Goal: Contribute content

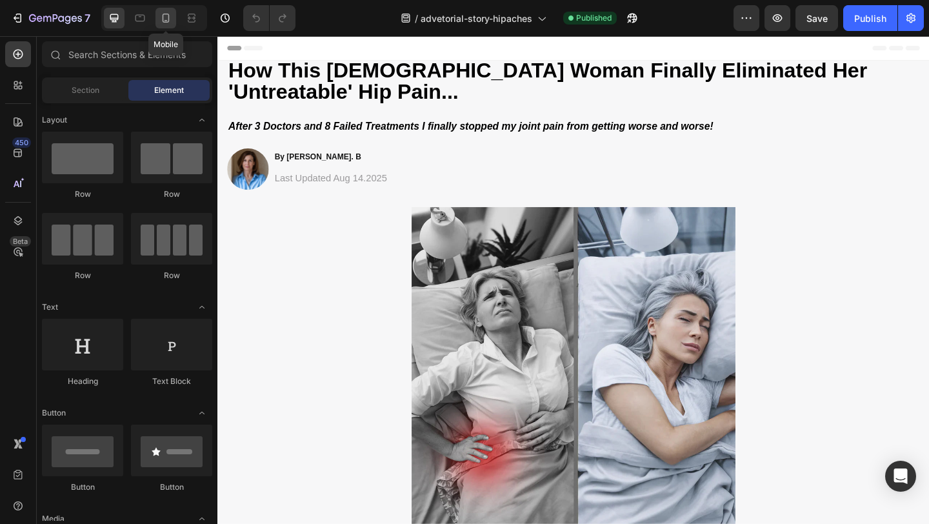
click at [161, 19] on icon at bounding box center [165, 18] width 13 height 13
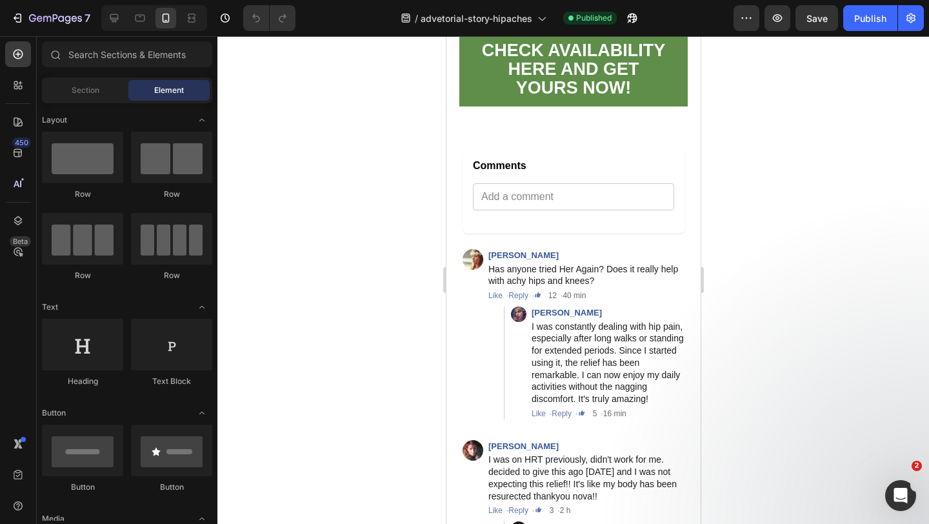
scroll to position [4752, 0]
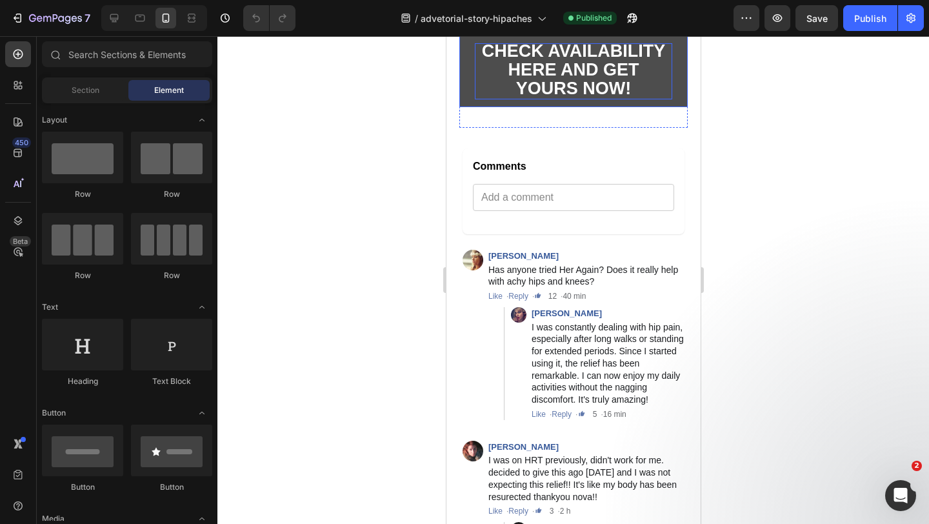
click at [573, 98] on strong "CHECK AVAILABILITY HERE AND GET YOURS NOW!" at bounding box center [573, 69] width 184 height 57
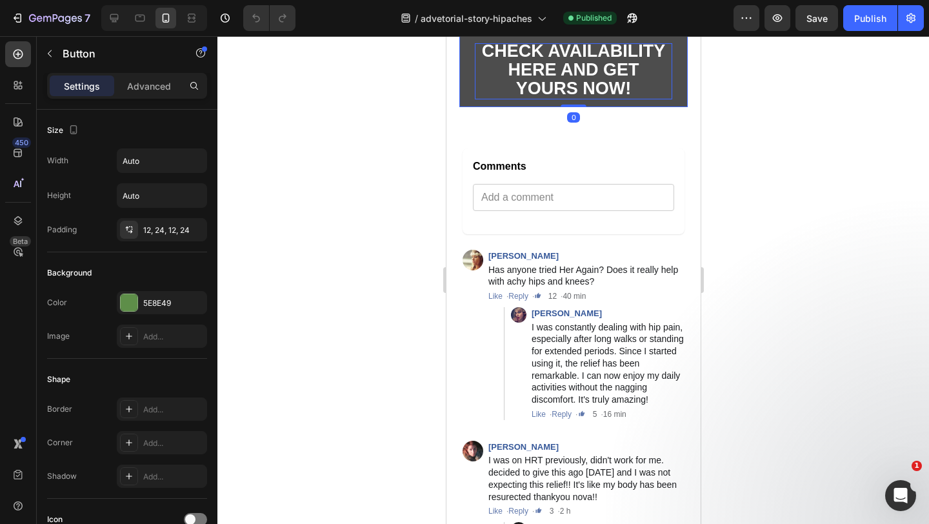
click at [557, 98] on strong "CHECK AVAILABILITY HERE AND GET YOURS NOW!" at bounding box center [573, 69] width 184 height 57
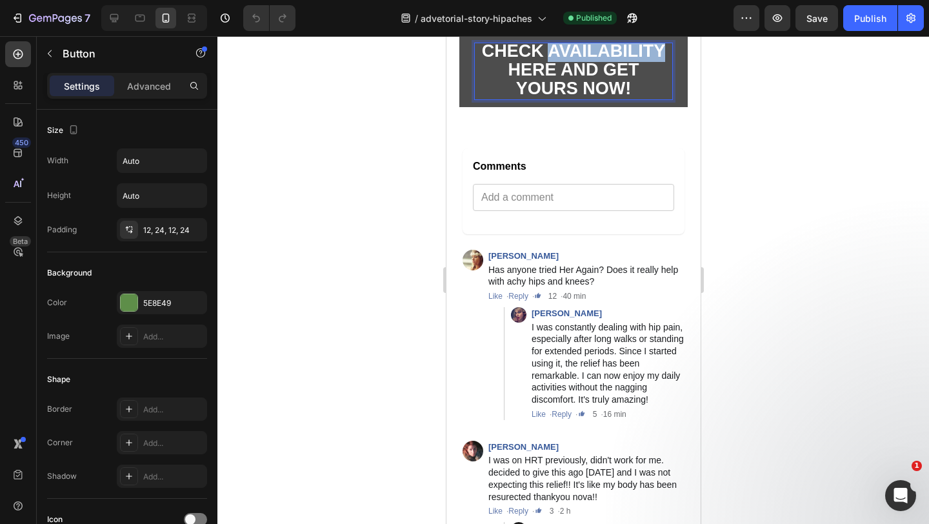
click at [557, 98] on strong "CHECK AVAILABILITY HERE AND GET YOURS NOW!" at bounding box center [573, 69] width 184 height 57
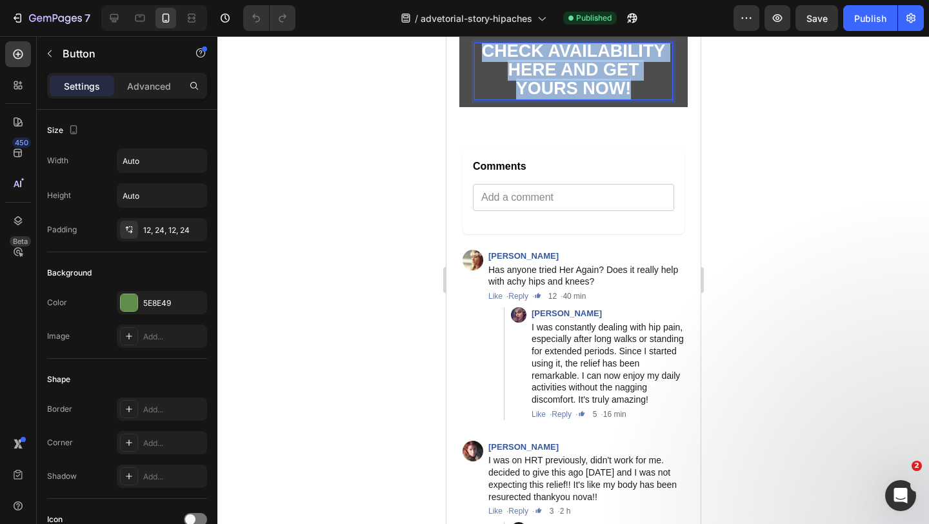
click at [557, 98] on strong "CHECK AVAILABILITY HERE AND GET YOURS NOW!" at bounding box center [573, 69] width 184 height 57
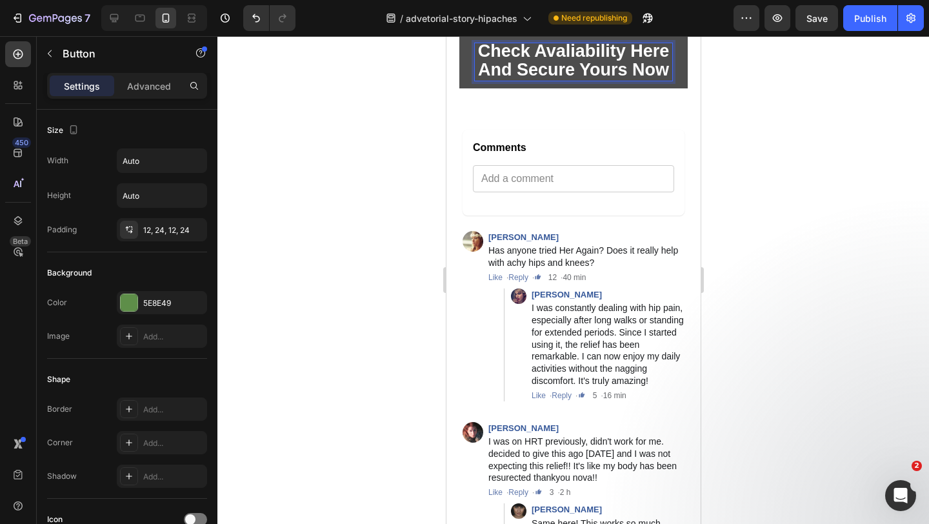
click at [596, 79] on strong "Check Avaliability Here And Secure Yours Now" at bounding box center [573, 60] width 192 height 38
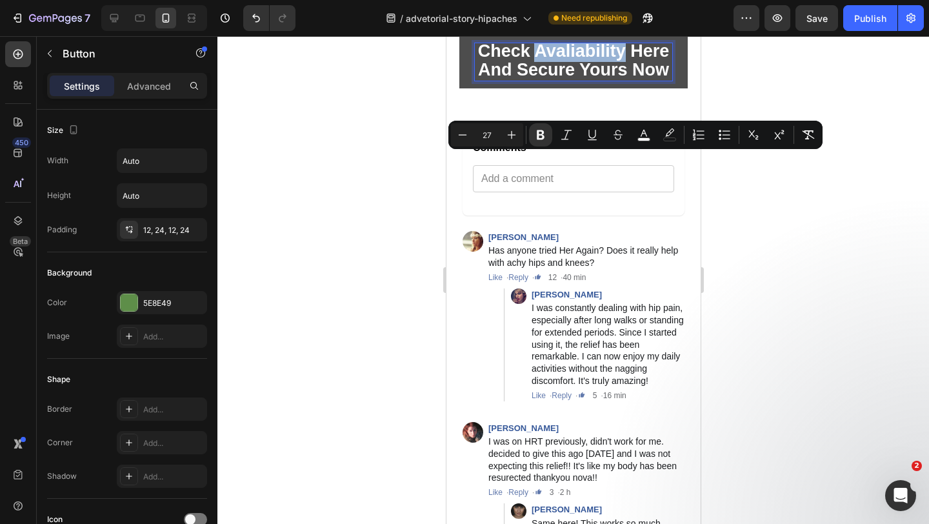
copy strong "Avaliability"
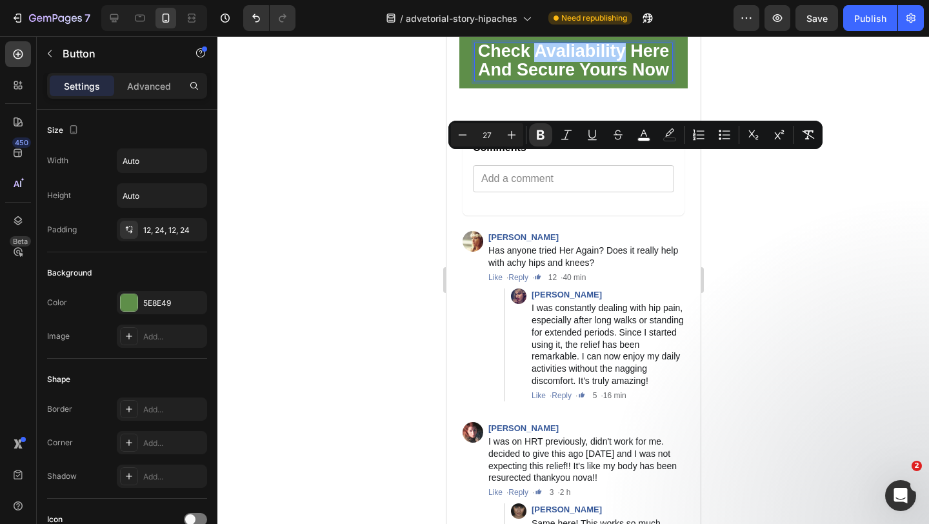
drag, startPoint x: 150, startPoint y: 128, endPoint x: 795, endPoint y: 0, distance: 657.4
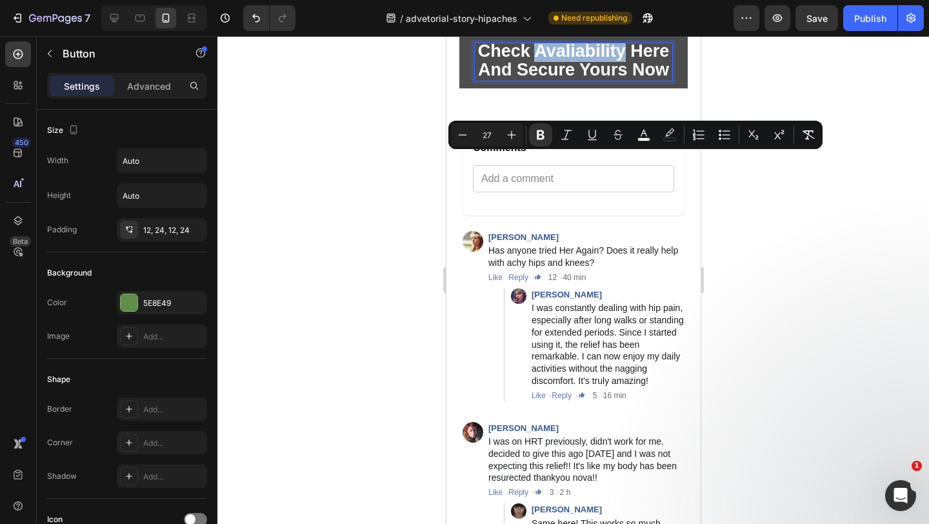
click at [562, 79] on strong "Check Avaliability Here And Secure Yours Now" at bounding box center [573, 60] width 192 height 38
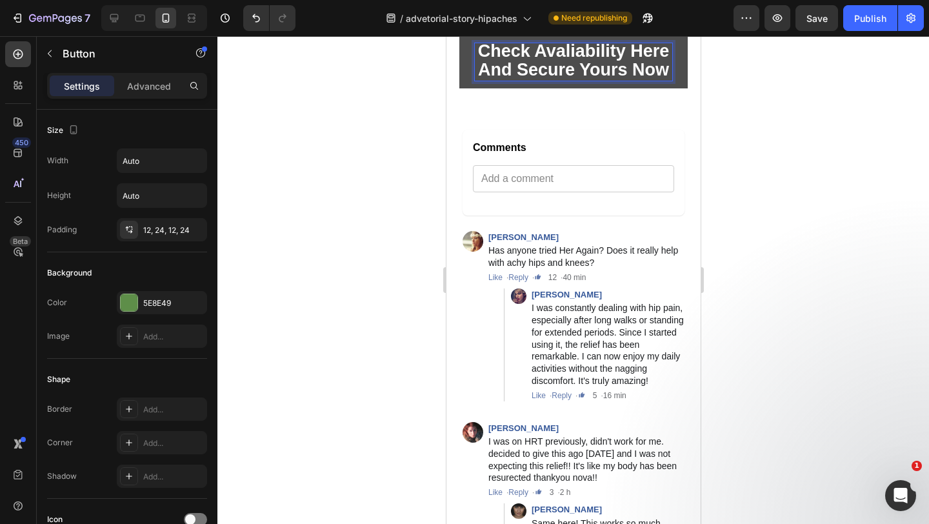
click at [605, 79] on strong "Check Avaliability Here And Secure Yours Now" at bounding box center [573, 60] width 192 height 38
click at [607, 79] on strong "Check Avaliability Here And Secure Yours Now" at bounding box center [573, 60] width 192 height 38
click at [595, 79] on strong "Check Avaliability Here And Secure Yours Now" at bounding box center [573, 60] width 192 height 38
click at [593, 79] on strong "Check Avaliability Here And Secure Yours Now" at bounding box center [573, 60] width 192 height 38
click at [560, 79] on strong "Check Avaliability Here And Secure Yours Now" at bounding box center [573, 60] width 192 height 38
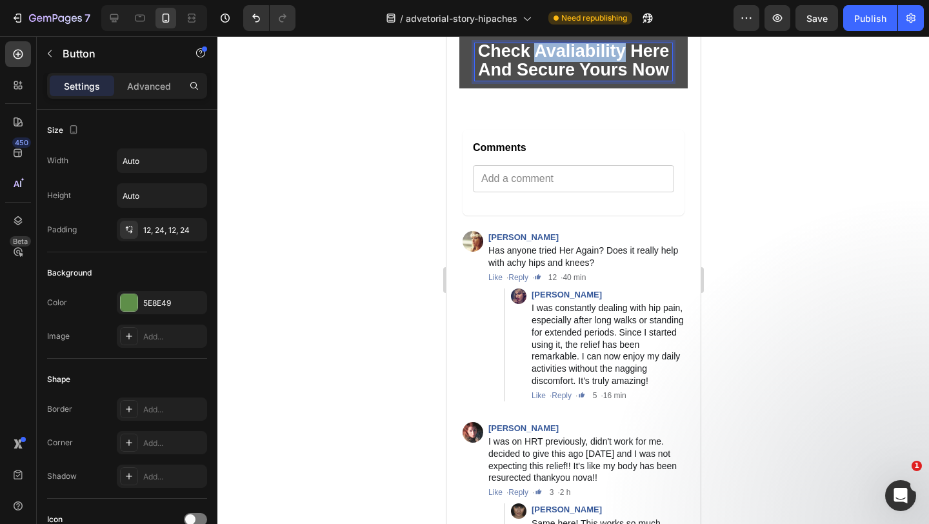
click at [560, 79] on strong "Check Avaliability Here And Secure Yours Now" at bounding box center [573, 60] width 192 height 38
click at [564, 79] on strong "Check Avaliability Here And Secure Yours Now" at bounding box center [573, 60] width 192 height 38
click at [577, 79] on strong "Check Availiability Here And Secure Yours Now" at bounding box center [573, 60] width 196 height 38
click at [791, 169] on div at bounding box center [572, 280] width 711 height 488
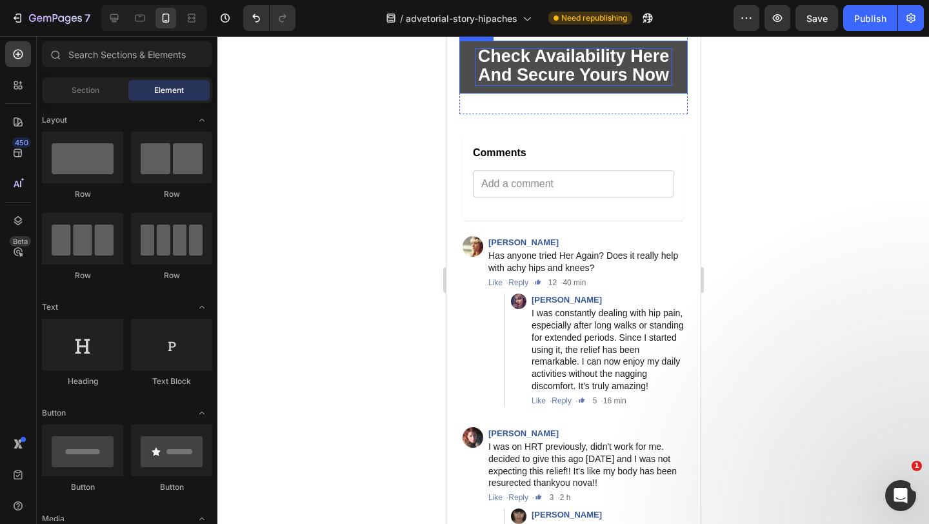
scroll to position [4746, 0]
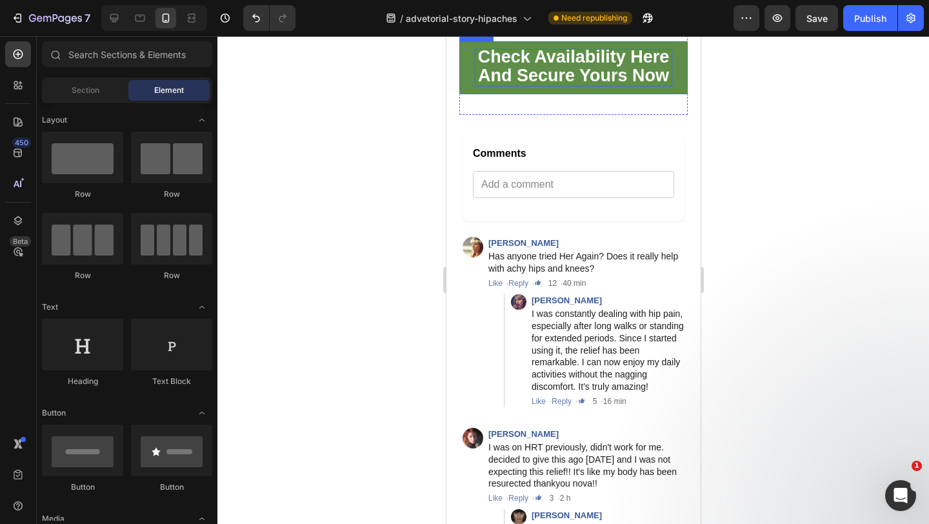
click at [557, 85] on strong "Check Availability Here And Secure Yours Now" at bounding box center [573, 66] width 192 height 38
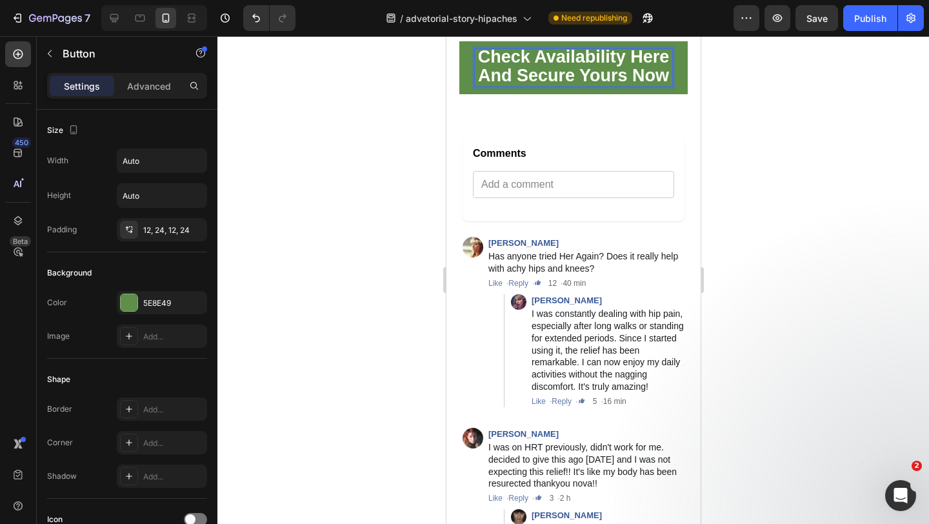
click at [557, 85] on strong "Check Availability Here And Secure Yours Now" at bounding box center [573, 66] width 192 height 38
click at [795, 165] on div at bounding box center [572, 280] width 711 height 488
click at [656, 86] on p "Check Availability Here And Get Yours Now" at bounding box center [572, 67] width 197 height 37
click at [745, 164] on div at bounding box center [572, 280] width 711 height 488
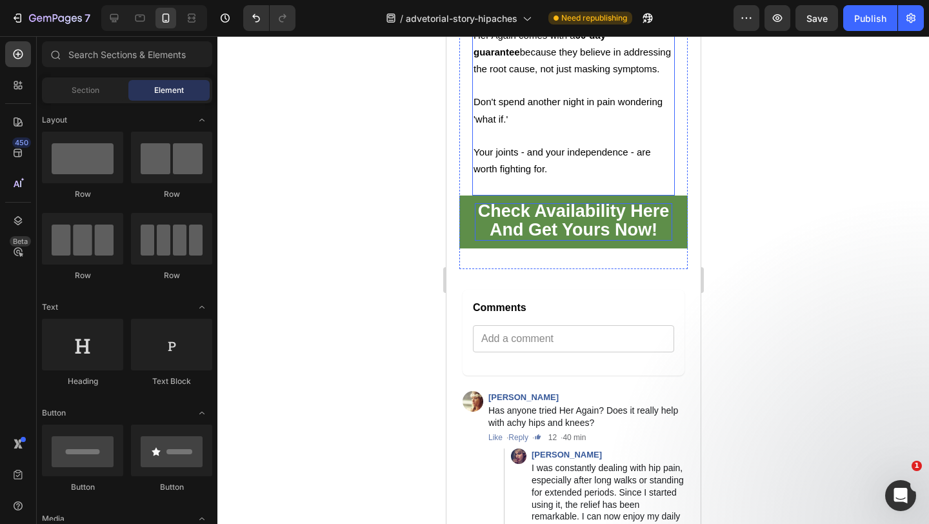
scroll to position [4581, 0]
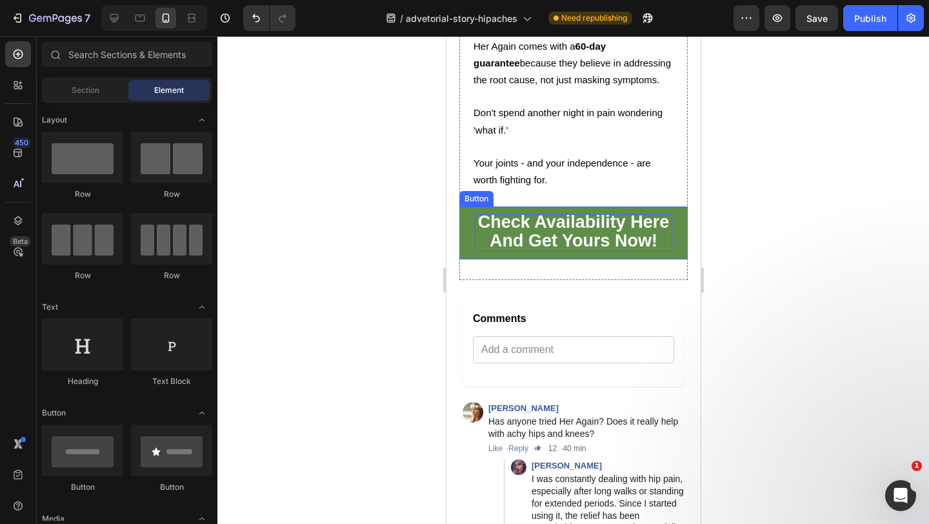
click at [651, 250] on strong "Check Availability Here And Get Yours Now!" at bounding box center [573, 231] width 192 height 38
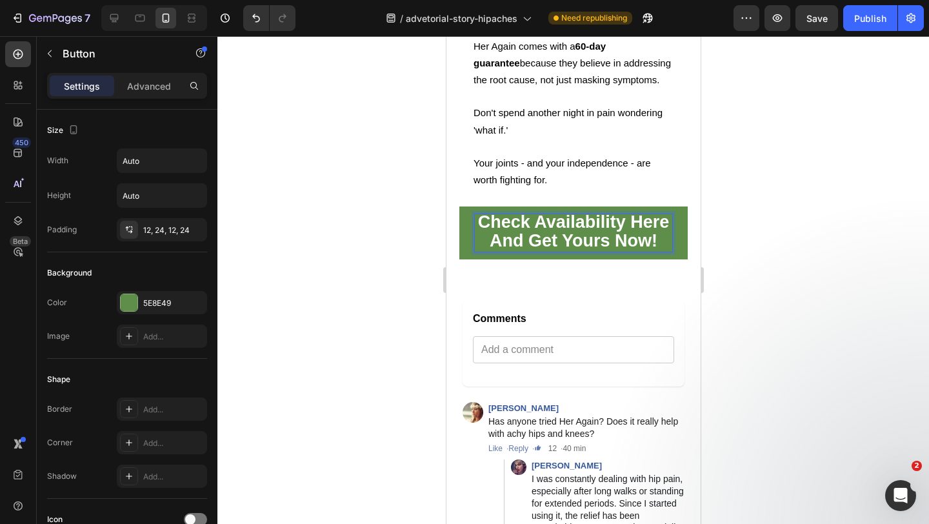
click at [649, 250] on strong "Check Availability Here And Get Yours Now!" at bounding box center [573, 231] width 192 height 38
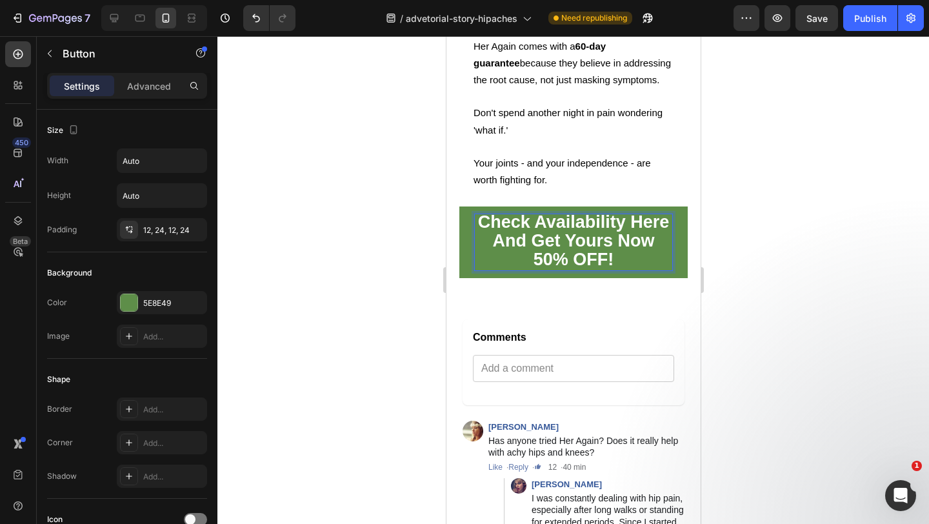
click at [644, 269] on strong "Check Availability Here And Get Yours Now 50% OFF!" at bounding box center [573, 240] width 192 height 57
click at [786, 332] on div at bounding box center [572, 280] width 711 height 488
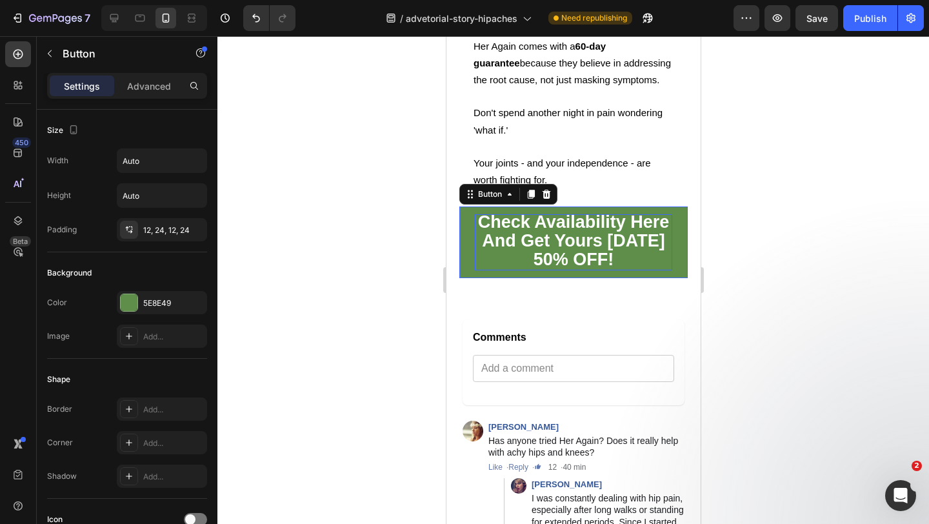
click at [640, 269] on strong "Check Availability Here And Get Yours Today 50% OFF!" at bounding box center [573, 240] width 192 height 57
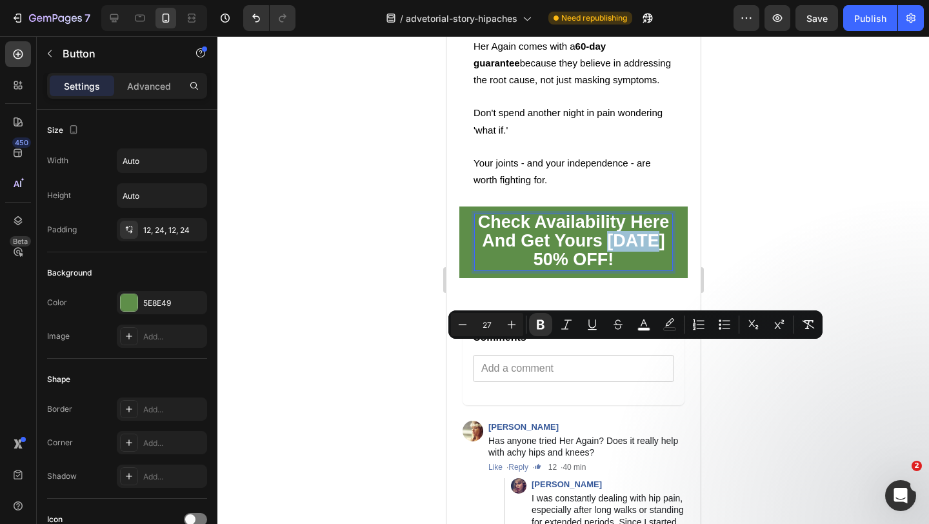
copy strong "Today"
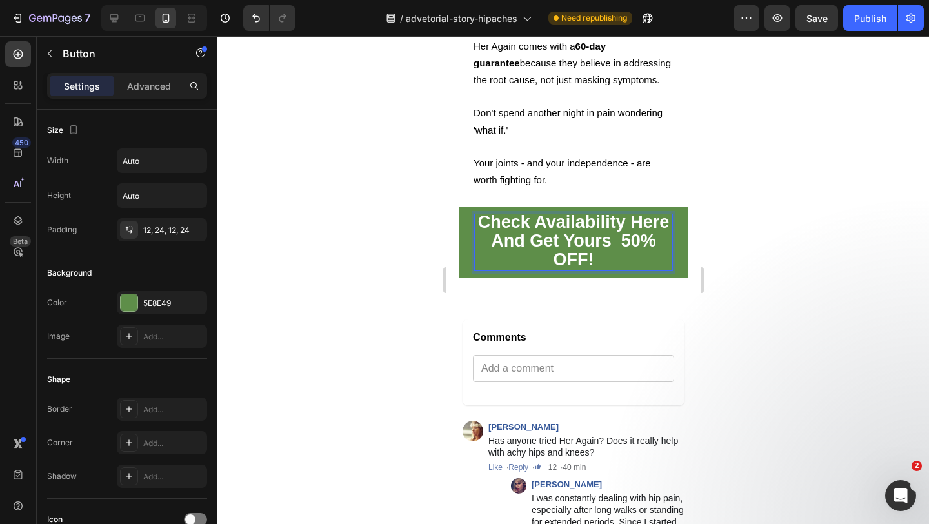
click at [631, 271] on p "Check Availability Here And Get Yours 50% OFF!" at bounding box center [572, 242] width 197 height 57
click at [622, 269] on strong "Check Availability Here And Get Yours 50% OFF!Today" at bounding box center [573, 240] width 192 height 57
click at [589, 269] on strong "50% OFF!Today" at bounding box center [573, 259] width 138 height 19
click at [640, 271] on p "Check Availability Here And Get Yours 50% OFF Today" at bounding box center [572, 242] width 197 height 57
click at [750, 334] on div at bounding box center [572, 280] width 711 height 488
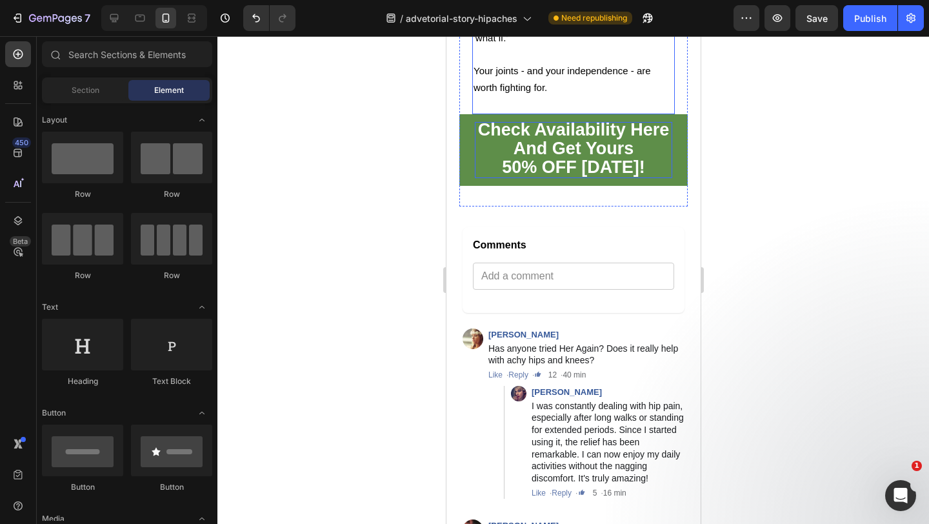
scroll to position [4675, 0]
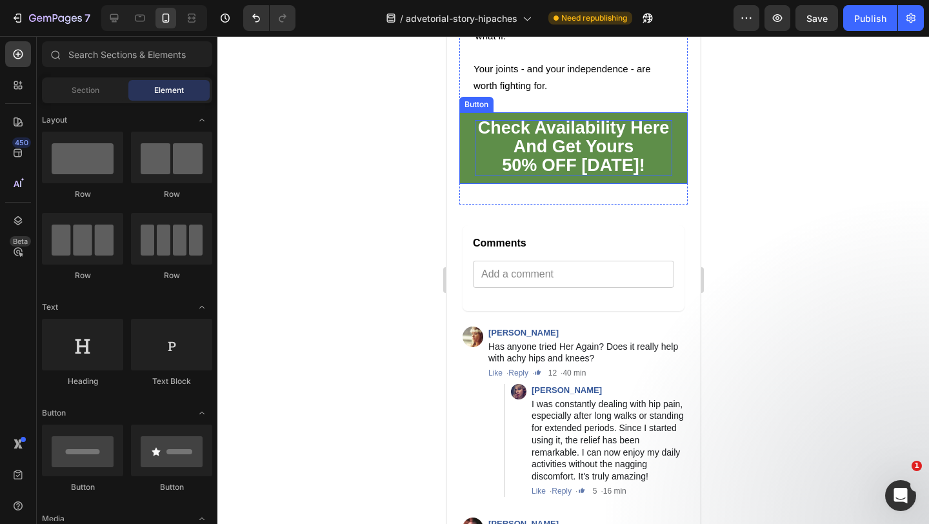
click at [611, 175] on strong "50% OFF Today!" at bounding box center [572, 164] width 143 height 19
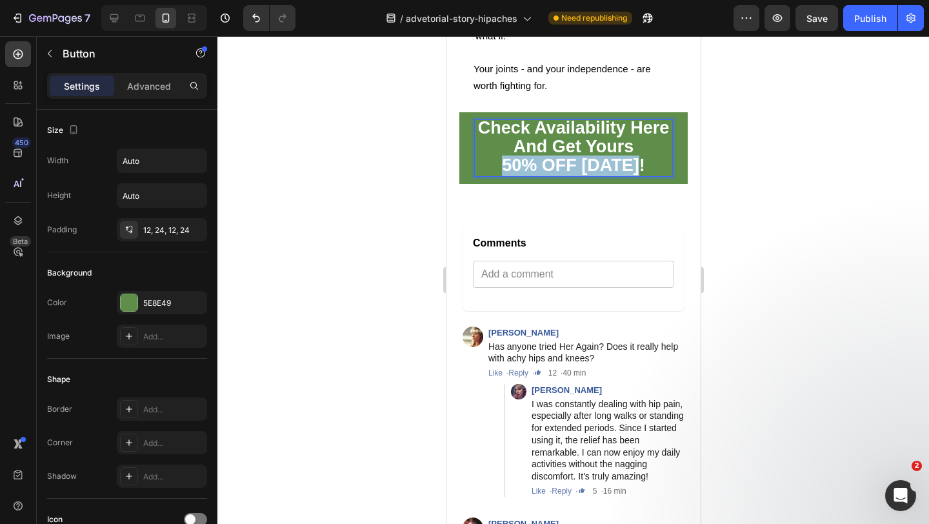
click at [611, 175] on strong "50% OFF Today!" at bounding box center [572, 164] width 143 height 19
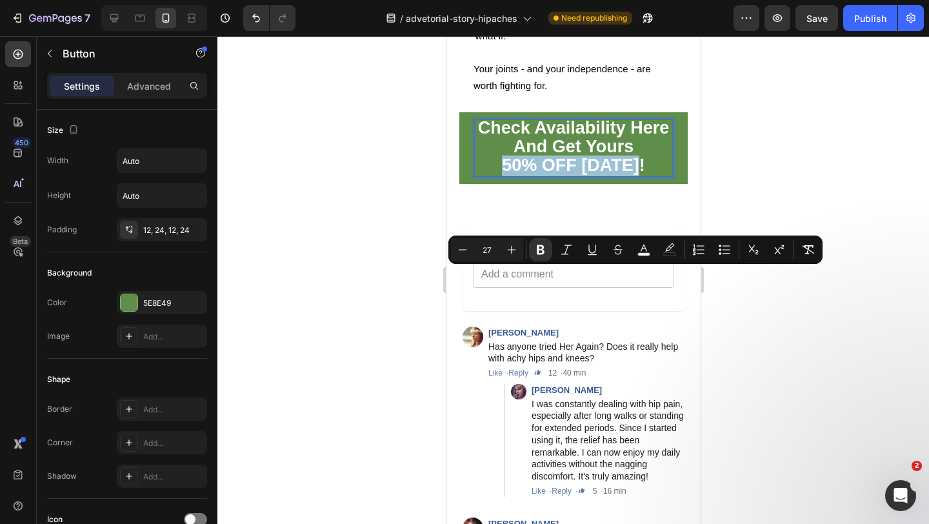
click at [615, 175] on strong "50% OFF Today!" at bounding box center [572, 164] width 143 height 19
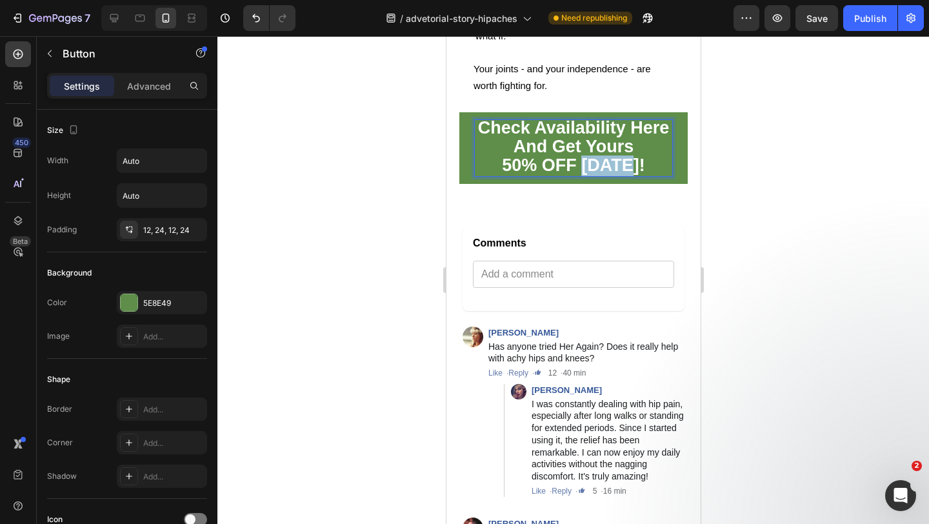
click at [615, 175] on strong "50% OFF Today!" at bounding box center [572, 164] width 143 height 19
click at [643, 177] on p "Check Availability Here And Get Yours 50% OFF!" at bounding box center [572, 148] width 197 height 57
click at [781, 281] on div at bounding box center [572, 280] width 711 height 488
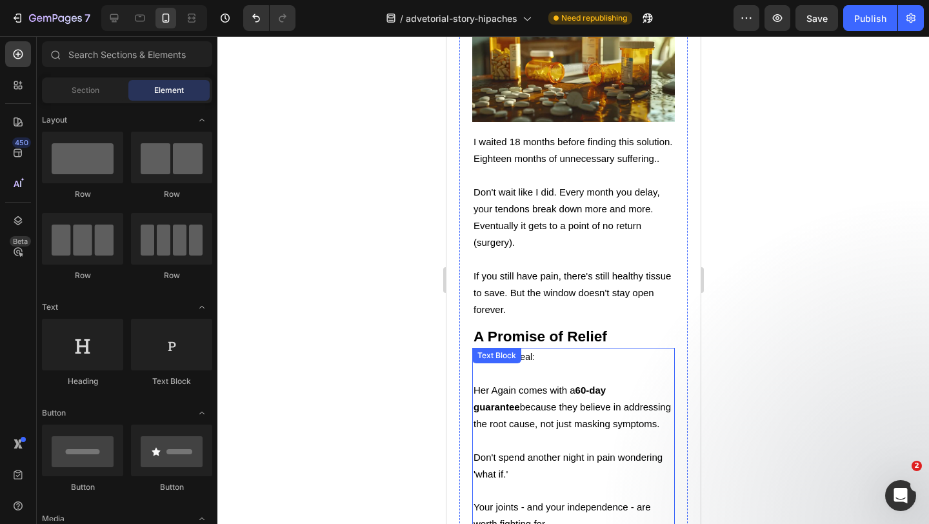
scroll to position [4724, 0]
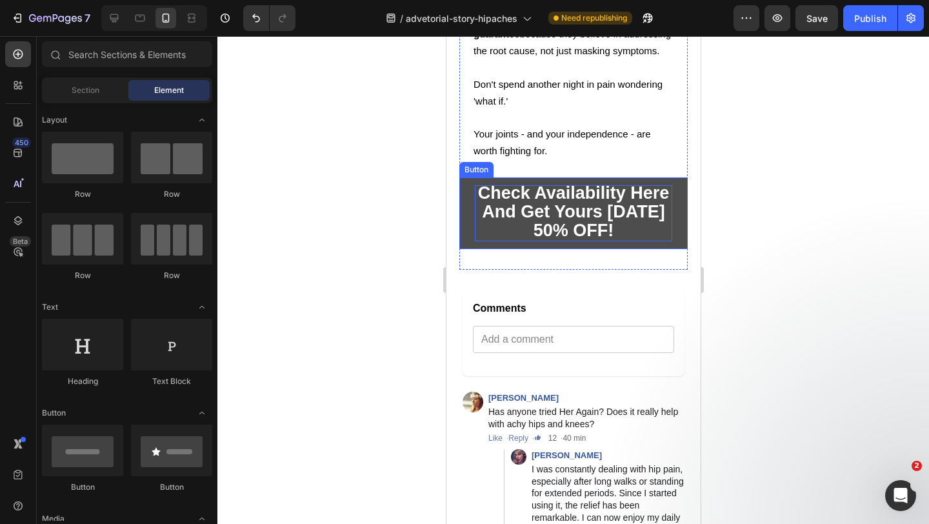
click at [657, 234] on p "Check Availability Here And Get Yours Today 50% OFF!" at bounding box center [572, 213] width 197 height 57
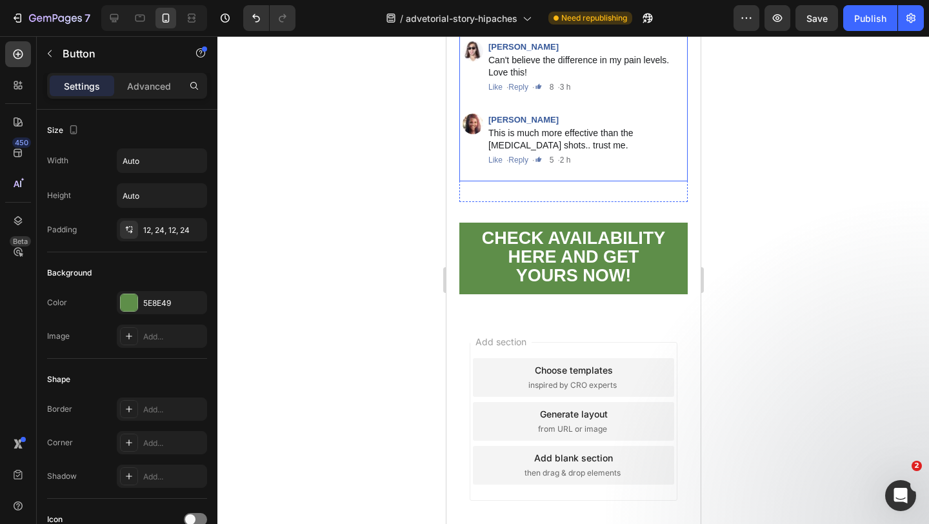
scroll to position [6525, 0]
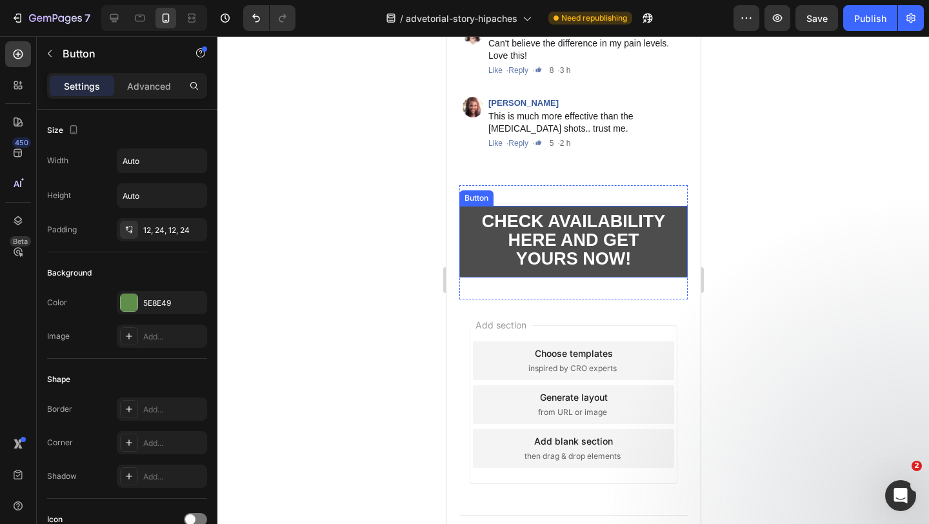
click at [466, 242] on link "CHECK AVAILABILITY HERE AND GET YOURS NOW!" at bounding box center [572, 242] width 228 height 72
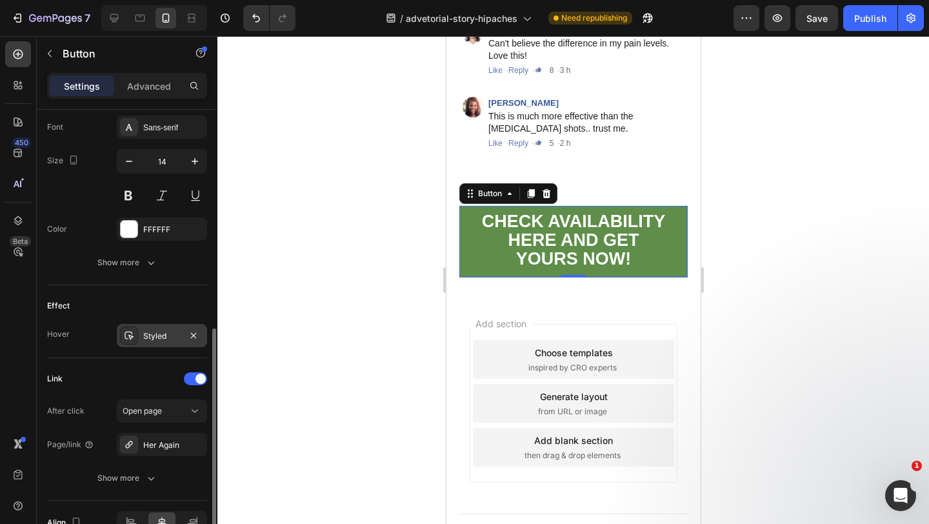
scroll to position [501, 0]
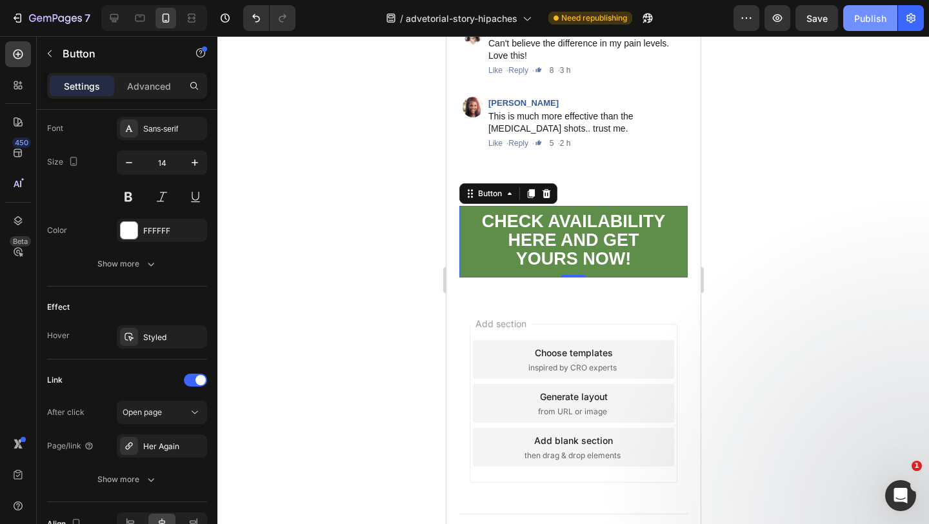
click at [868, 15] on div "Publish" at bounding box center [870, 19] width 32 height 14
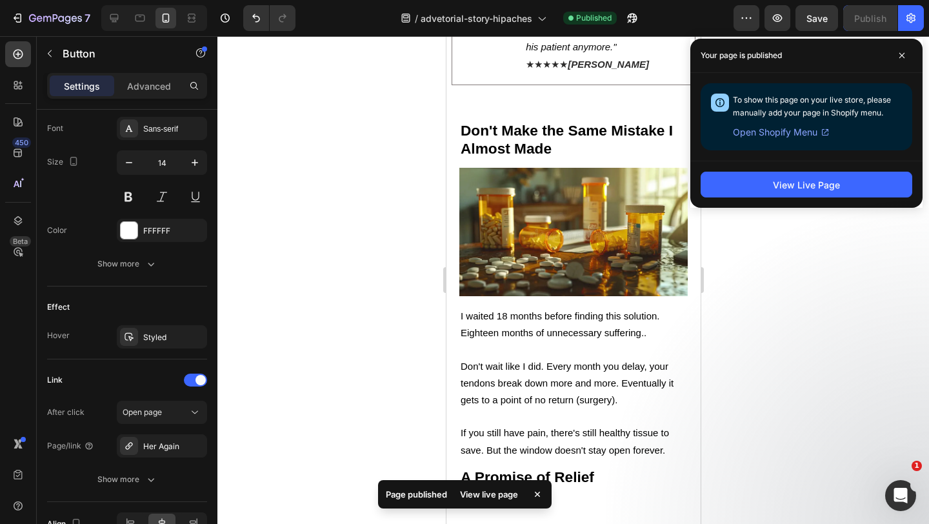
scroll to position [4123, 0]
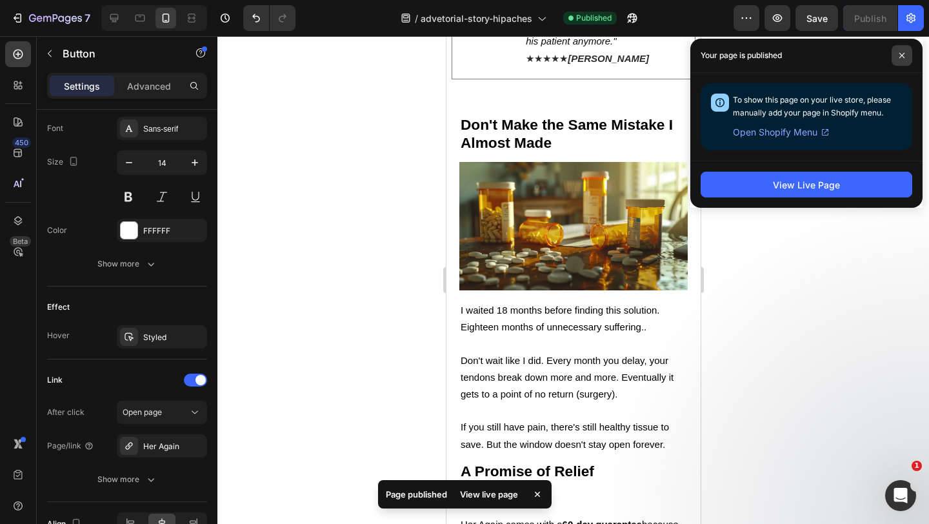
click at [900, 54] on icon at bounding box center [901, 55] width 5 height 5
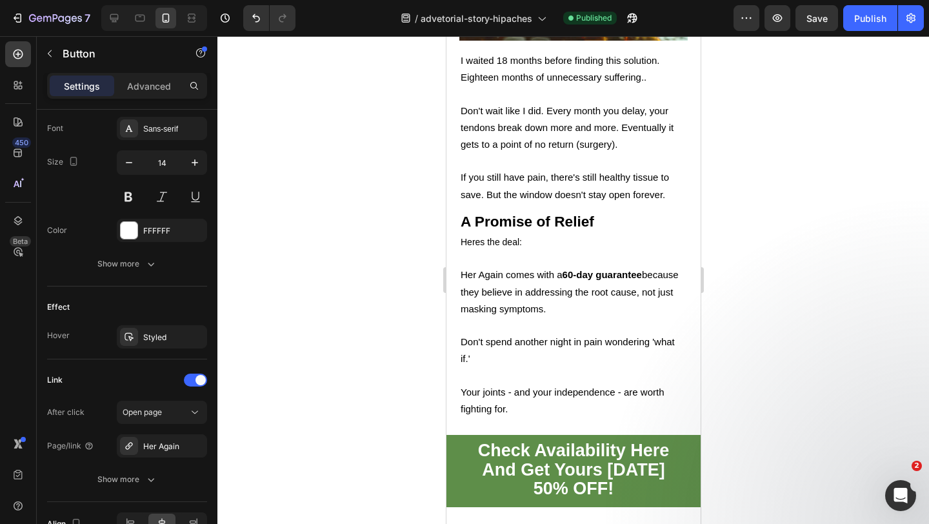
scroll to position [4366, 0]
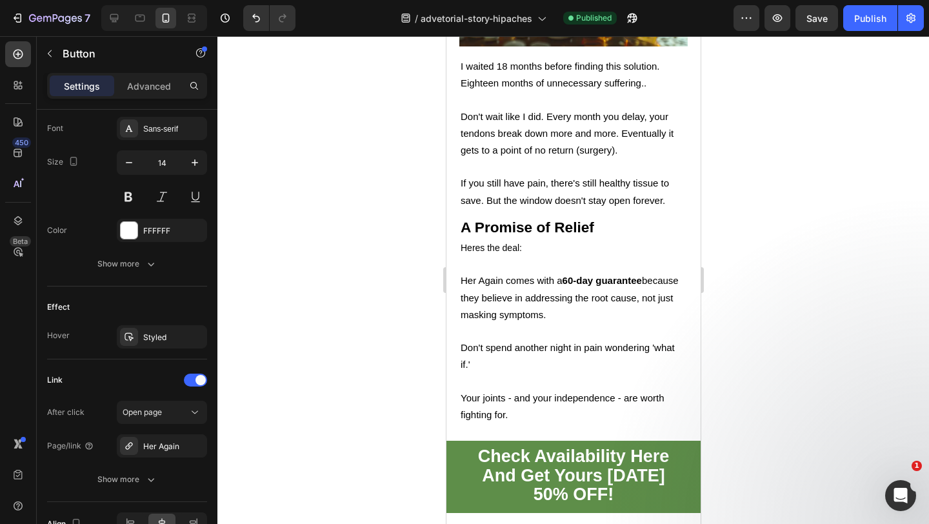
click at [840, 173] on div at bounding box center [572, 280] width 711 height 488
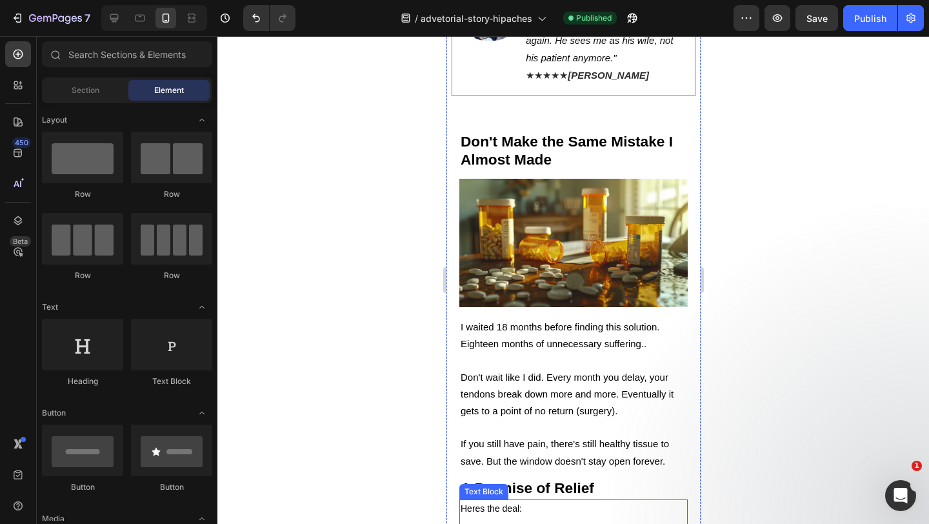
scroll to position [4110, 0]
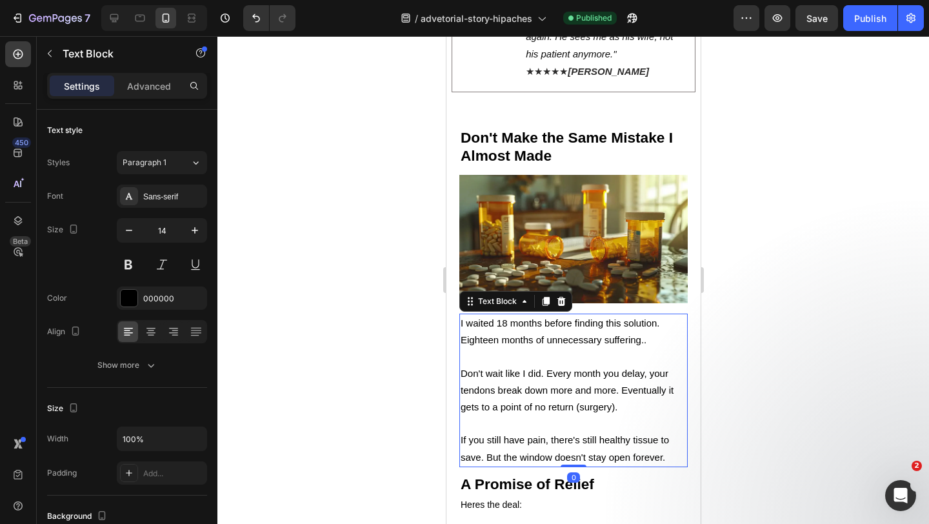
click at [557, 365] on p "Don't wait like I did. Every month you delay, your tendons break down more and …" at bounding box center [573, 390] width 226 height 51
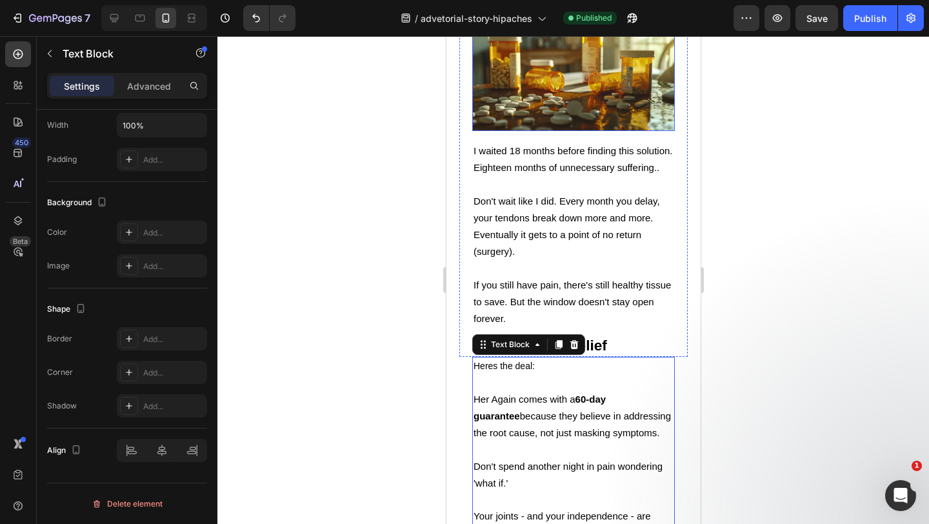
scroll to position [4344, 0]
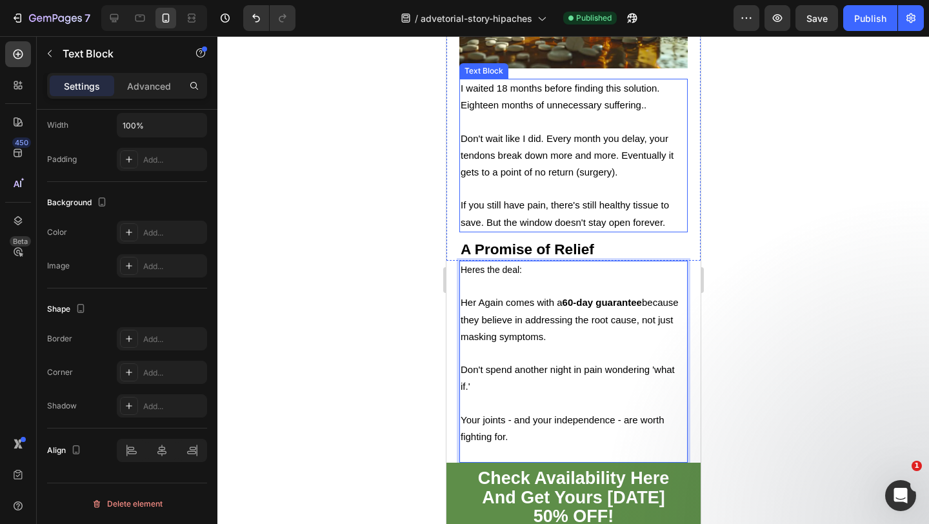
click at [592, 201] on div "I waited 18 months before finding this solution. Eighteen months of unnecessary…" at bounding box center [573, 170] width 254 height 182
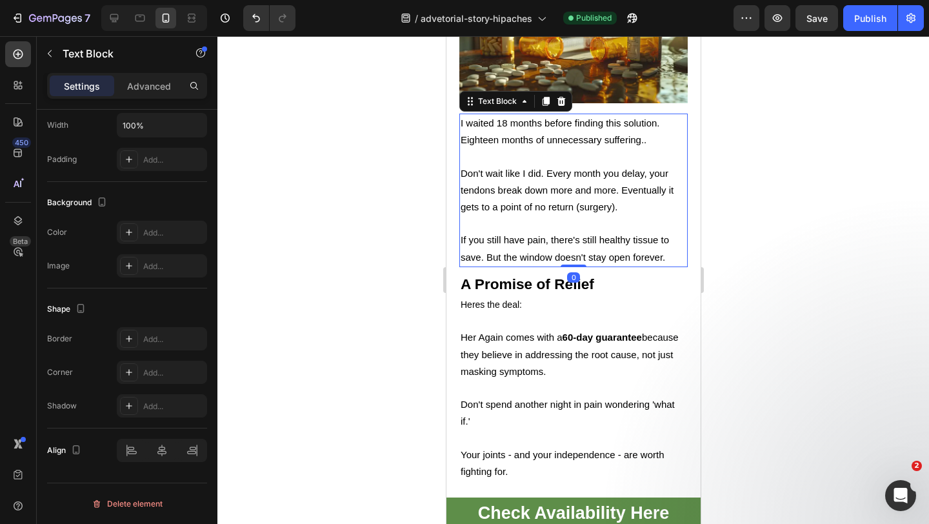
scroll to position [4248, 0]
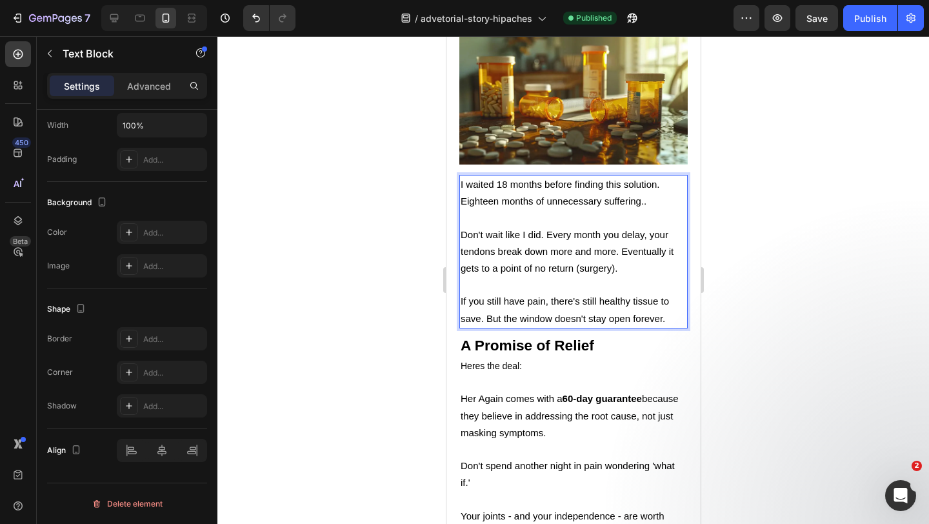
click at [592, 226] on p "Don't wait like I did. Every month you delay, your tendons break down more and …" at bounding box center [573, 251] width 226 height 51
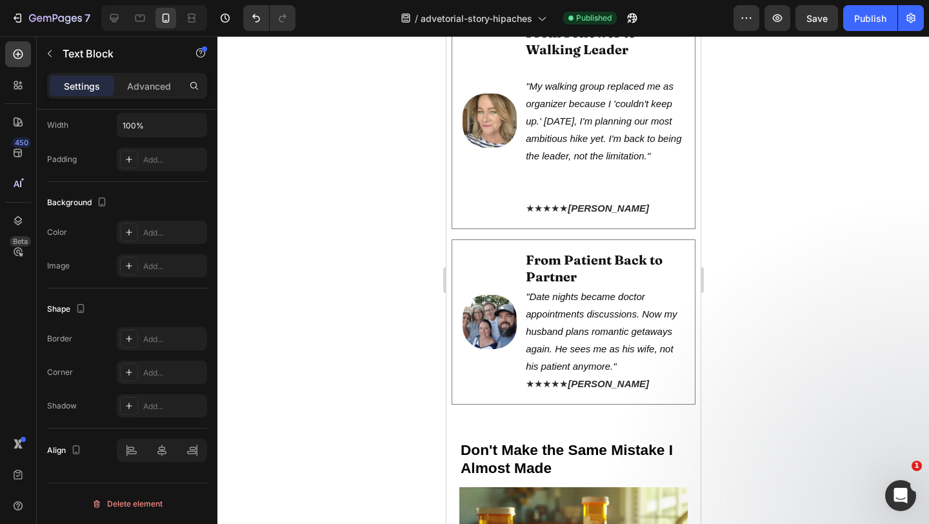
scroll to position [3905, 0]
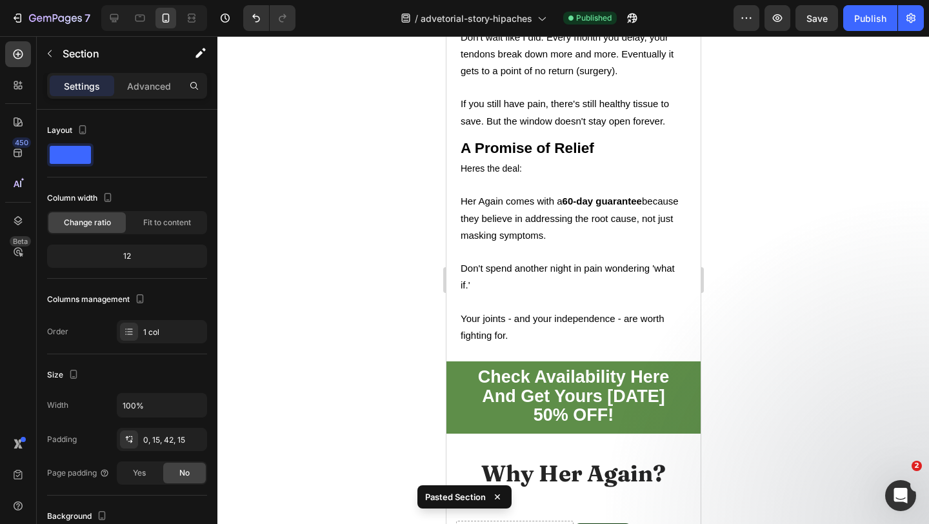
scroll to position [4410, 0]
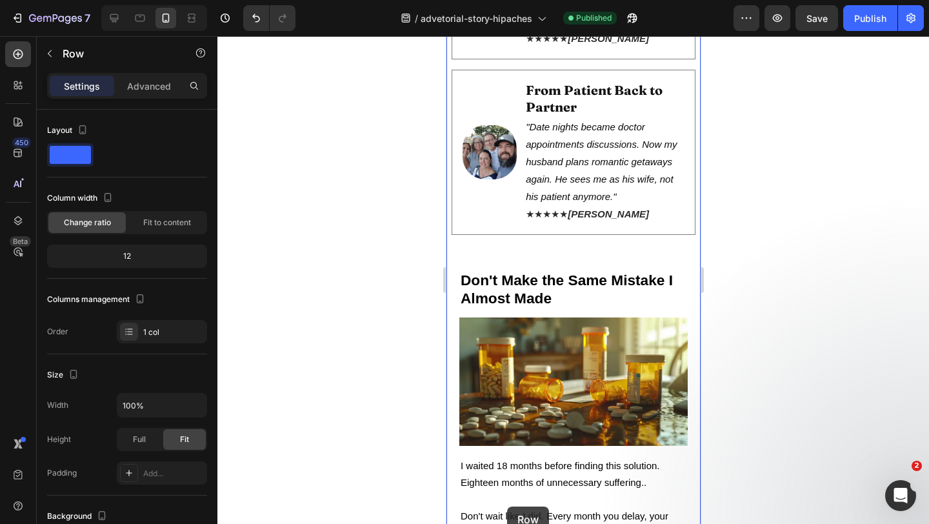
scroll to position [4001, 0]
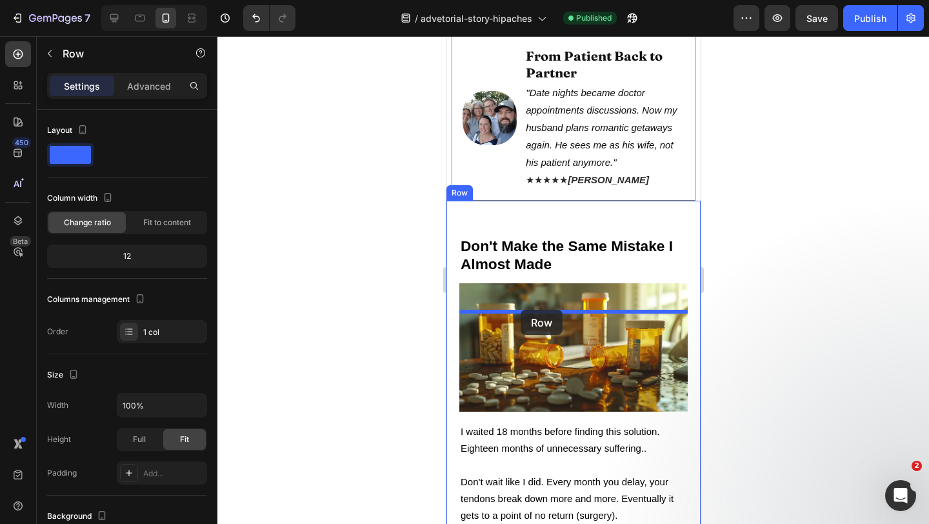
drag, startPoint x: 462, startPoint y: 203, endPoint x: 520, endPoint y: 310, distance: 120.9
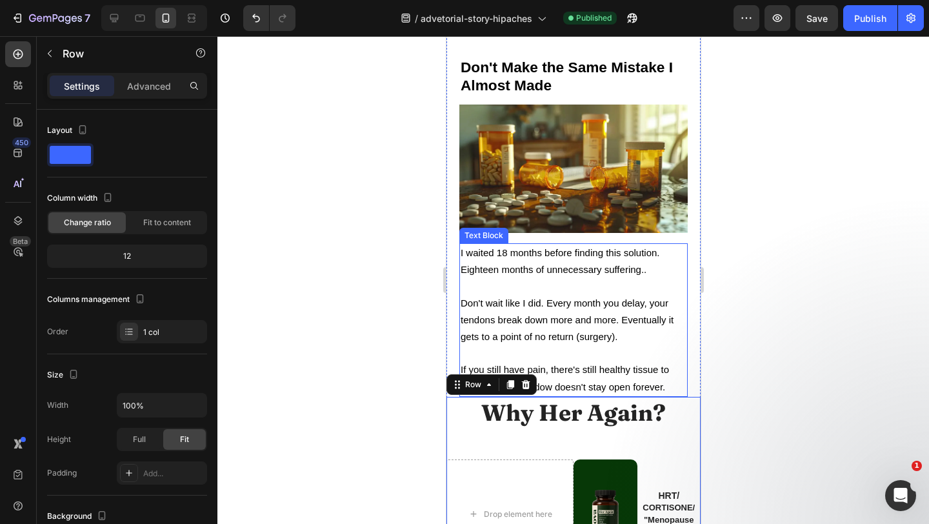
scroll to position [4184, 0]
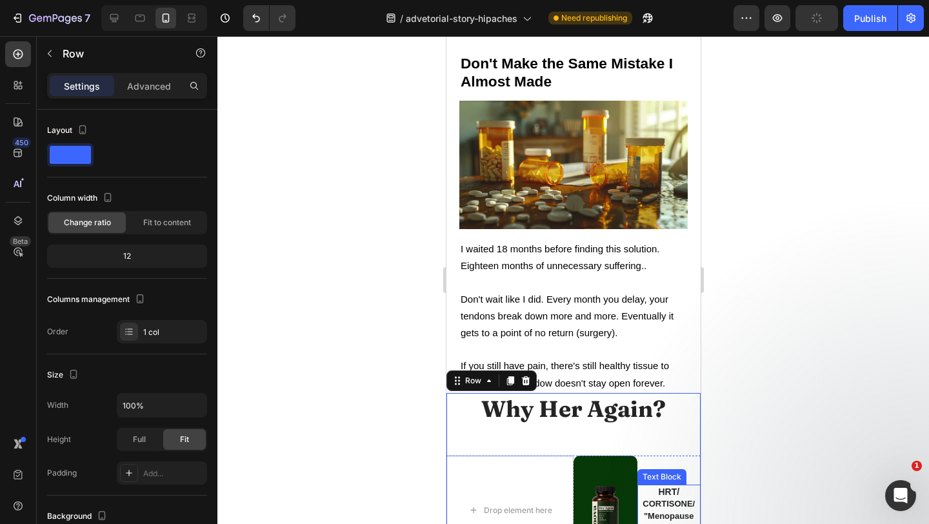
click at [673, 498] on span "CORTISONE/" at bounding box center [668, 503] width 52 height 10
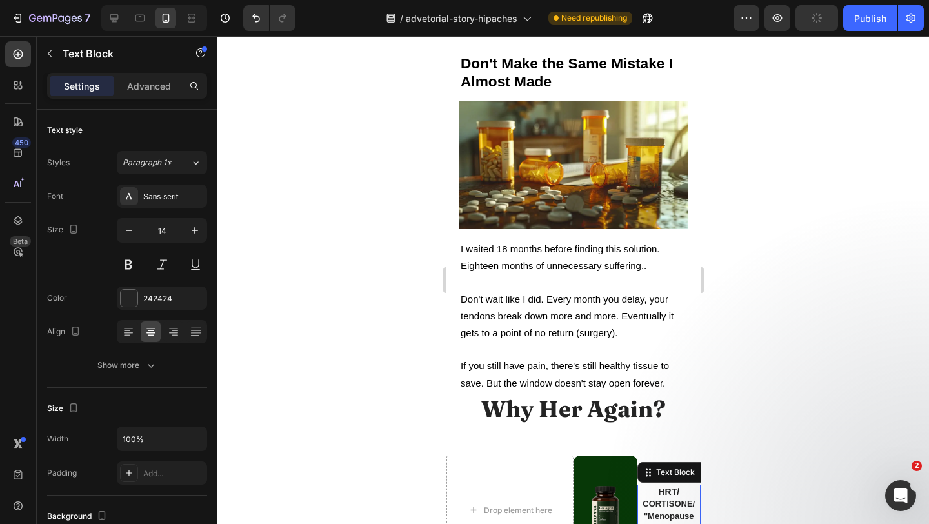
click at [673, 498] on span "CORTISONE/" at bounding box center [668, 503] width 52 height 10
click at [675, 511] on span ""Menopause supplements"" at bounding box center [667, 522] width 55 height 22
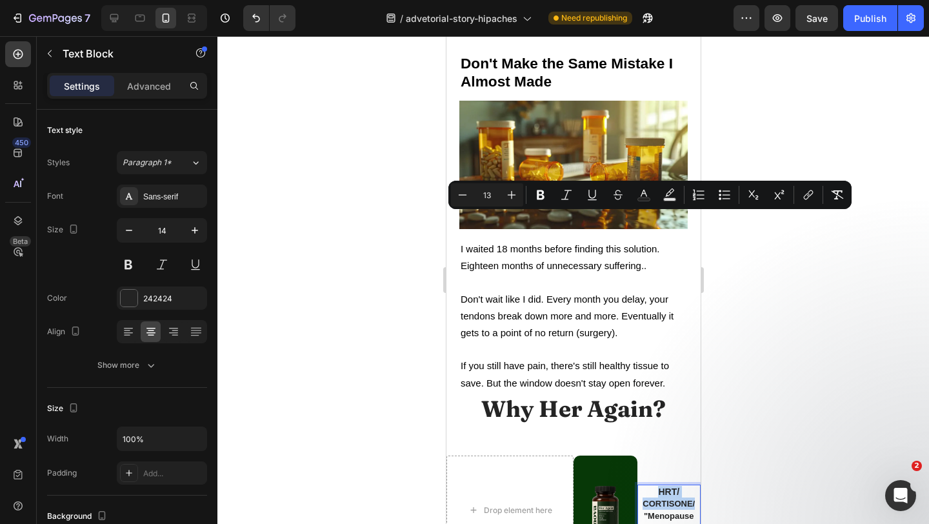
drag, startPoint x: 694, startPoint y: 232, endPoint x: 646, endPoint y: 220, distance: 49.1
click at [646, 484] on div "HRT/ CORTISONE/ "Menopause supplements"" at bounding box center [668, 510] width 64 height 52
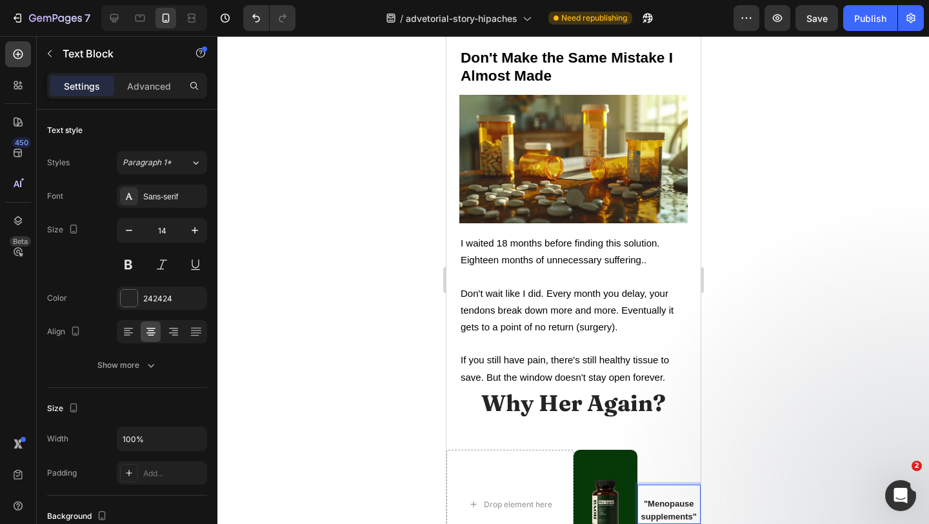
click at [644, 498] on span ""Menopause supplements"" at bounding box center [667, 509] width 55 height 22
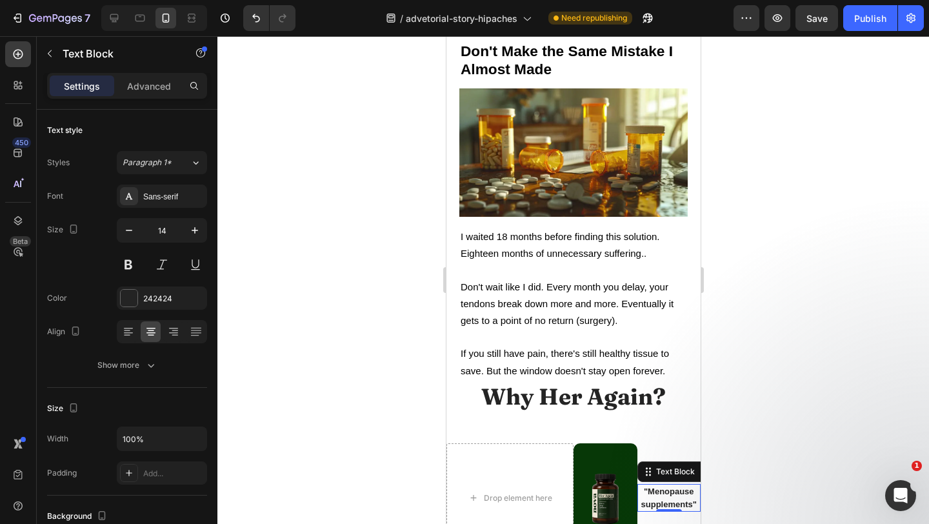
drag, startPoint x: 723, startPoint y: 221, endPoint x: 245, endPoint y: 212, distance: 477.9
click at [723, 221] on div at bounding box center [572, 280] width 711 height 488
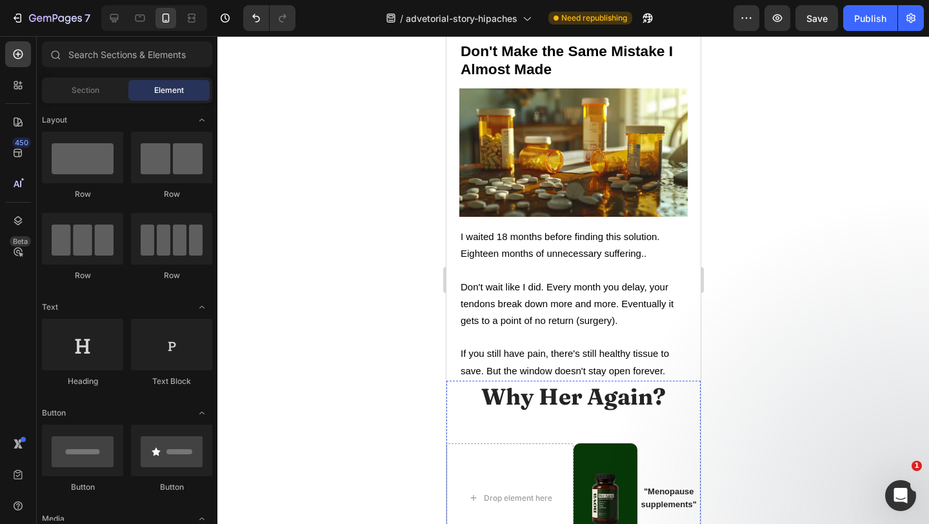
scroll to position [4247, 0]
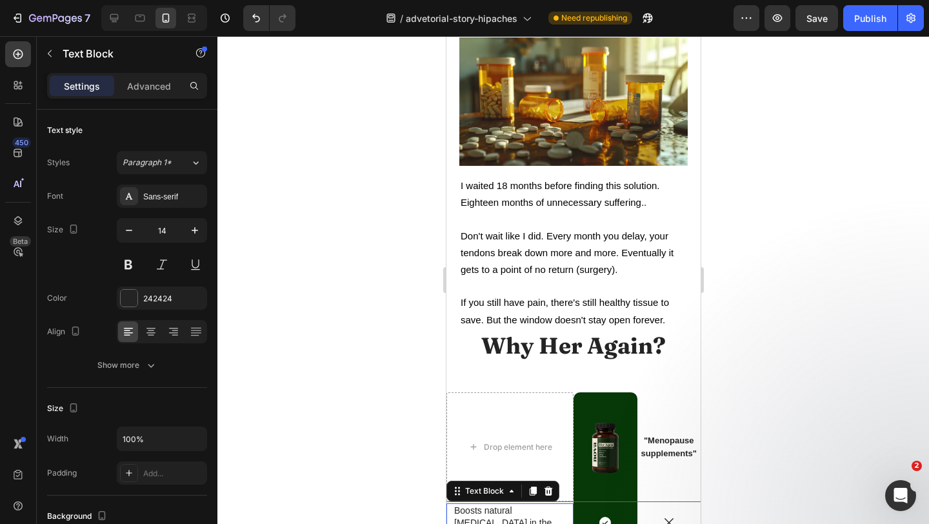
click at [541, 504] on p "Boosts natural estrogen in the gut to repair tendons" at bounding box center [509, 521] width 112 height 35
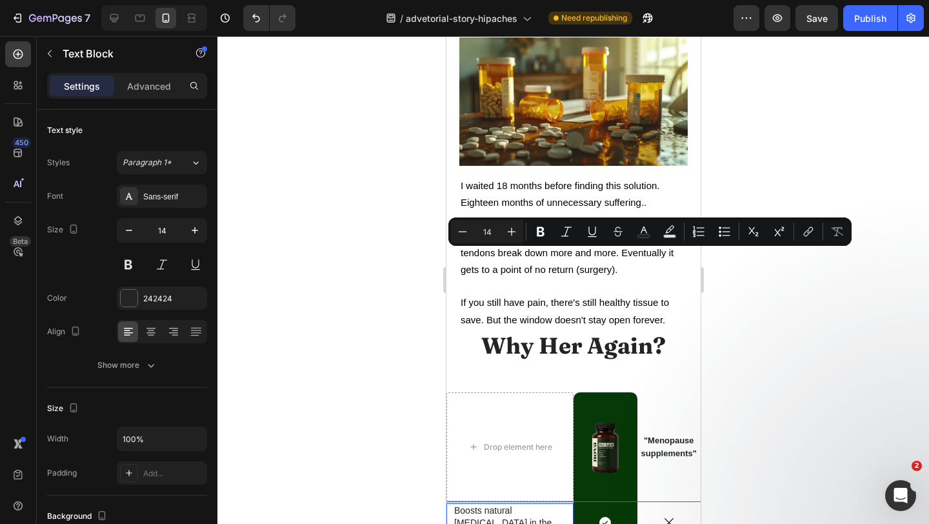
click at [551, 504] on p "Boosts natural estrogen in the gut to repair tendons" at bounding box center [509, 521] width 112 height 35
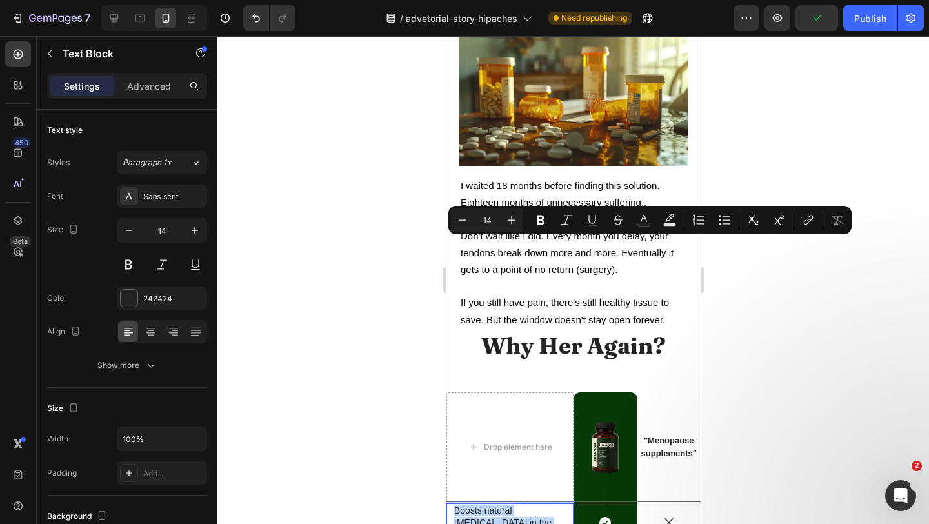
drag, startPoint x: 553, startPoint y: 258, endPoint x: 455, endPoint y: 247, distance: 98.6
click at [455, 504] on p "Boosts natural estrogen in the gut to repair tendons" at bounding box center [509, 521] width 112 height 35
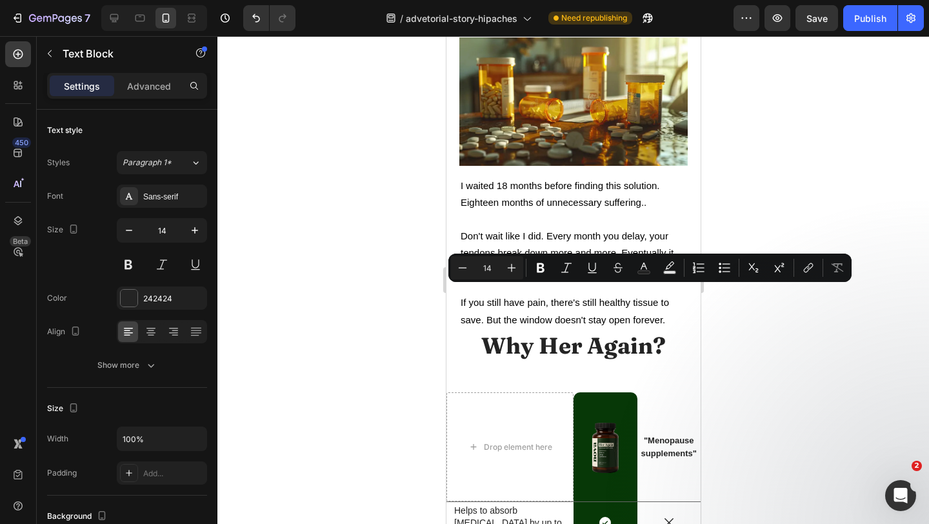
scroll to position [4253, 0]
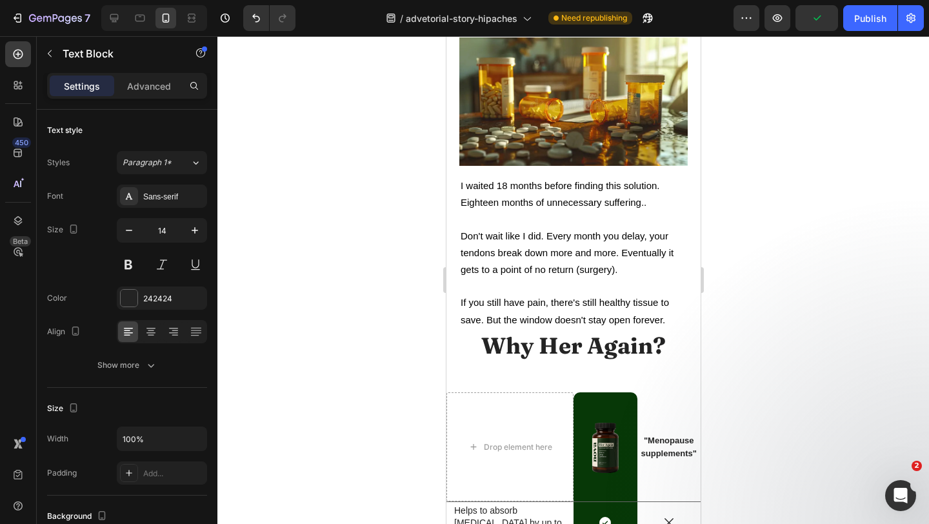
drag, startPoint x: 484, startPoint y: 346, endPoint x: 446, endPoint y: 344, distance: 37.5
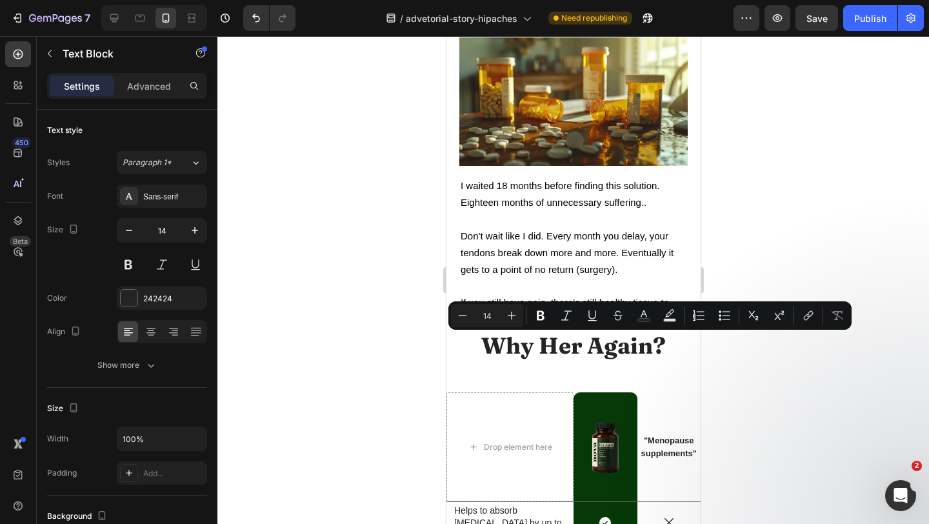
drag, startPoint x: 478, startPoint y: 355, endPoint x: 452, endPoint y: 343, distance: 28.6
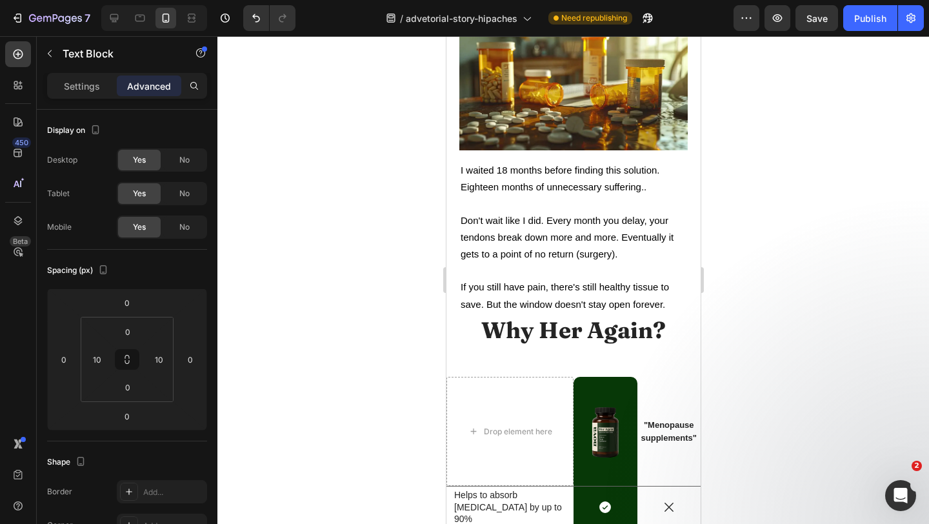
scroll to position [4270, 0]
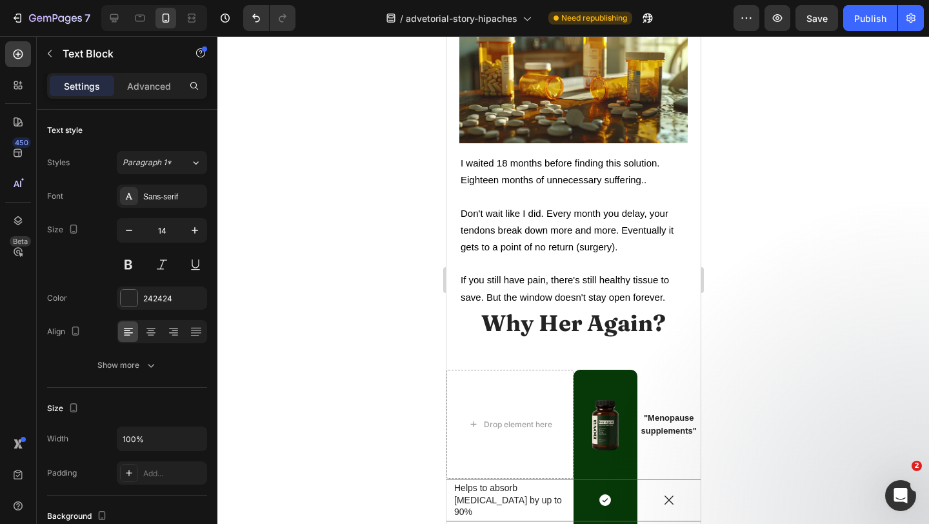
drag, startPoint x: 547, startPoint y: 344, endPoint x: 885, endPoint y: 380, distance: 339.9
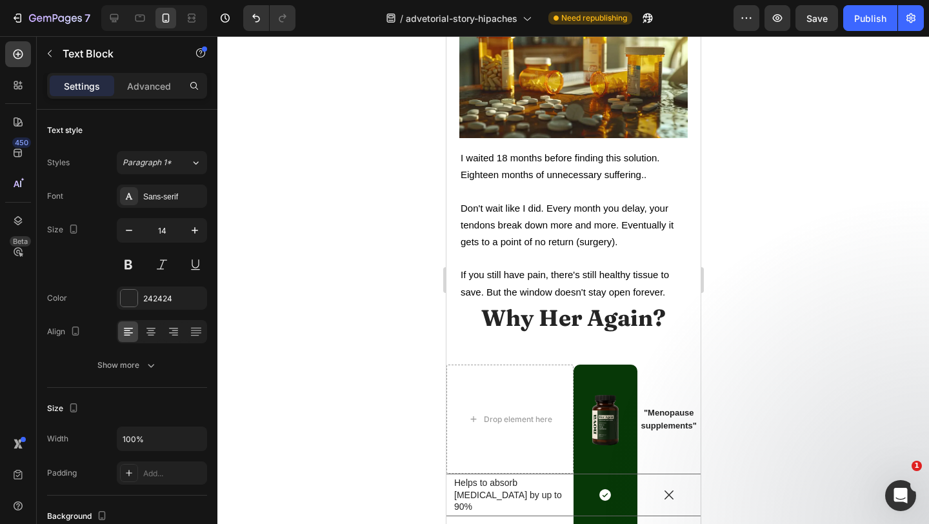
scroll to position [4275, 0]
drag, startPoint x: 553, startPoint y: 395, endPoint x: 479, endPoint y: 394, distance: 74.2
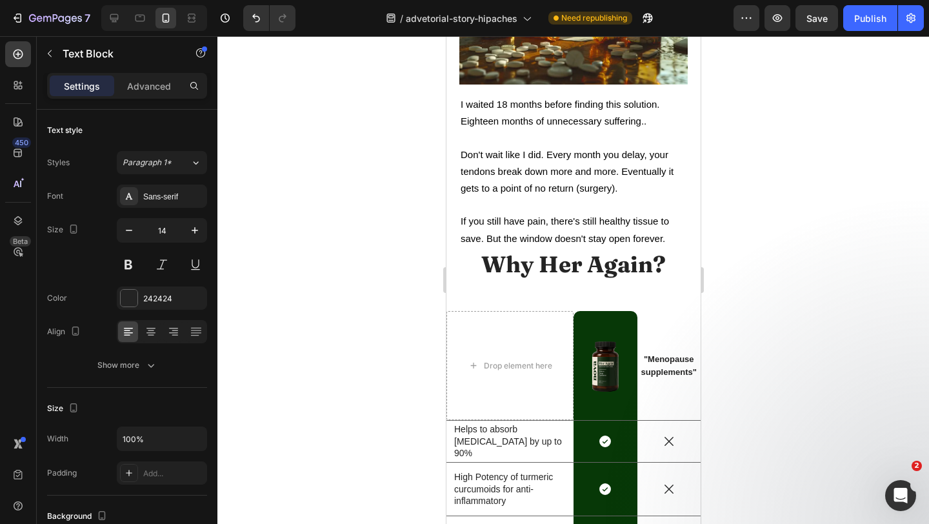
scroll to position [4330, 0]
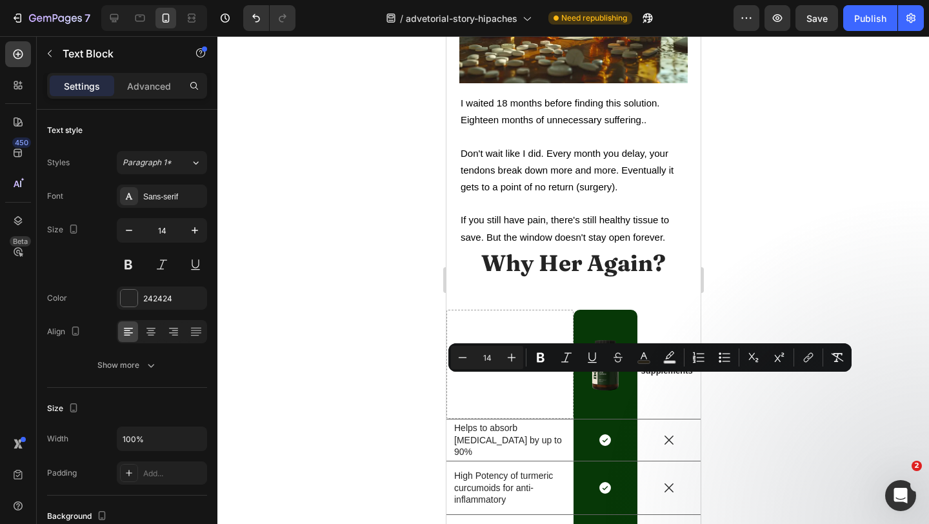
drag, startPoint x: 484, startPoint y: 391, endPoint x: 513, endPoint y: 384, distance: 30.5
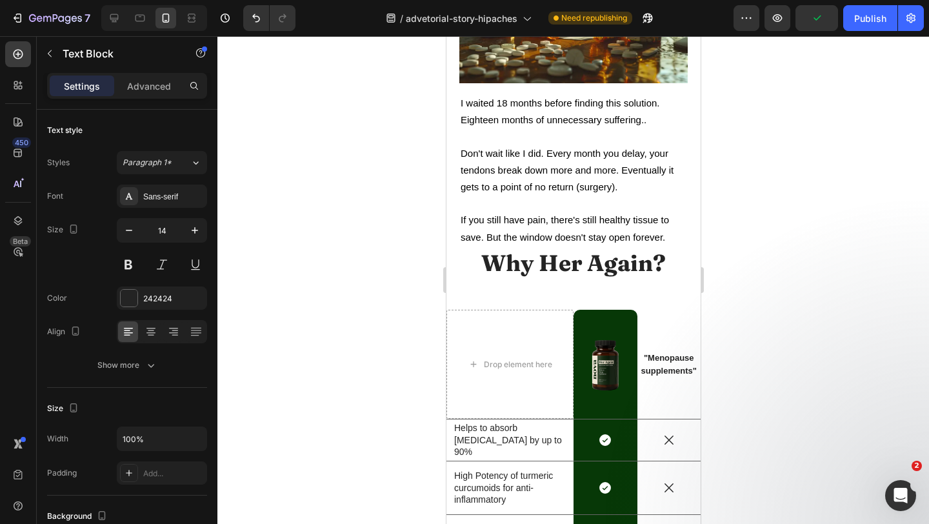
click at [798, 353] on div at bounding box center [572, 280] width 711 height 488
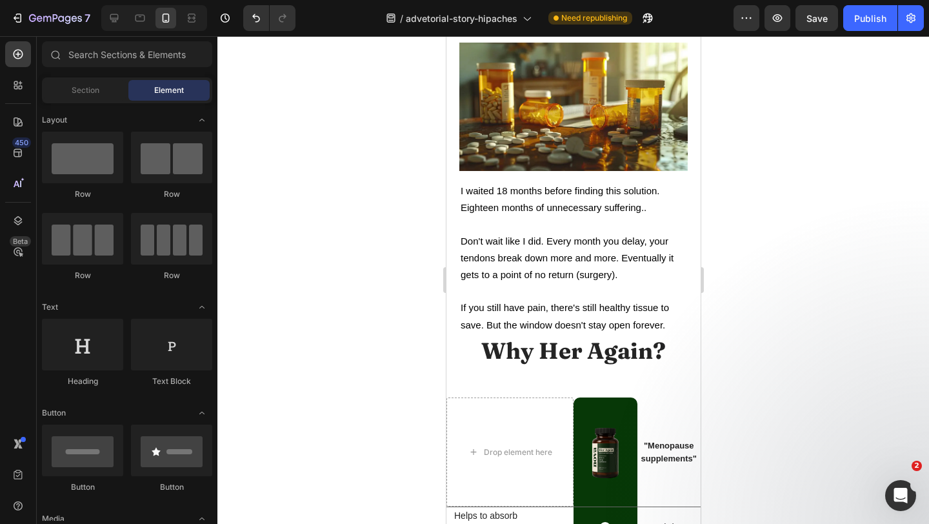
scroll to position [4239, 0]
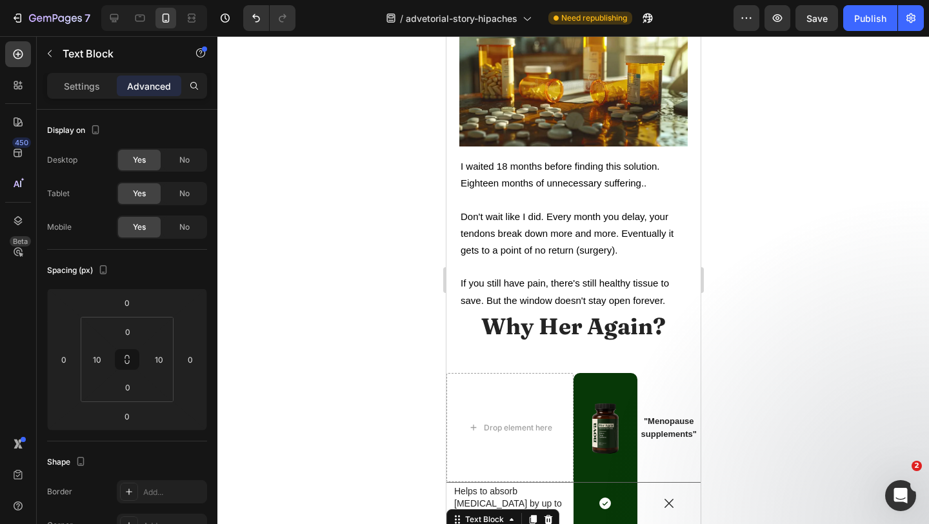
scroll to position [4267, 0]
click at [805, 321] on div at bounding box center [572, 280] width 711 height 488
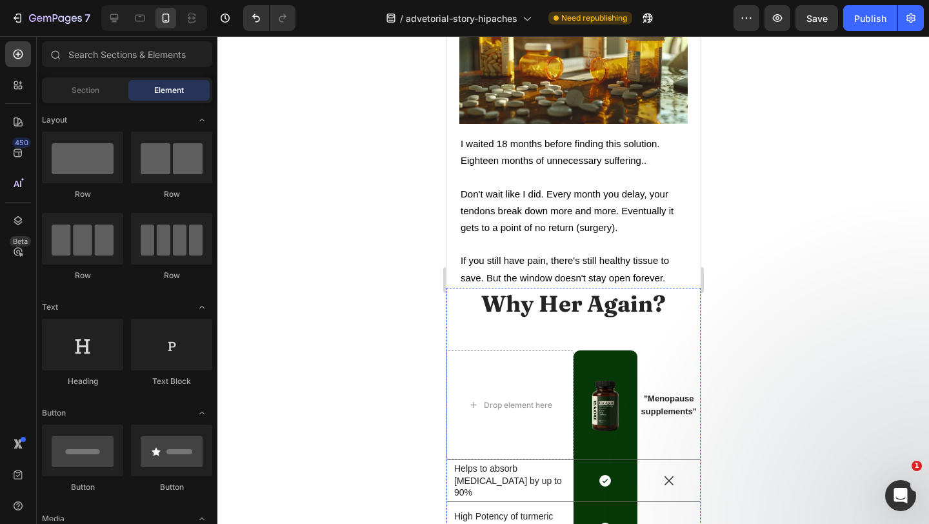
scroll to position [4286, 0]
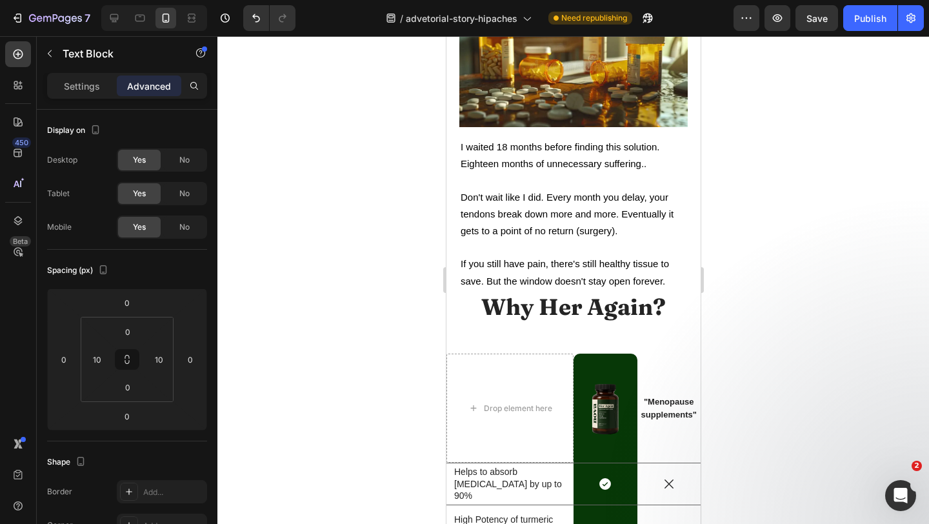
click at [562, 505] on div "High Potency of turmeric curcumoids for anti-inflammatory Text Block" at bounding box center [509, 531] width 127 height 53
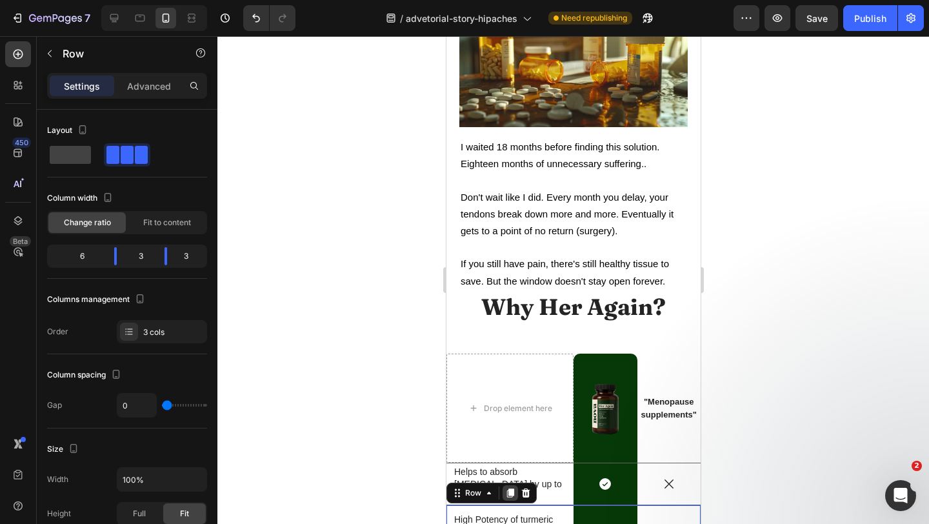
click at [511, 488] on icon at bounding box center [509, 492] width 7 height 9
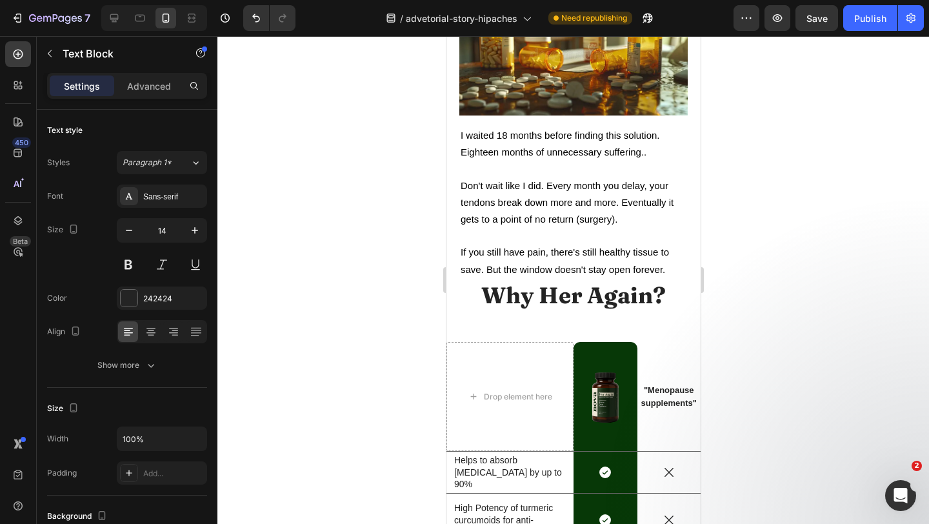
scroll to position [4291, 0]
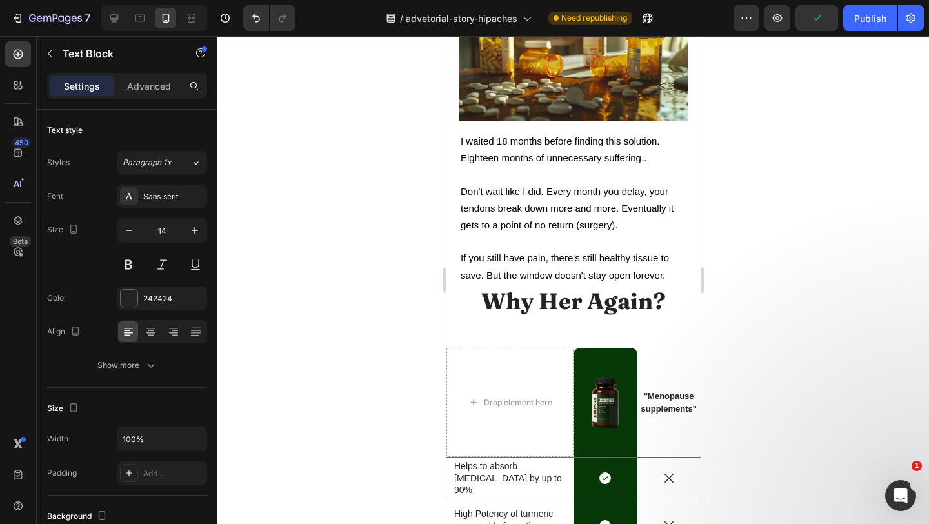
click at [415, 288] on div at bounding box center [572, 280] width 711 height 488
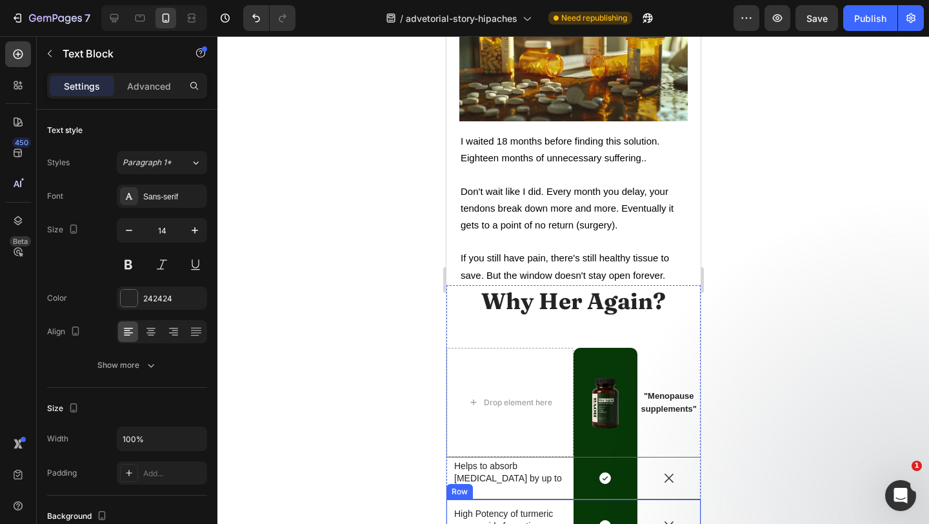
click at [856, 276] on div at bounding box center [572, 280] width 711 height 488
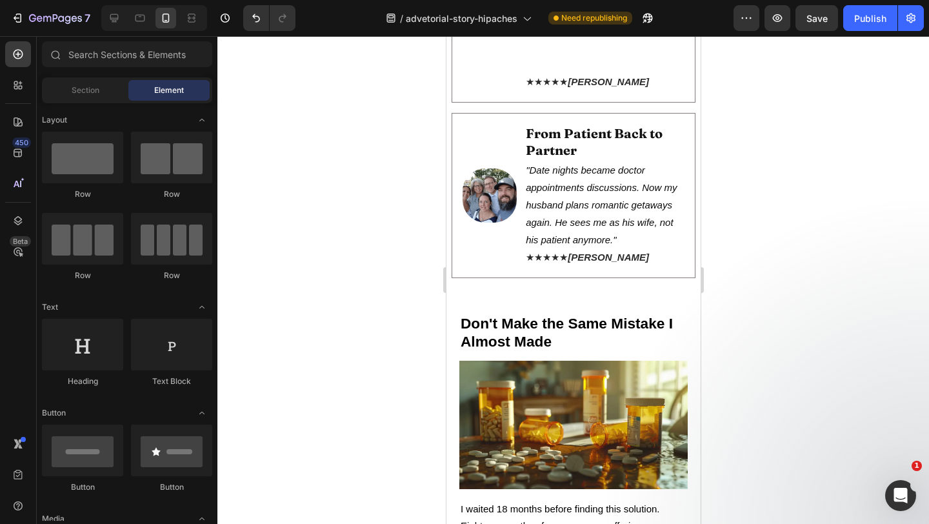
scroll to position [3910, 0]
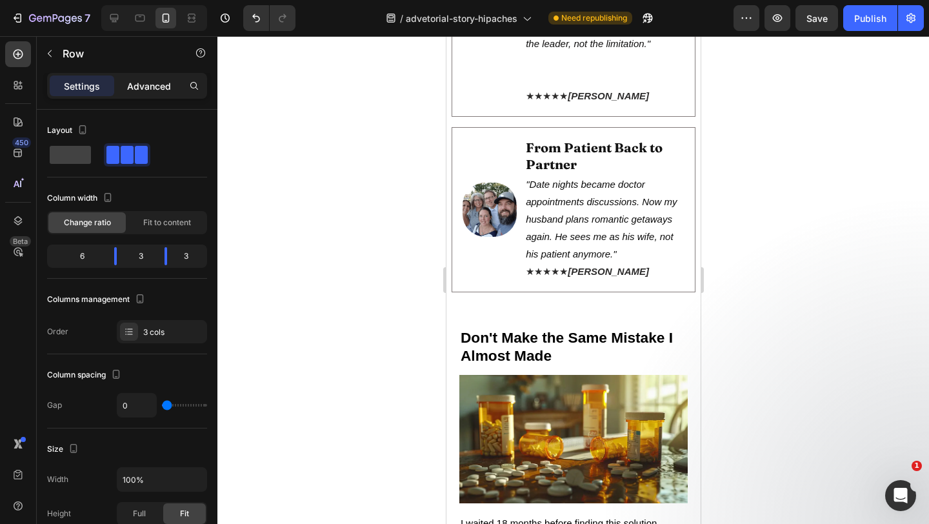
click at [161, 91] on p "Advanced" at bounding box center [149, 86] width 44 height 14
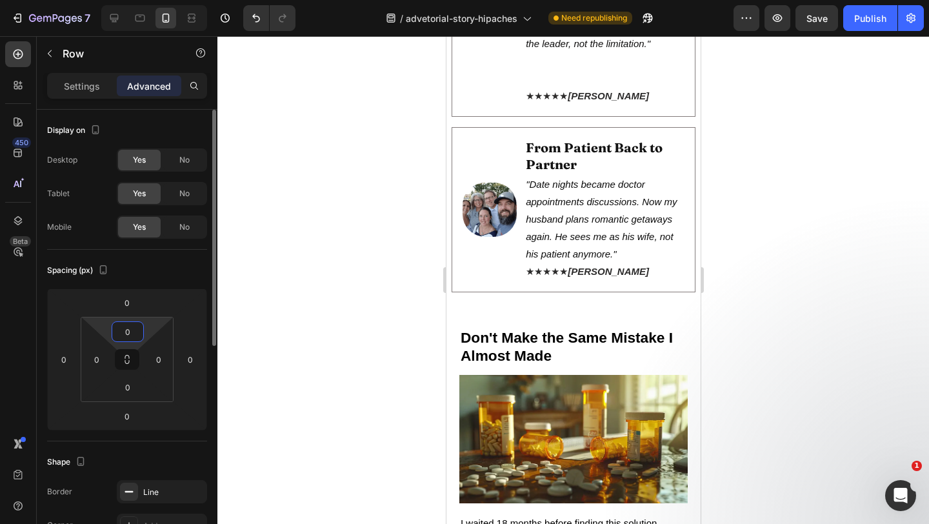
drag, startPoint x: 135, startPoint y: 320, endPoint x: 134, endPoint y: 330, distance: 9.7
click at [134, 0] on html "7 Version history / advetorial-story-hipaches Need republishing Preview Save Pu…" at bounding box center [464, 0] width 929 height 0
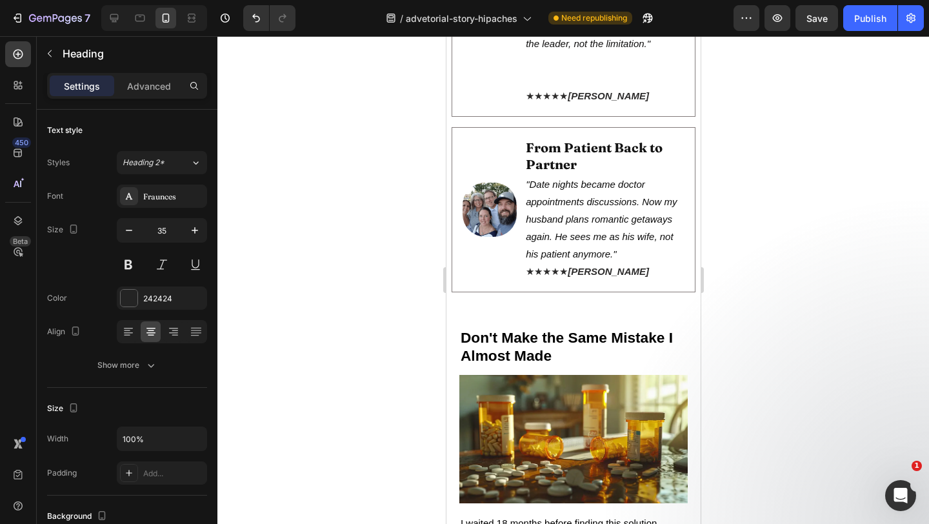
drag, startPoint x: 576, startPoint y: 455, endPoint x: 575, endPoint y: 431, distance: 24.5
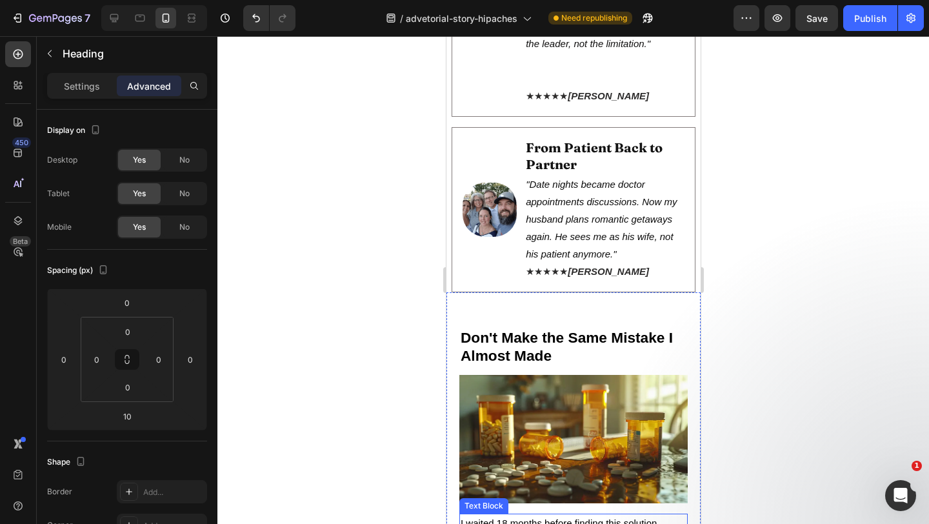
click at [789, 329] on div at bounding box center [572, 280] width 711 height 488
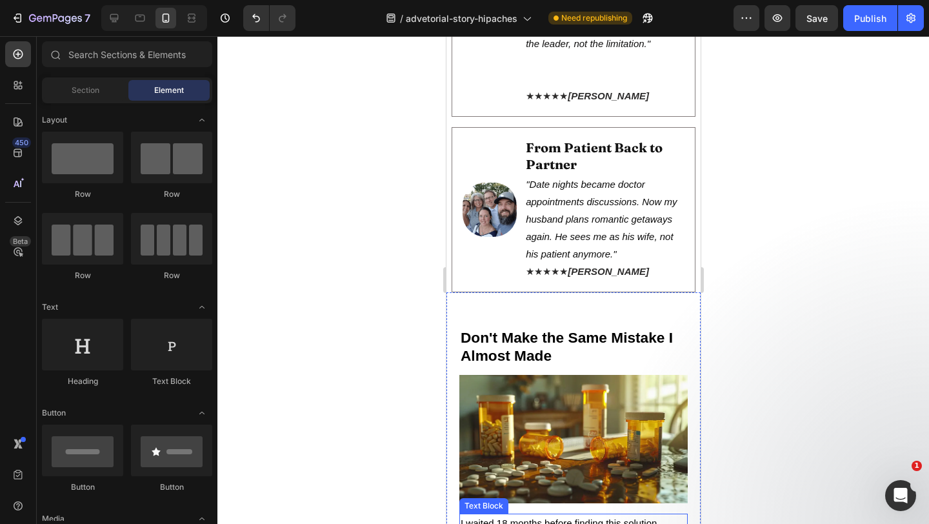
scroll to position [3986, 0]
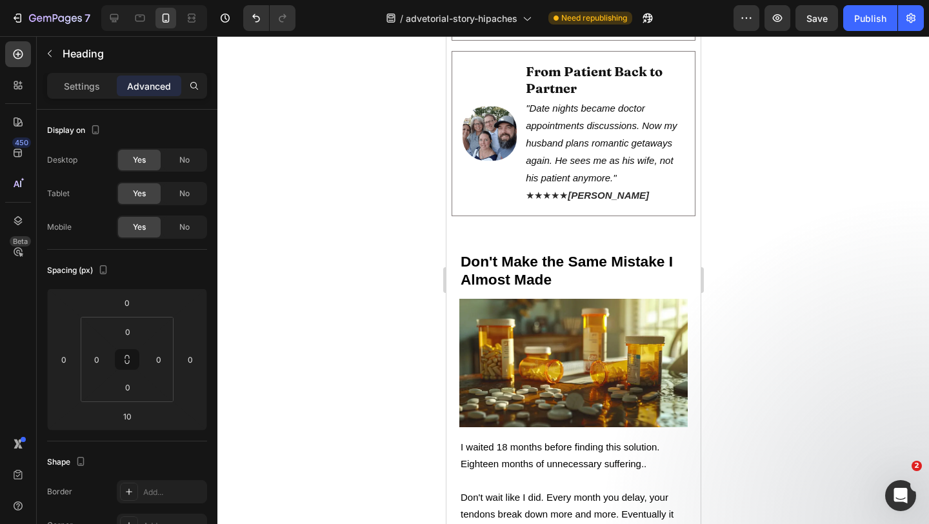
type input "12"
click at [129, 0] on html "7 Version history / advetorial-story-hipaches Need republishing Preview Publish…" at bounding box center [464, 0] width 929 height 0
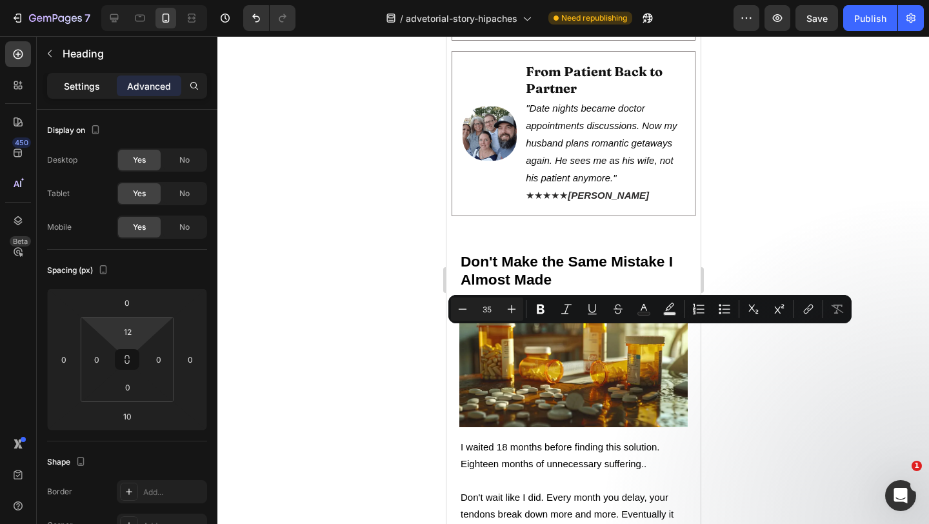
click at [100, 84] on div "Settings" at bounding box center [82, 85] width 64 height 21
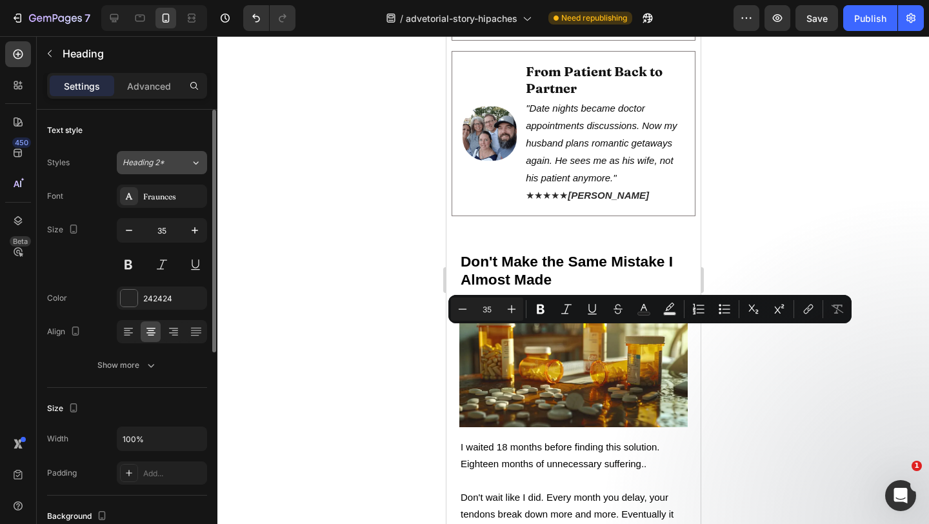
click at [179, 165] on div "Heading 2*" at bounding box center [157, 163] width 68 height 12
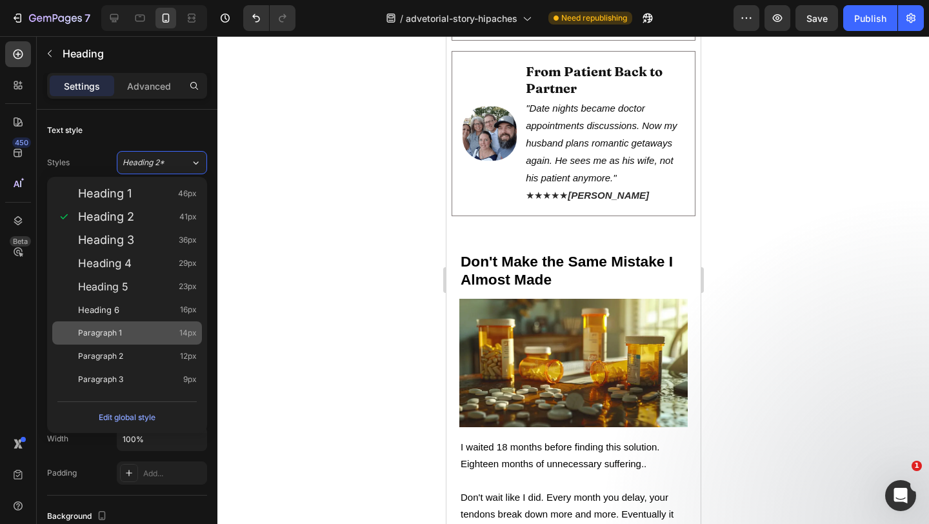
click at [123, 330] on div "Paragraph 1 14px" at bounding box center [137, 332] width 119 height 13
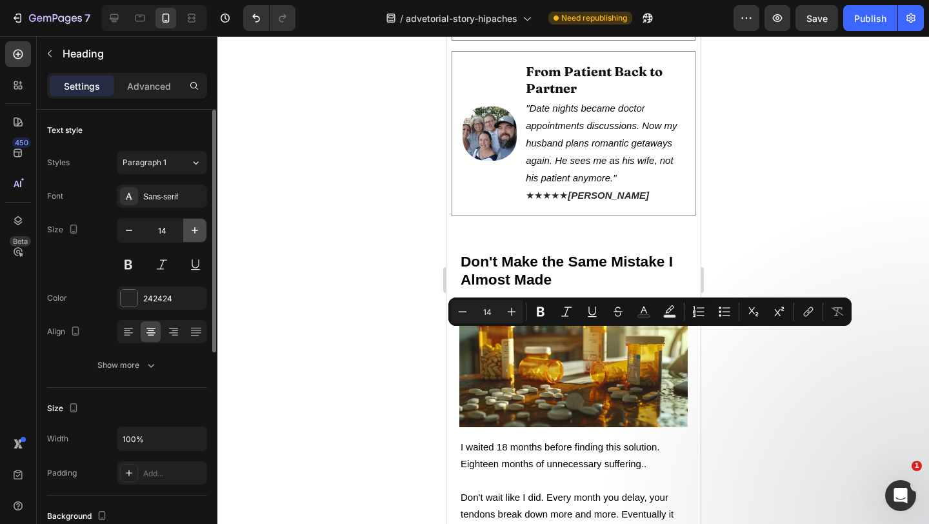
click at [193, 232] on icon "button" at bounding box center [194, 230] width 13 height 13
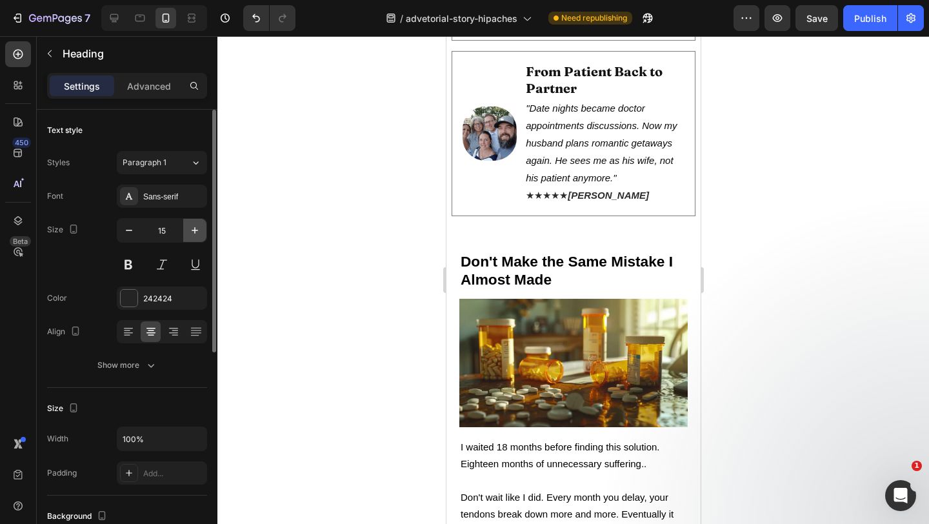
click at [193, 232] on icon "button" at bounding box center [194, 230] width 13 height 13
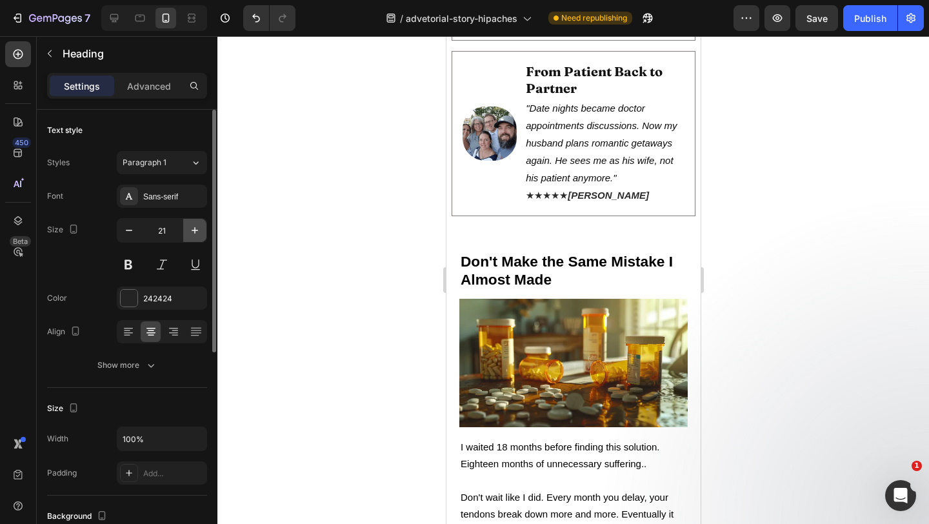
click at [193, 232] on icon "button" at bounding box center [194, 230] width 13 height 13
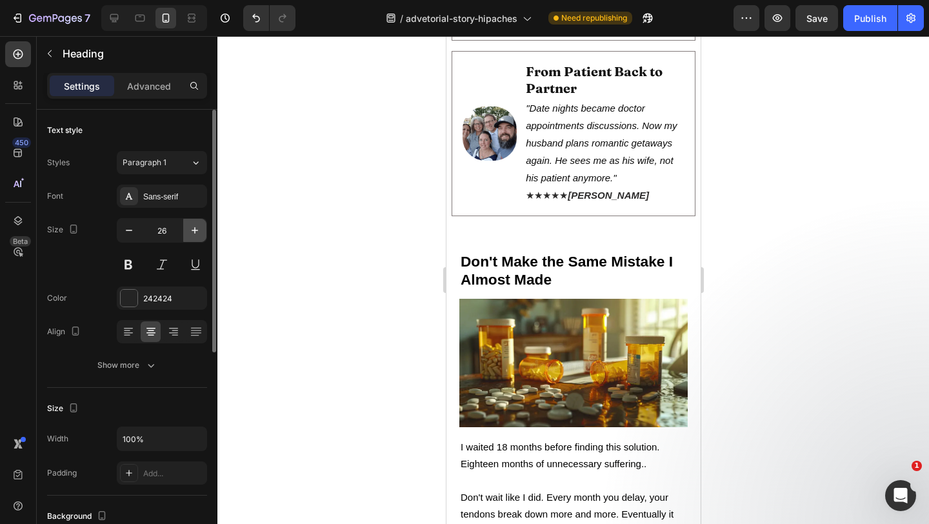
click at [193, 232] on icon "button" at bounding box center [194, 230] width 13 height 13
type input "30"
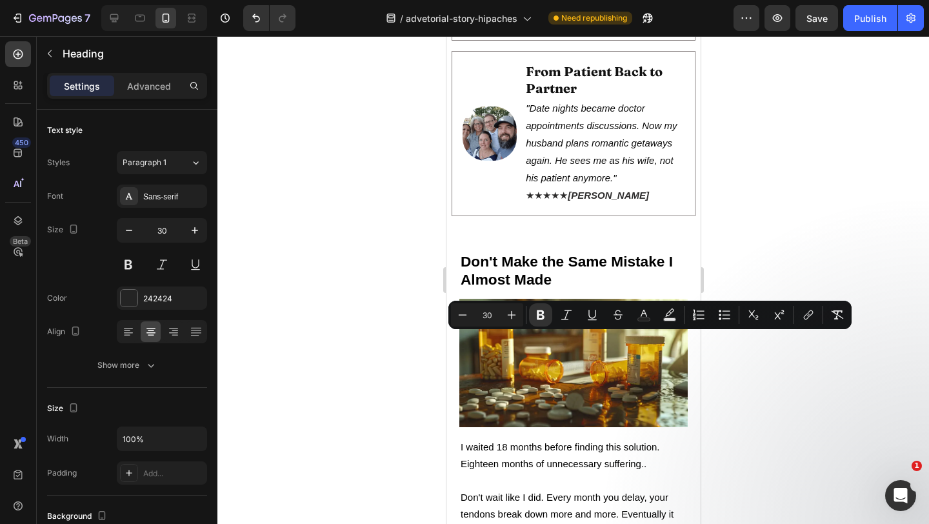
click at [837, 408] on div at bounding box center [572, 280] width 711 height 488
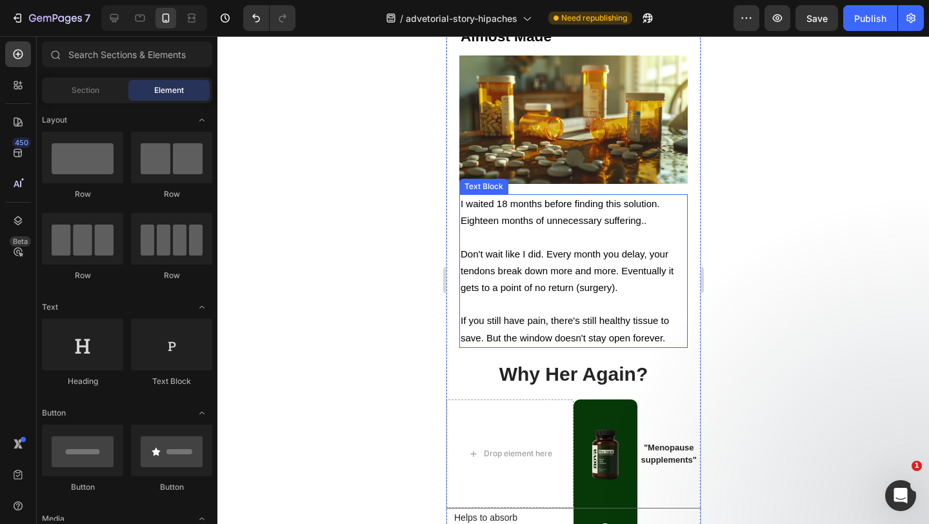
scroll to position [4233, 0]
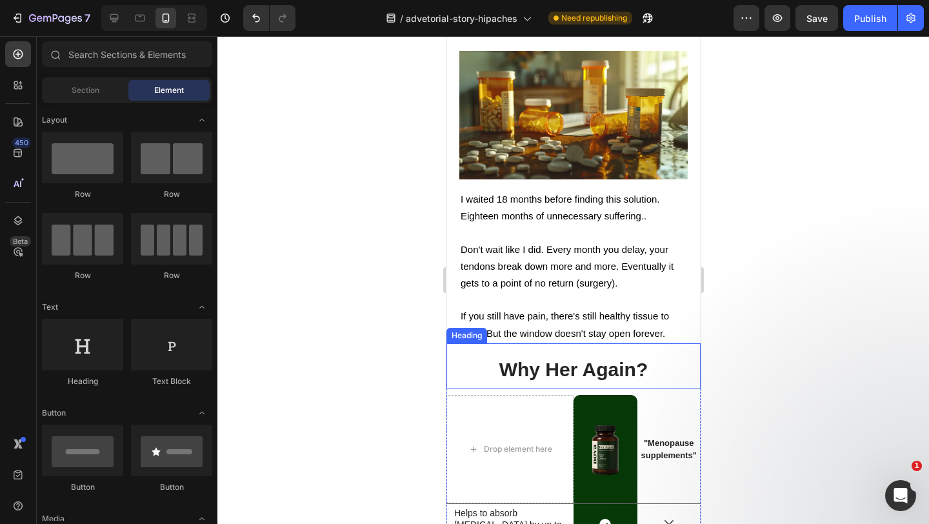
click at [564, 359] on strong "Why Her Again?" at bounding box center [572, 369] width 149 height 21
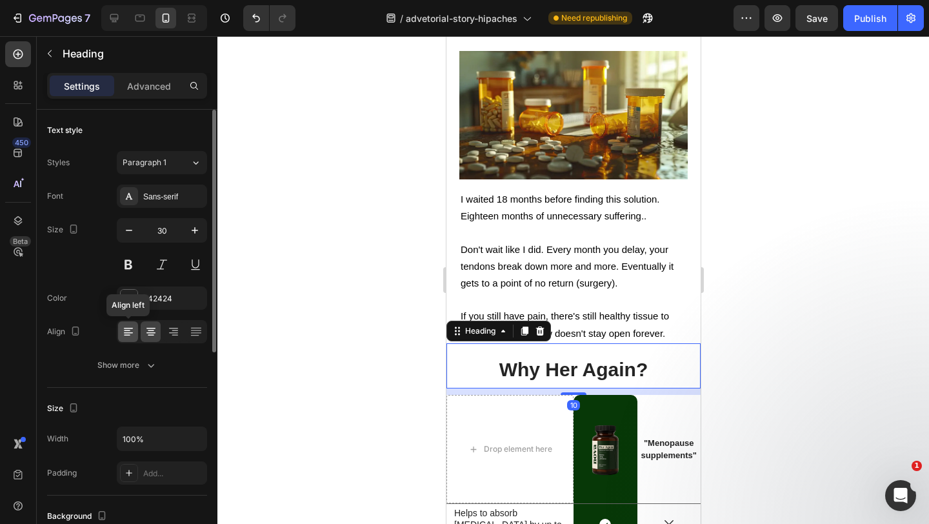
click at [129, 330] on icon at bounding box center [127, 330] width 6 height 1
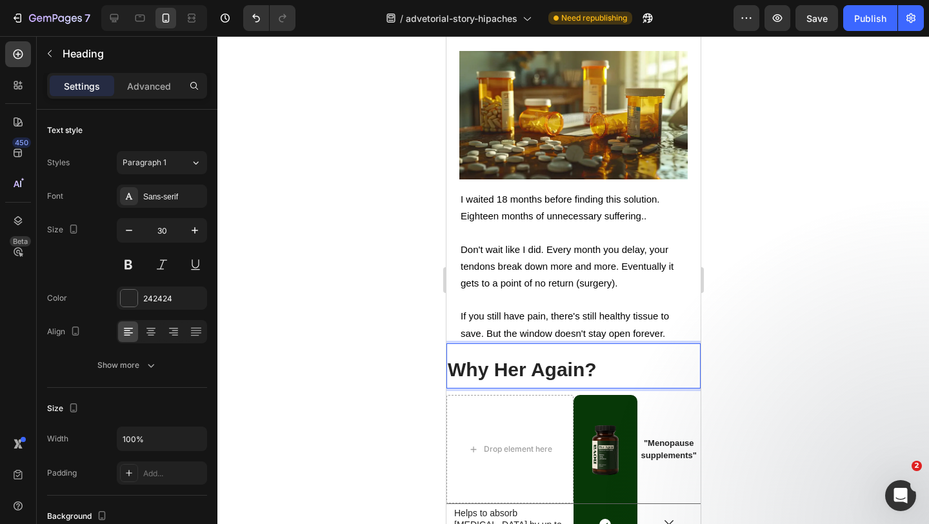
click at [586, 359] on strong "Why Her Again?" at bounding box center [521, 369] width 149 height 21
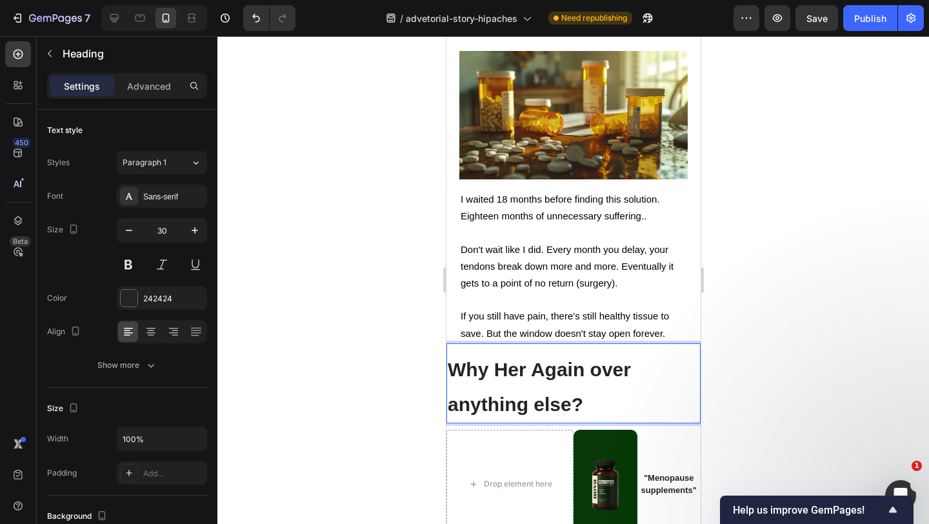
click at [734, 341] on div at bounding box center [572, 280] width 711 height 488
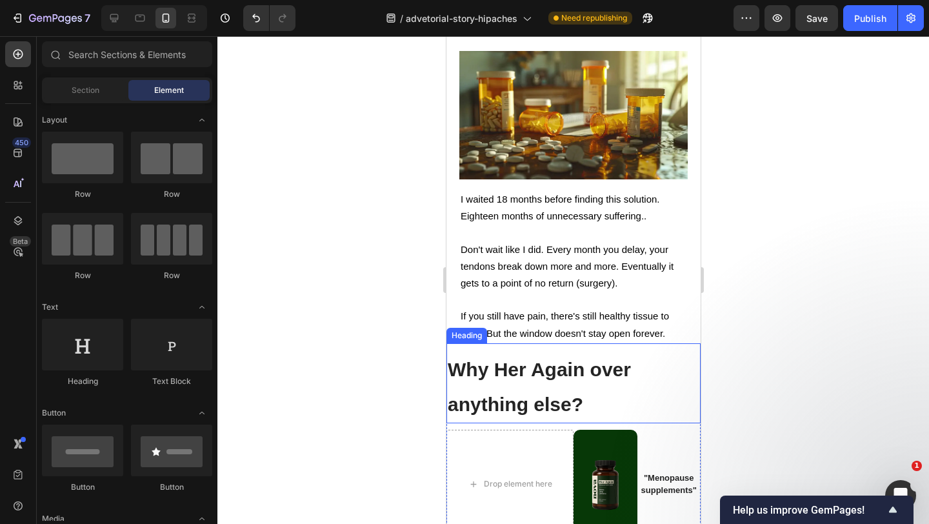
click at [611, 352] on p "⁠⁠⁠⁠⁠⁠⁠ Why Her Again over anything else?" at bounding box center [572, 387] width 251 height 70
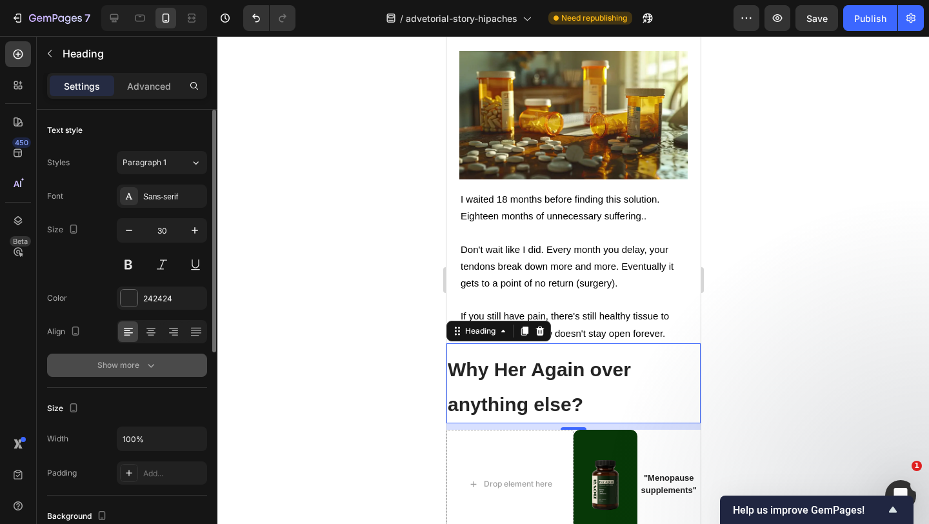
click at [145, 361] on icon "button" at bounding box center [150, 365] width 13 height 13
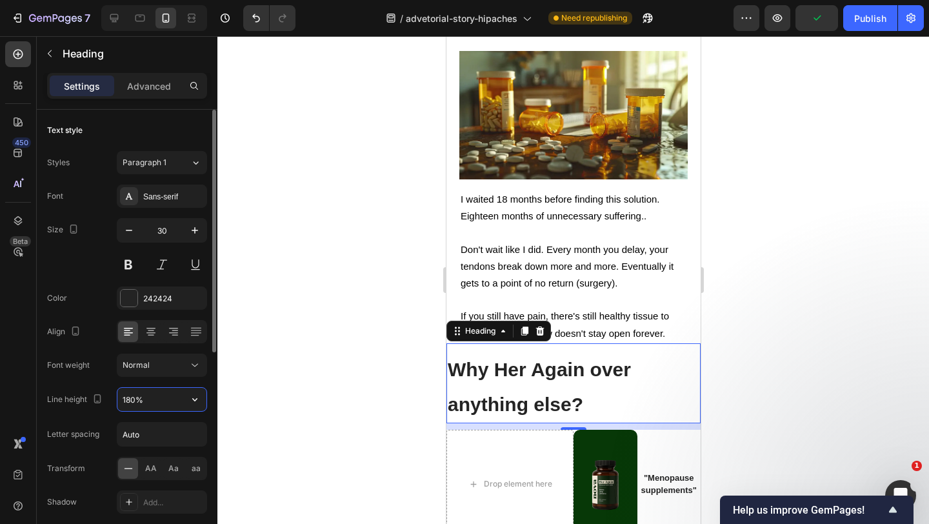
click at [154, 397] on input "180%" at bounding box center [161, 399] width 89 height 23
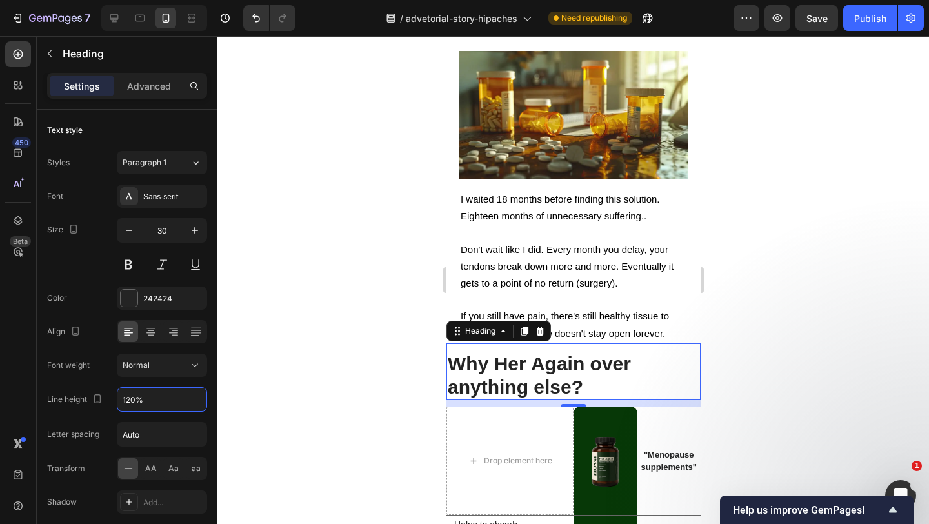
type input "120%"
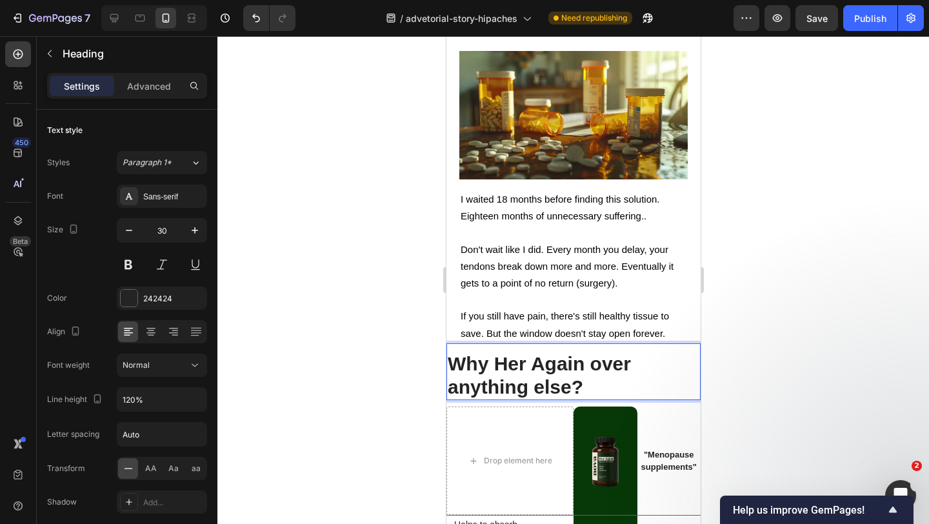
click at [570, 353] on strong "Why Her Again over anything else?" at bounding box center [538, 375] width 183 height 44
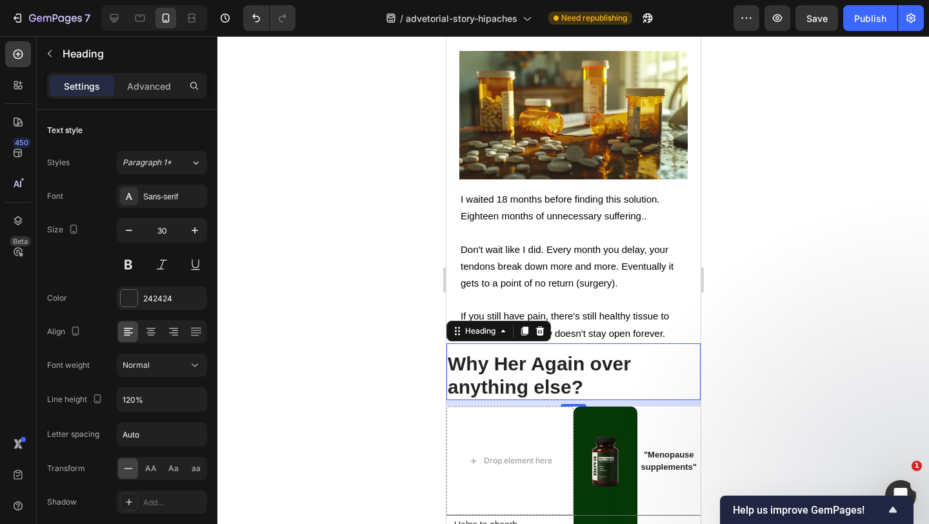
click at [804, 283] on div at bounding box center [572, 280] width 711 height 488
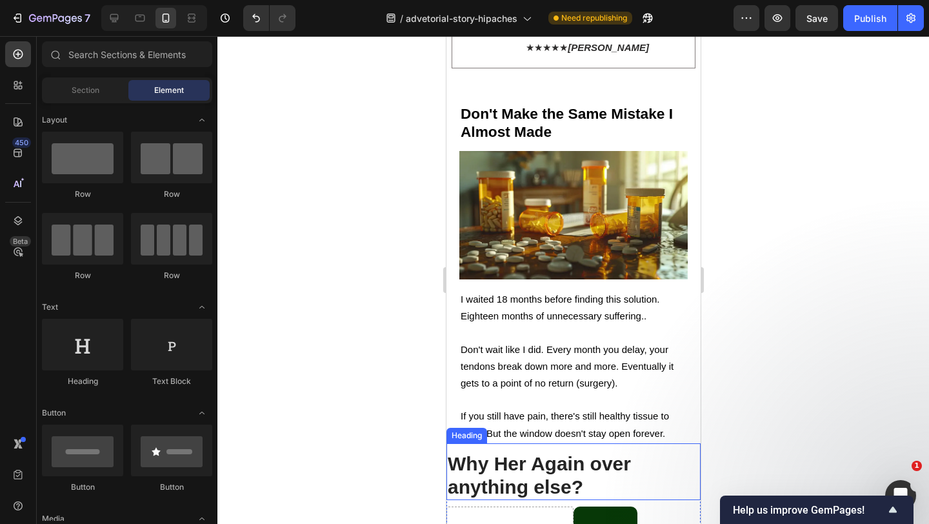
scroll to position [4155, 0]
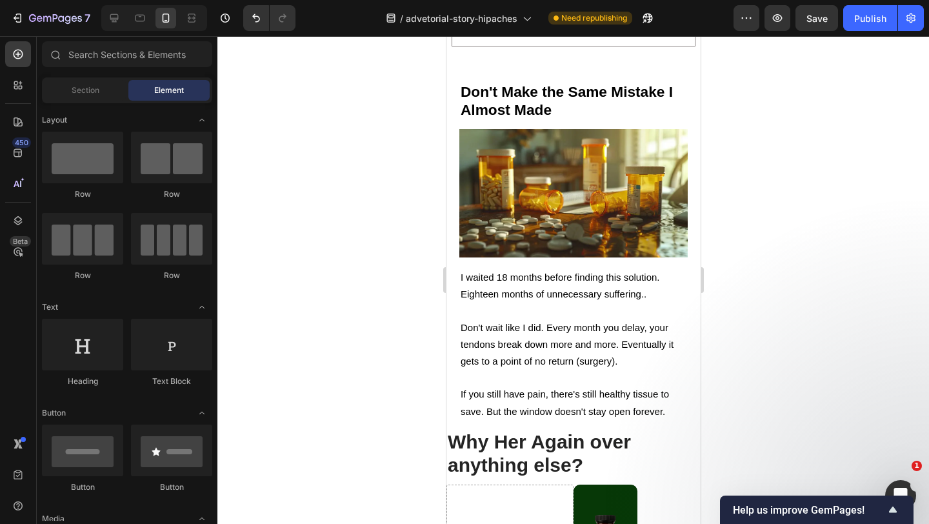
click at [489, 431] on strong "Why Her Again over anything else?" at bounding box center [538, 453] width 183 height 44
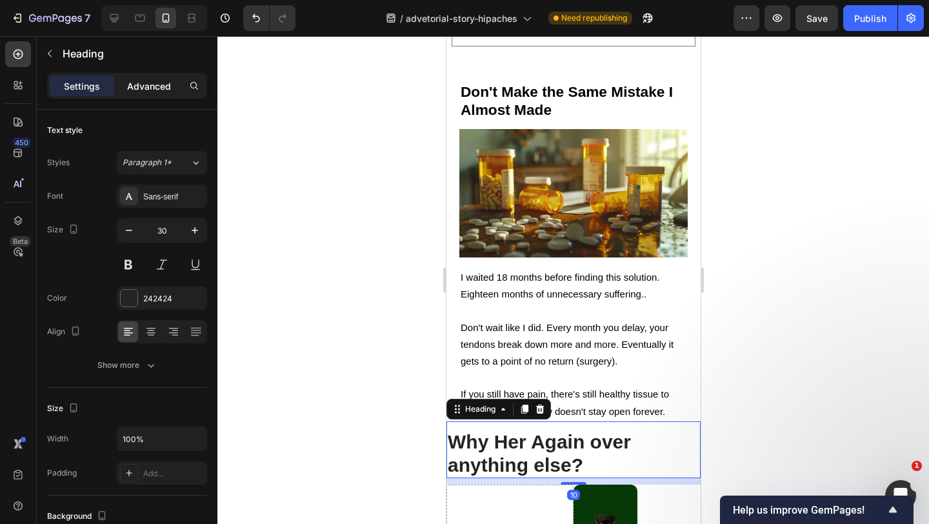
click at [162, 89] on p "Advanced" at bounding box center [149, 86] width 44 height 14
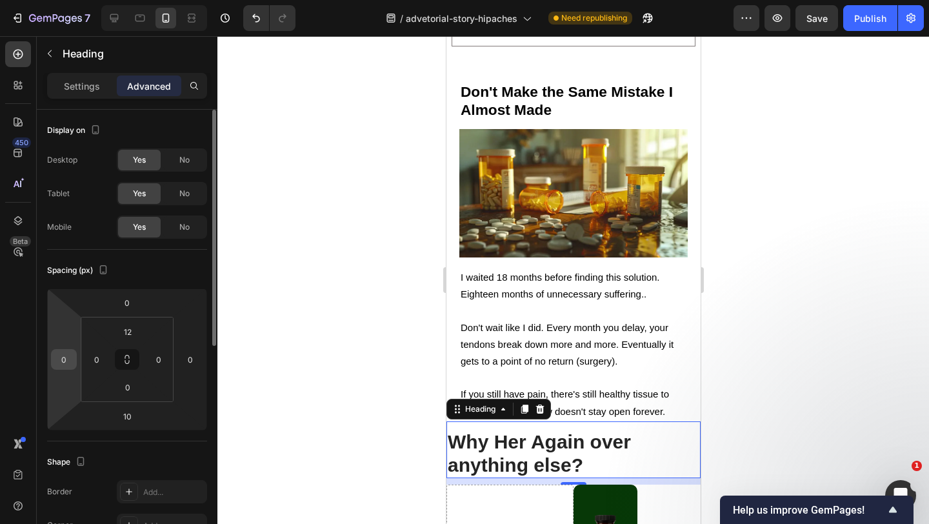
click at [69, 356] on input "0" at bounding box center [63, 359] width 19 height 19
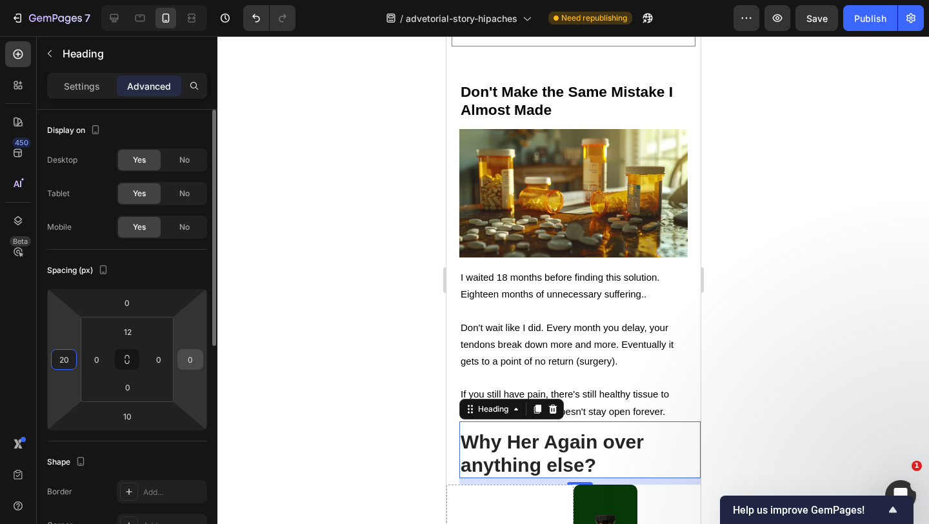
type input "20"
click at [191, 360] on input "0" at bounding box center [190, 359] width 19 height 19
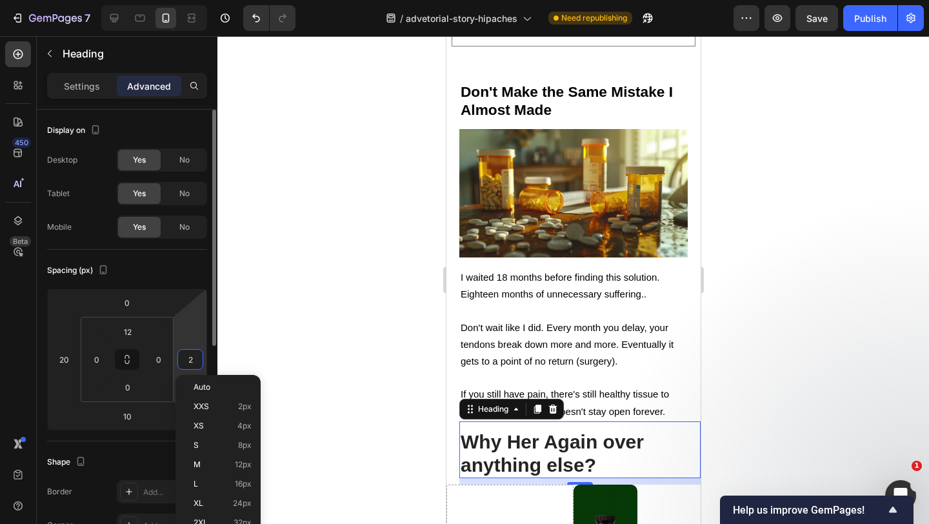
type input "20"
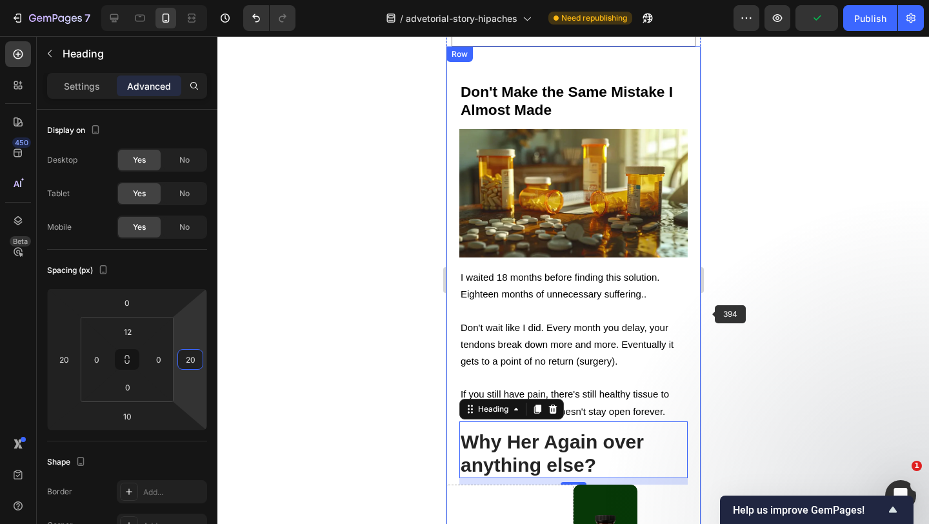
click at [746, 321] on div at bounding box center [572, 280] width 711 height 488
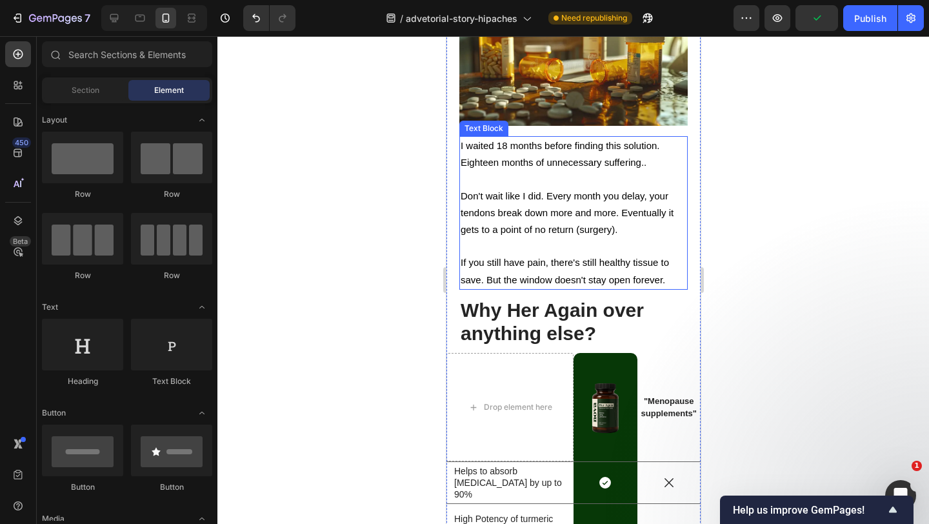
scroll to position [4288, 0]
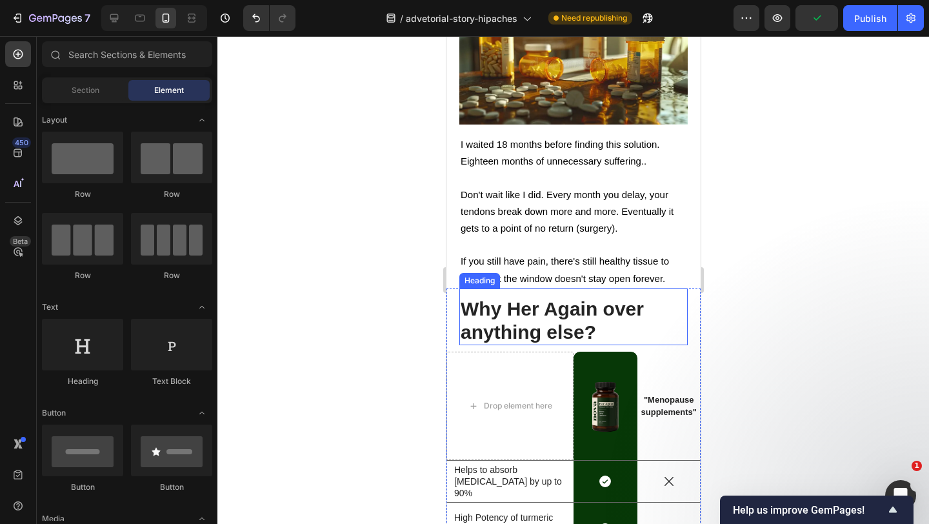
click at [603, 297] on p "⁠⁠⁠⁠⁠⁠⁠ Why Her Again over anything else?" at bounding box center [573, 320] width 226 height 46
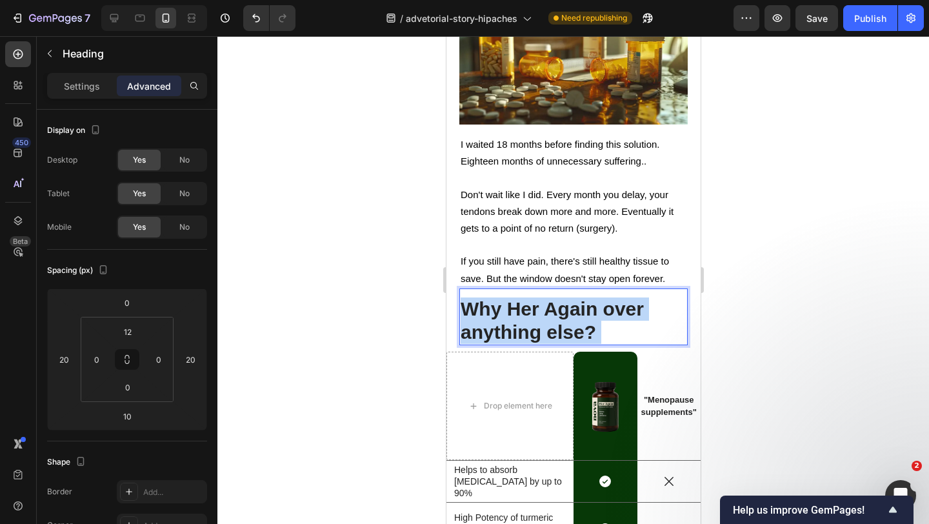
drag, startPoint x: 594, startPoint y: 286, endPoint x: 506, endPoint y: 271, distance: 89.7
click at [506, 298] on strong "Why Her Again over anything else?" at bounding box center [551, 320] width 183 height 44
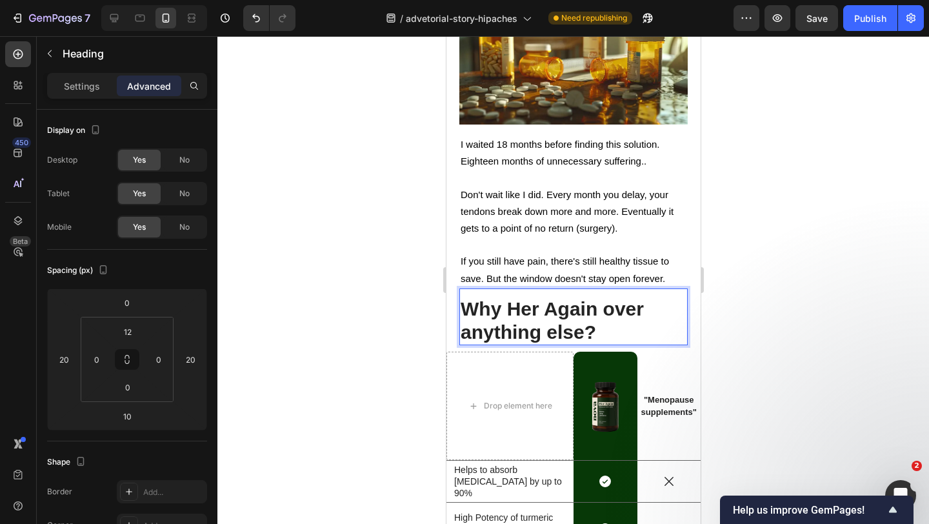
click at [507, 298] on strong "Why Her Again over anything else?" at bounding box center [551, 320] width 183 height 44
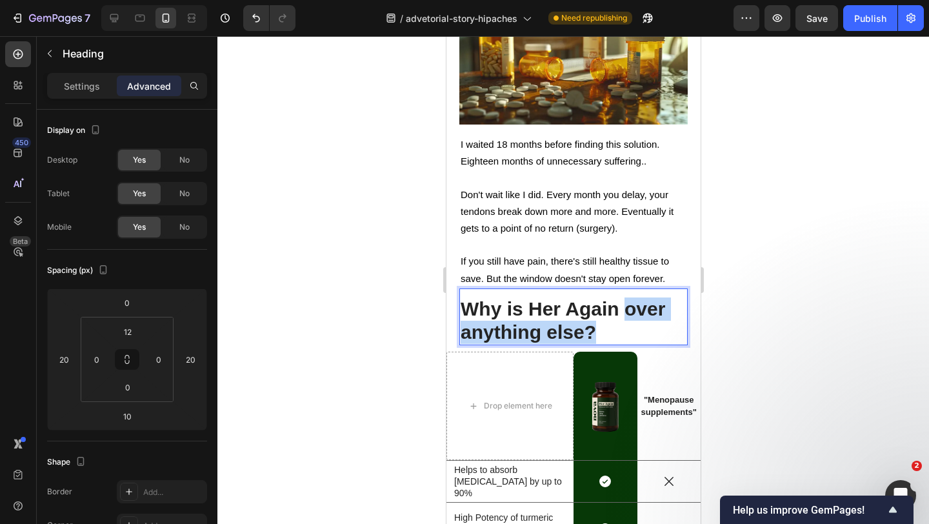
drag, startPoint x: 590, startPoint y: 290, endPoint x: 625, endPoint y: 266, distance: 41.9
click at [625, 298] on strong "Why is Her Again over anything else?" at bounding box center [562, 320] width 204 height 44
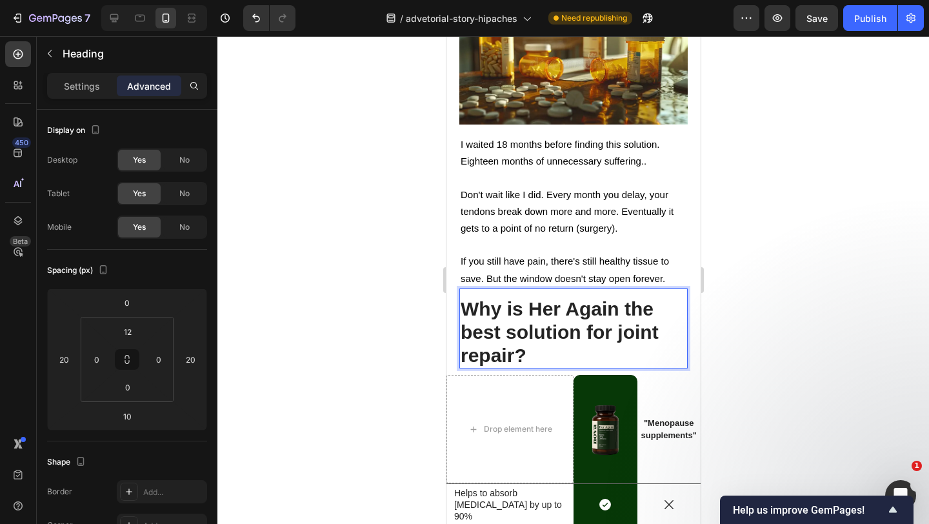
click at [662, 297] on p "Why is Her Again the best solution for joint repair?" at bounding box center [573, 332] width 226 height 70
click at [868, 286] on div at bounding box center [572, 280] width 711 height 488
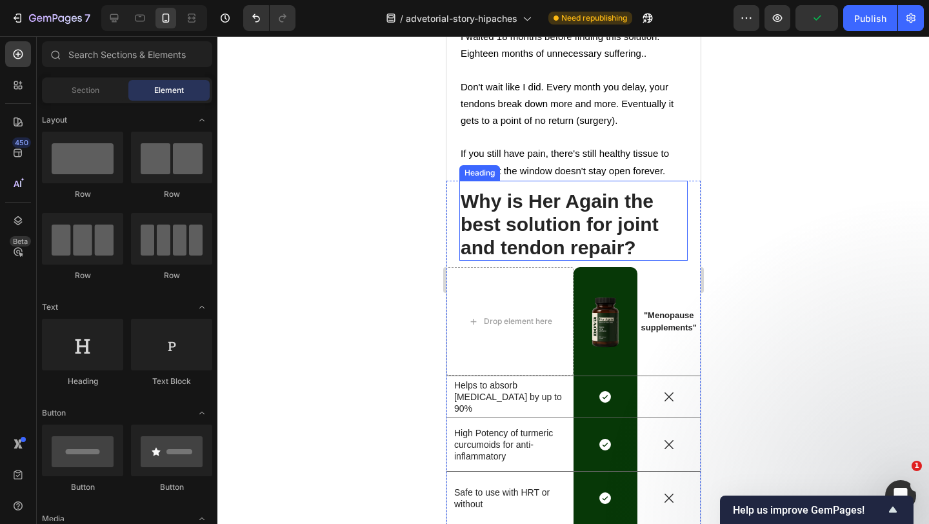
scroll to position [4399, 0]
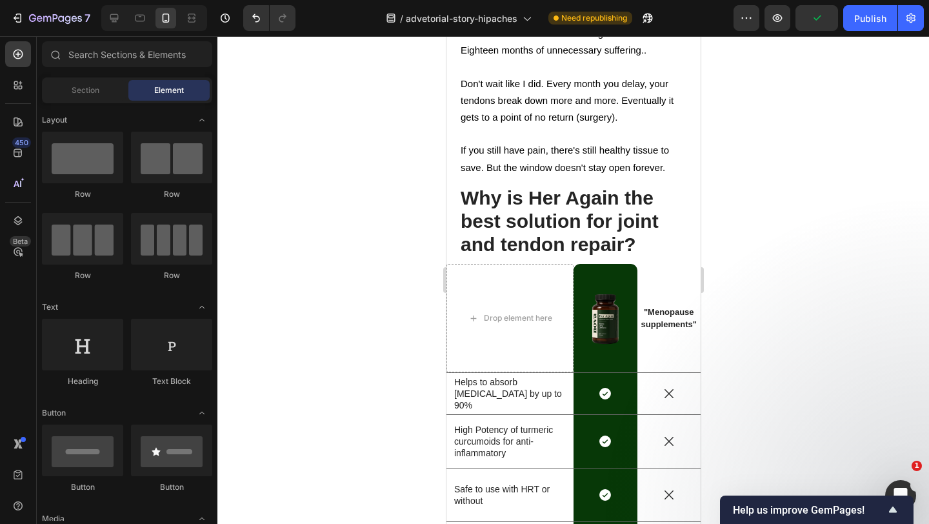
click at [743, 166] on div at bounding box center [572, 280] width 711 height 488
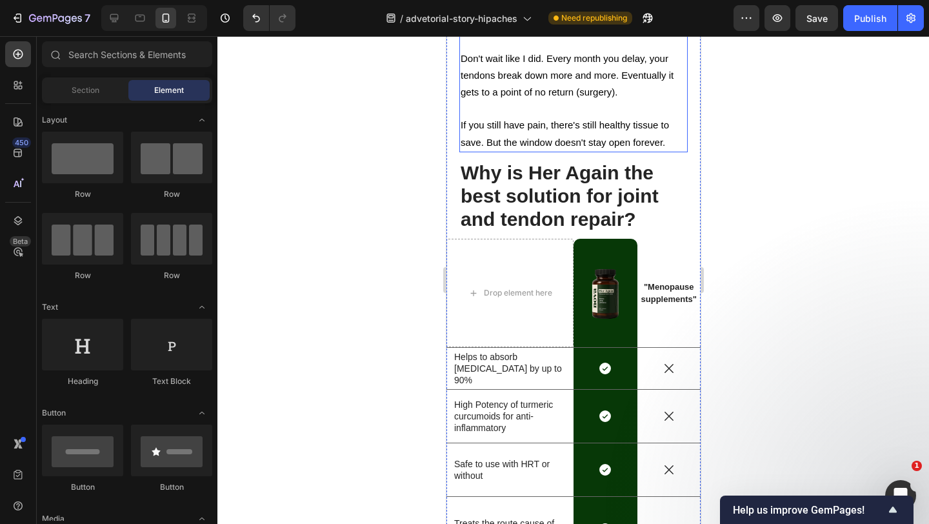
scroll to position [4429, 0]
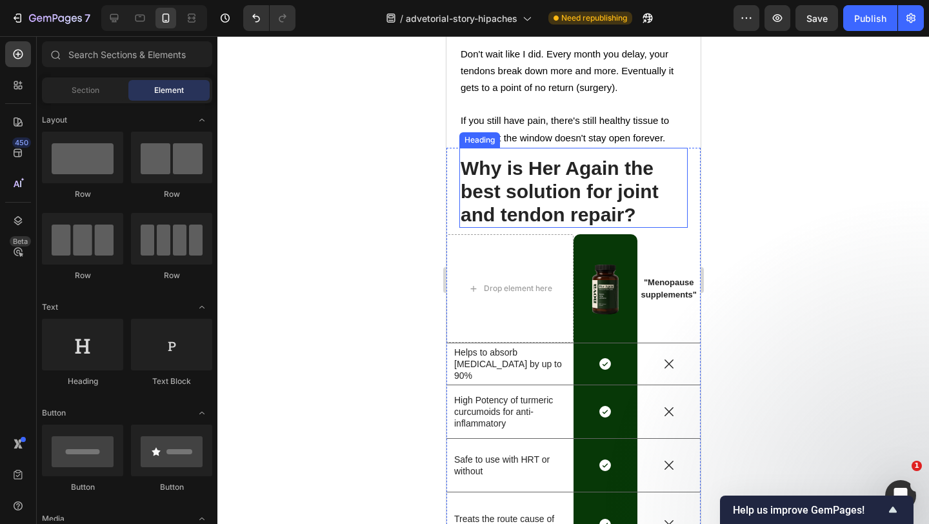
click at [603, 157] on strong "Why is Her Again the best solution for joint and tendon repair?" at bounding box center [559, 191] width 198 height 68
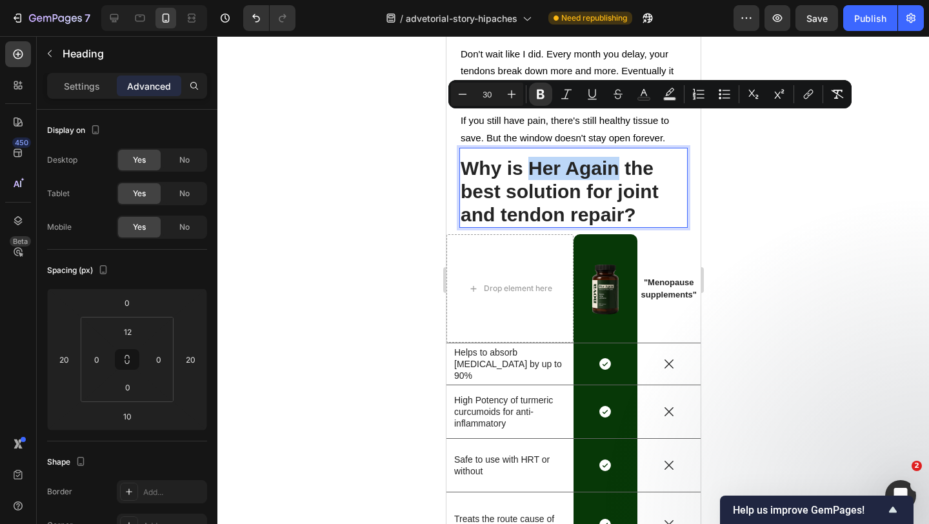
drag, startPoint x: 615, startPoint y: 124, endPoint x: 533, endPoint y: 128, distance: 82.6
click at [533, 157] on strong "Why is Her Again the best solution for joint and tendon repair?" at bounding box center [559, 191] width 198 height 68
click at [564, 94] on icon "Editor contextual toolbar" at bounding box center [566, 94] width 13 height 13
click at [772, 166] on div at bounding box center [572, 280] width 711 height 488
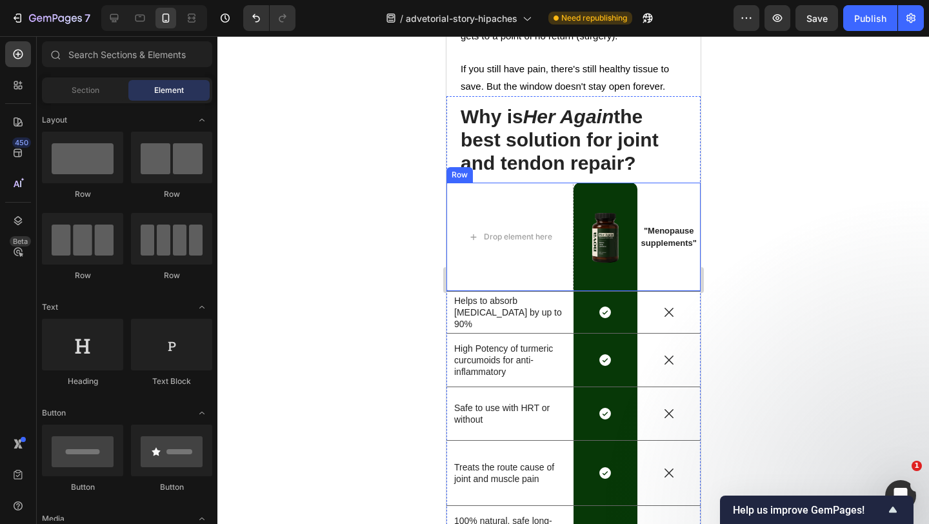
scroll to position [4486, 0]
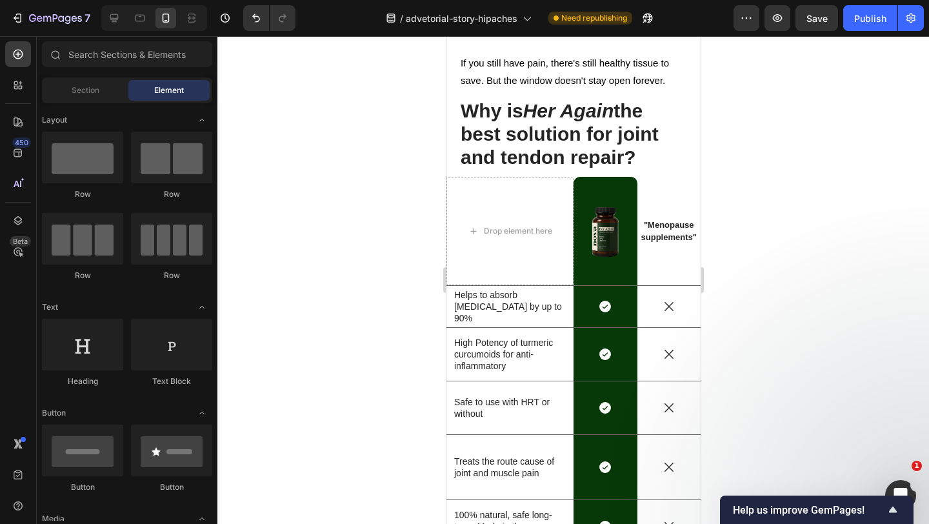
click at [344, 242] on div at bounding box center [572, 280] width 711 height 488
click at [676, 220] on span ""Menopause supplements"" at bounding box center [667, 231] width 55 height 22
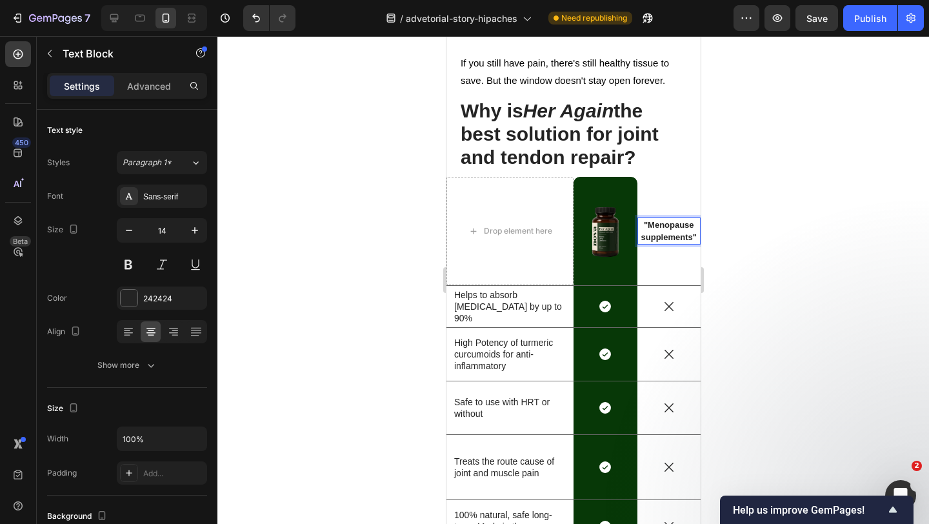
click at [698, 219] on p ""Menopause supplements"" at bounding box center [668, 231] width 61 height 25
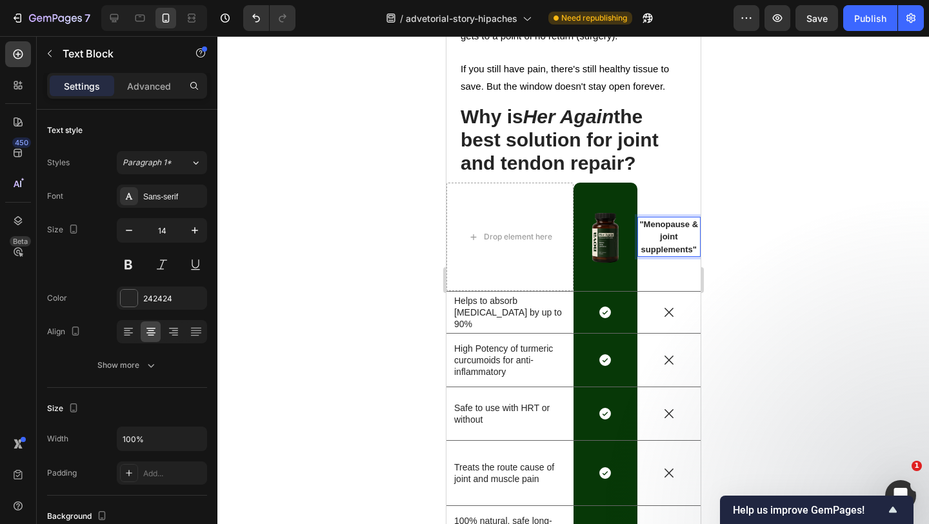
click at [740, 193] on div at bounding box center [572, 280] width 711 height 488
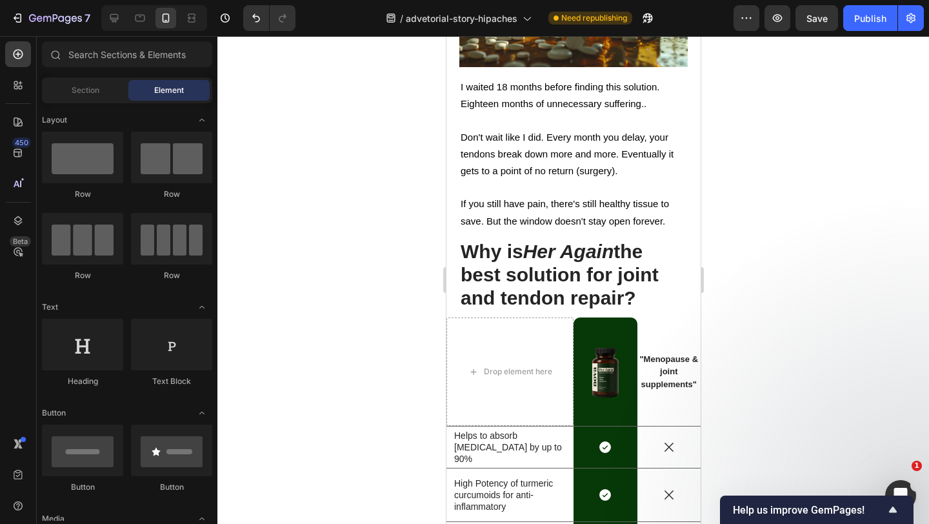
scroll to position [4343, 0]
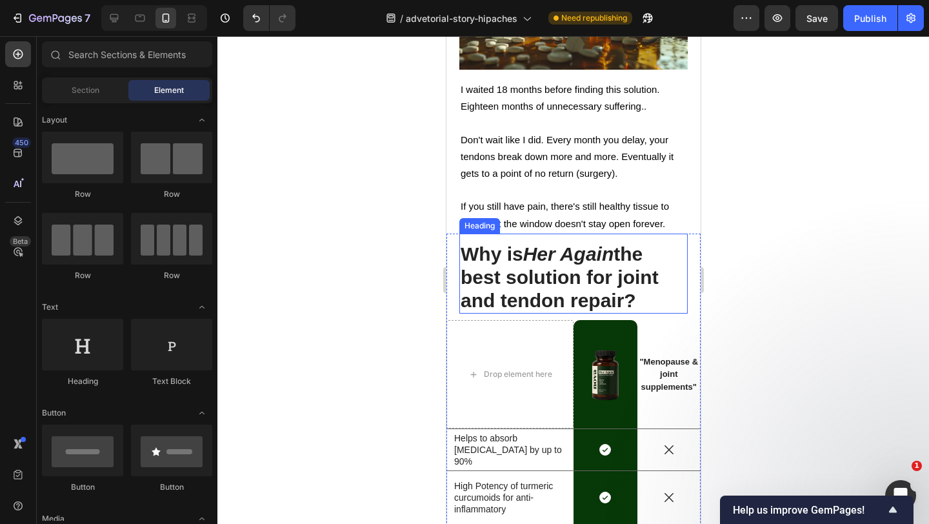
click at [604, 243] on strong "the best solution for joint and tendon repair?" at bounding box center [559, 277] width 198 height 68
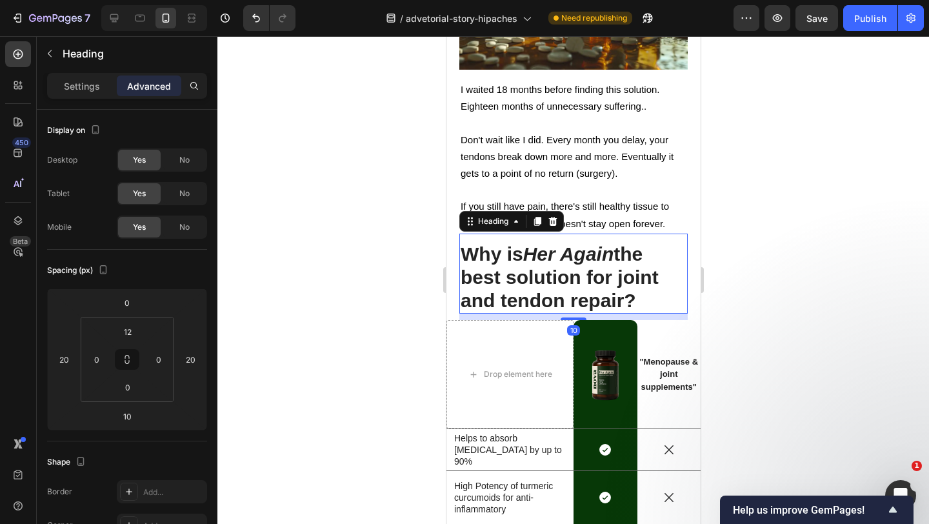
click at [518, 313] on div "10" at bounding box center [572, 316] width 228 height 6
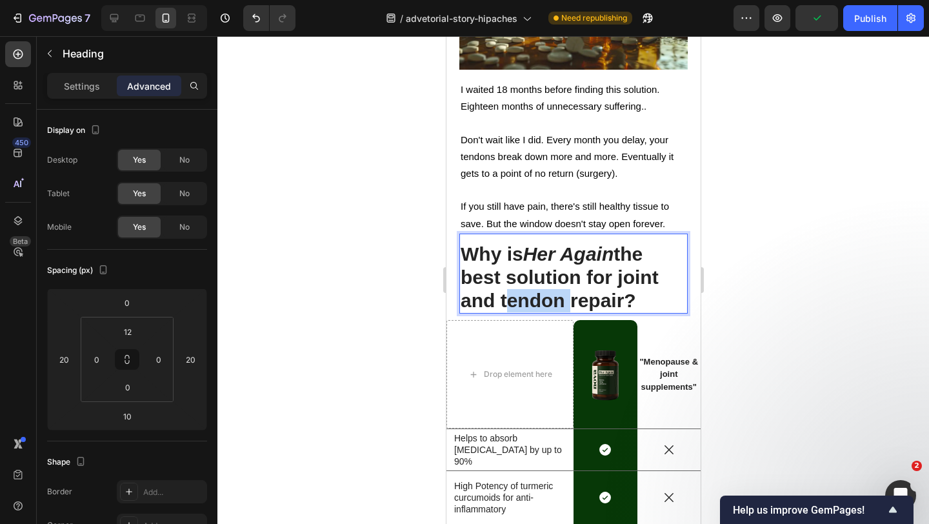
click at [518, 255] on strong "the best solution for joint and tendon repair?" at bounding box center [559, 277] width 198 height 68
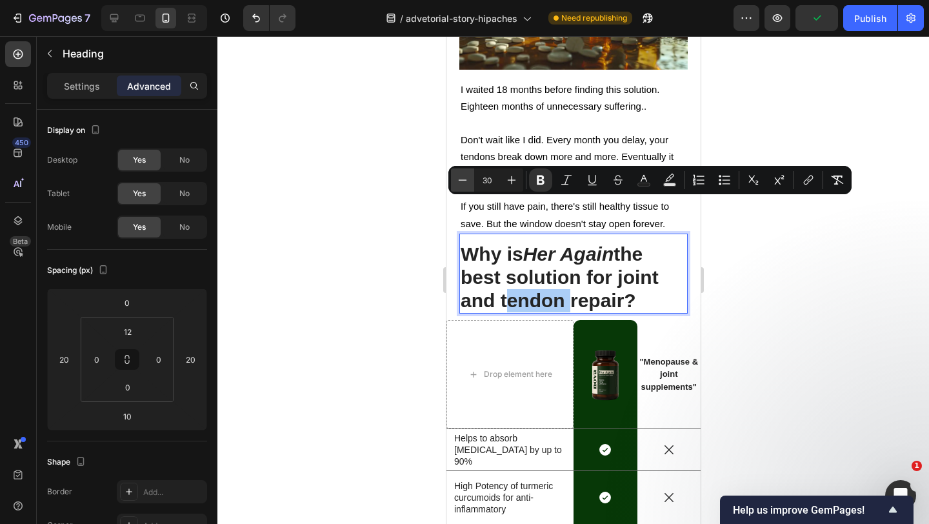
click at [462, 177] on icon "Editor contextual toolbar" at bounding box center [462, 179] width 13 height 13
type input "29"
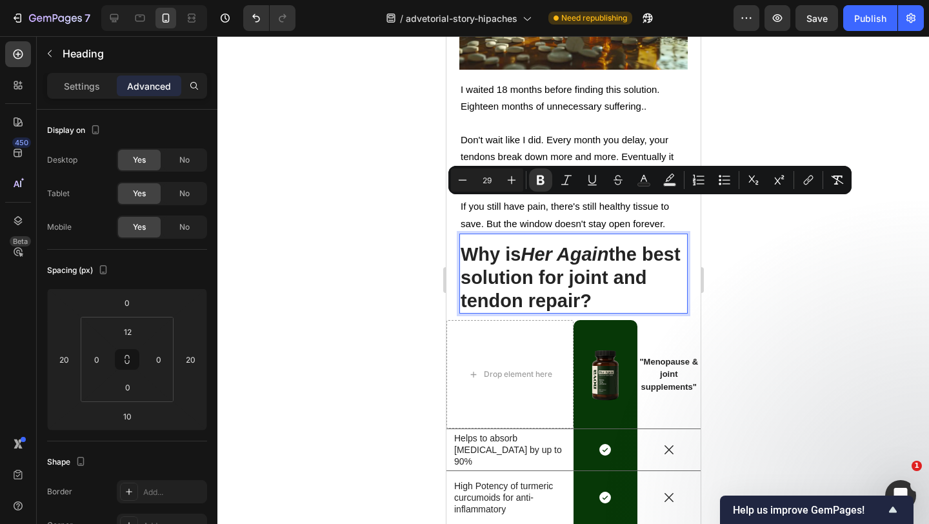
click at [877, 3] on div "7 Version history / advetorial-story-hipaches Need republishing Preview Save Pu…" at bounding box center [464, 18] width 929 height 37
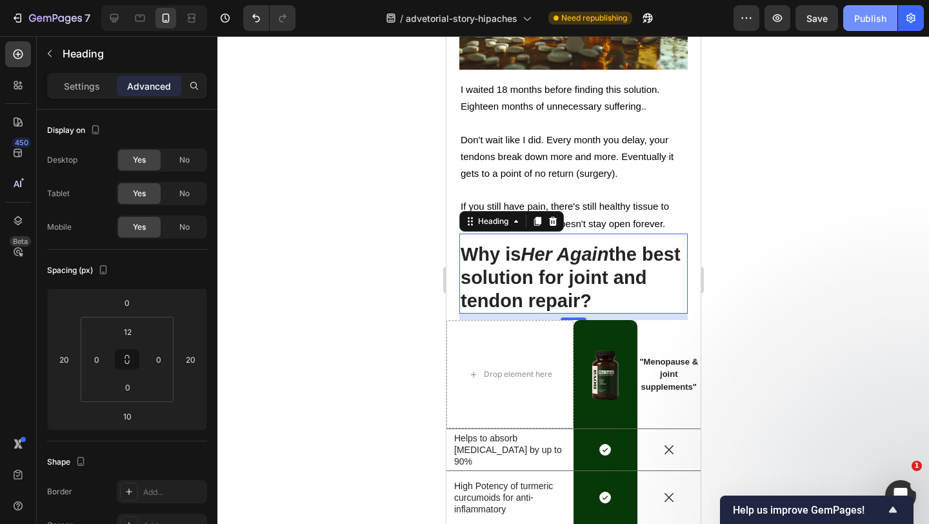
click at [874, 19] on div "Publish" at bounding box center [870, 19] width 32 height 14
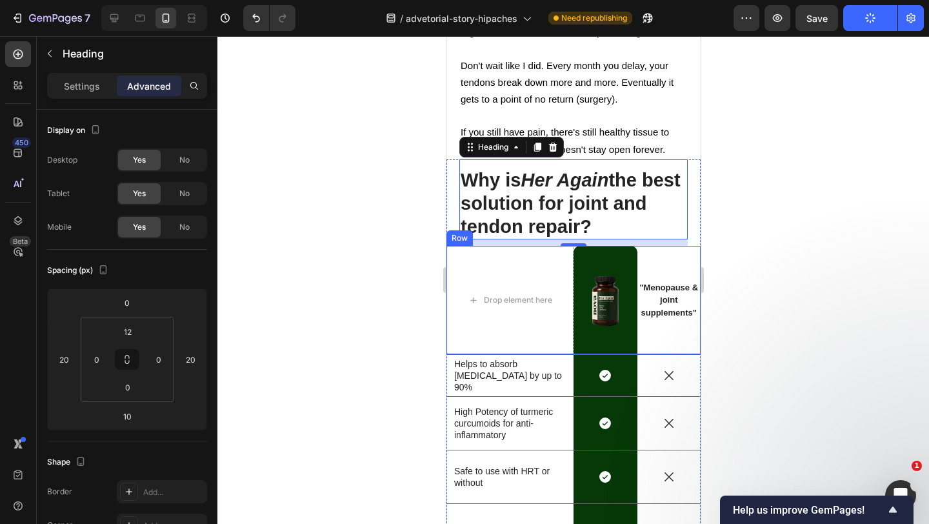
scroll to position [4413, 0]
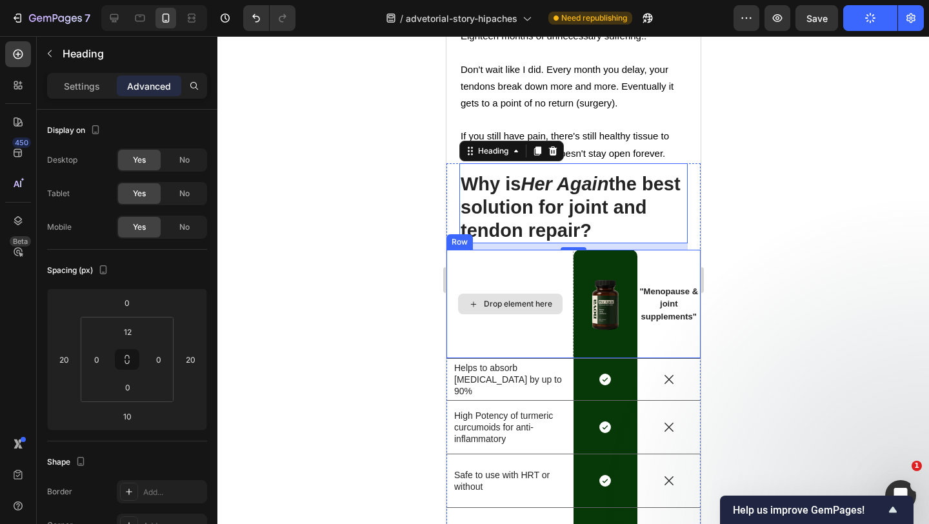
click at [489, 250] on div "Drop element here" at bounding box center [509, 304] width 127 height 109
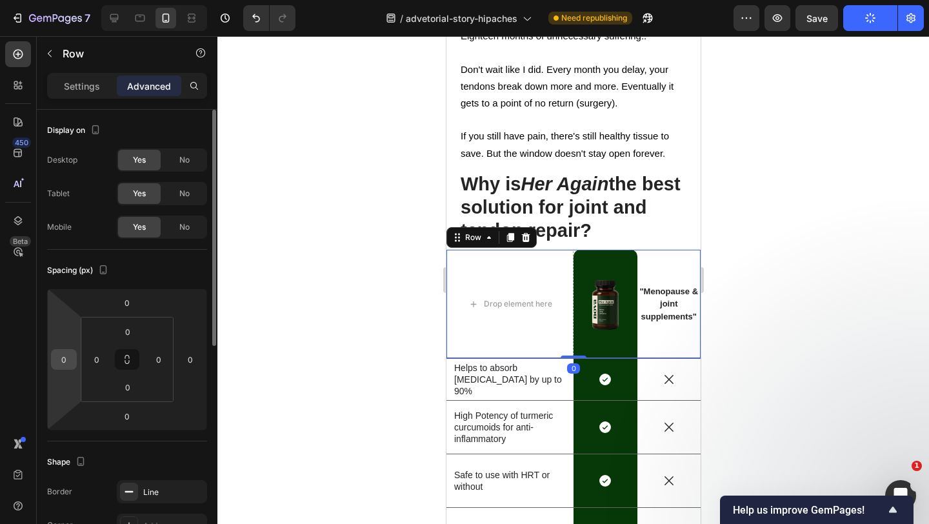
click at [64, 359] on input "0" at bounding box center [63, 359] width 19 height 19
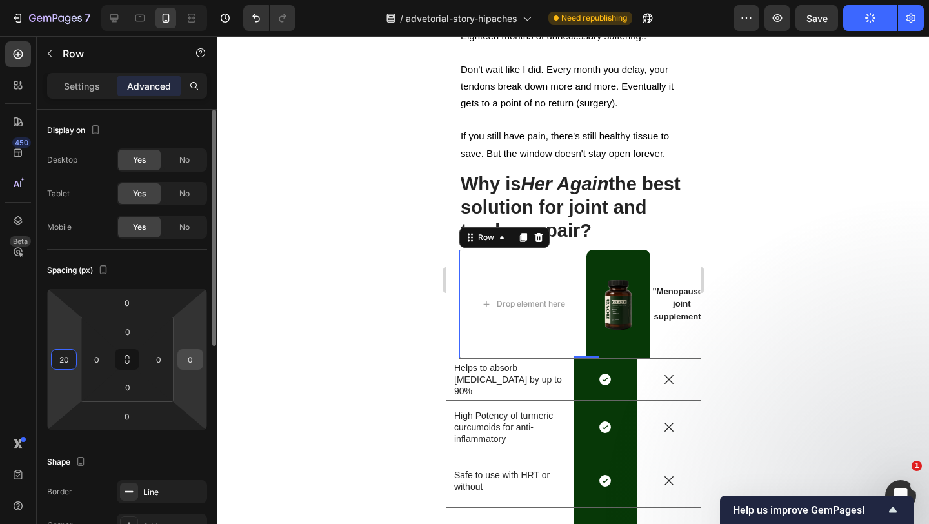
type input "20"
click at [190, 364] on input "0" at bounding box center [190, 359] width 19 height 19
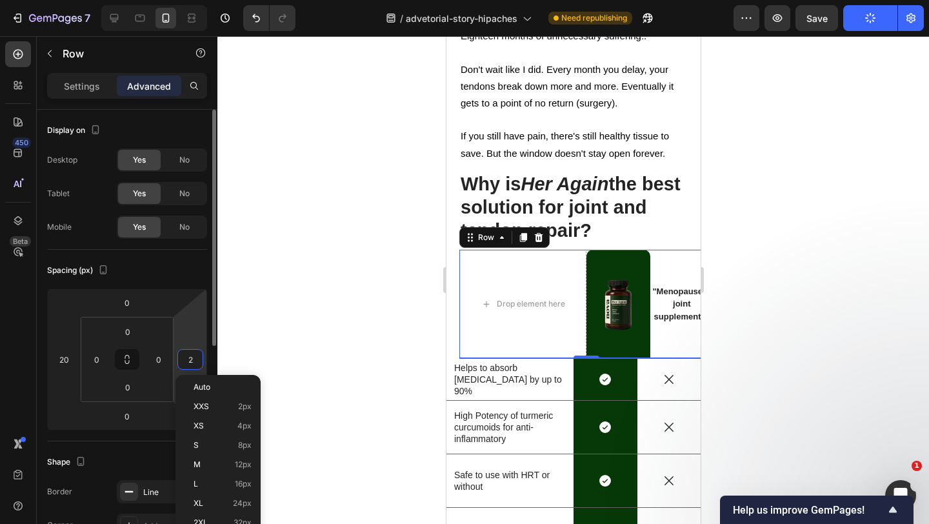
type input "20"
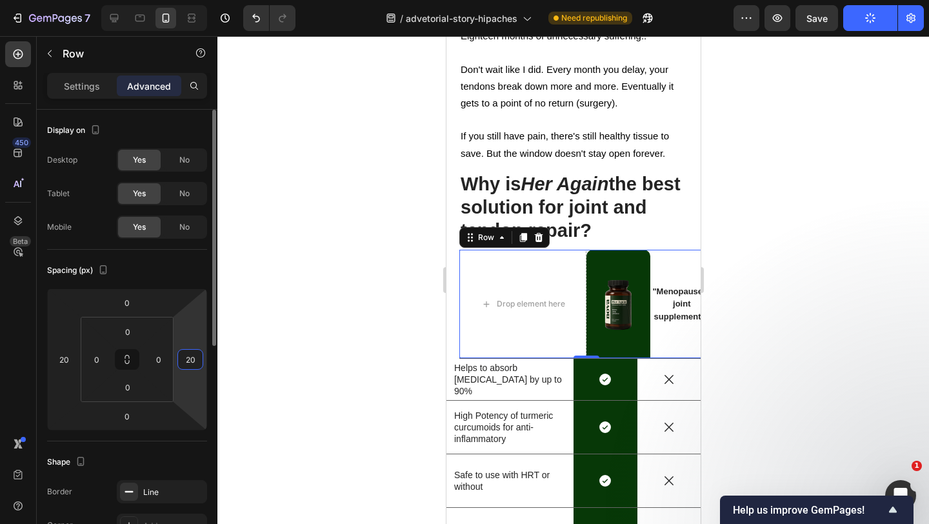
click at [190, 364] on input "20" at bounding box center [190, 359] width 19 height 19
click at [69, 358] on input "20" at bounding box center [63, 359] width 19 height 19
type input "0"
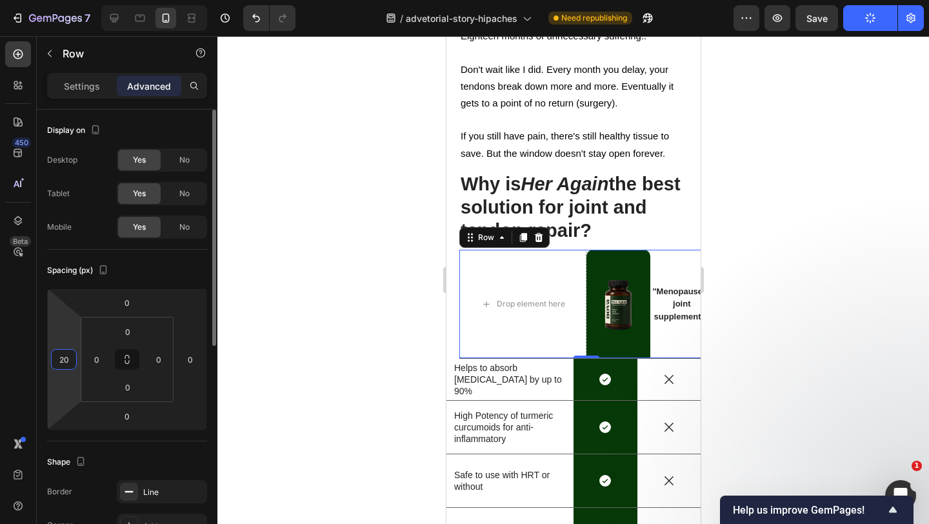
click at [69, 358] on input "20" at bounding box center [63, 359] width 19 height 19
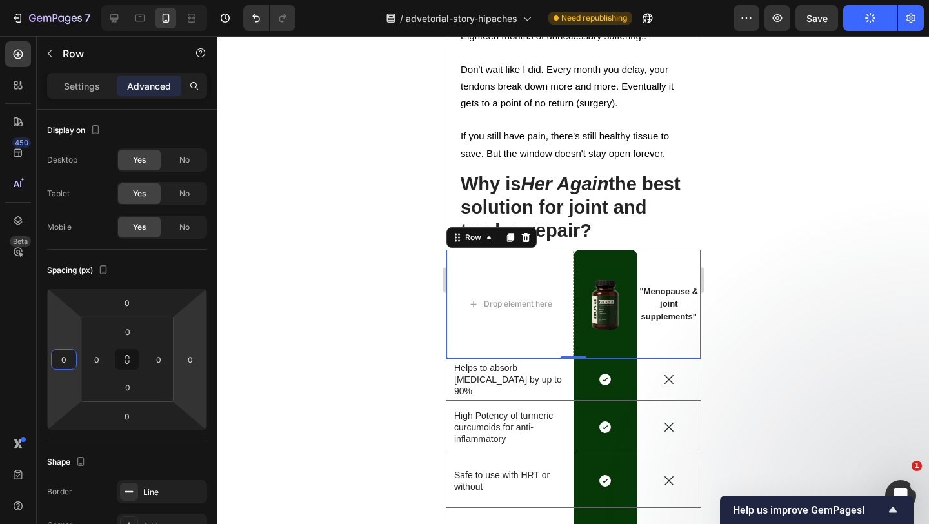
click at [317, 331] on div at bounding box center [572, 280] width 711 height 488
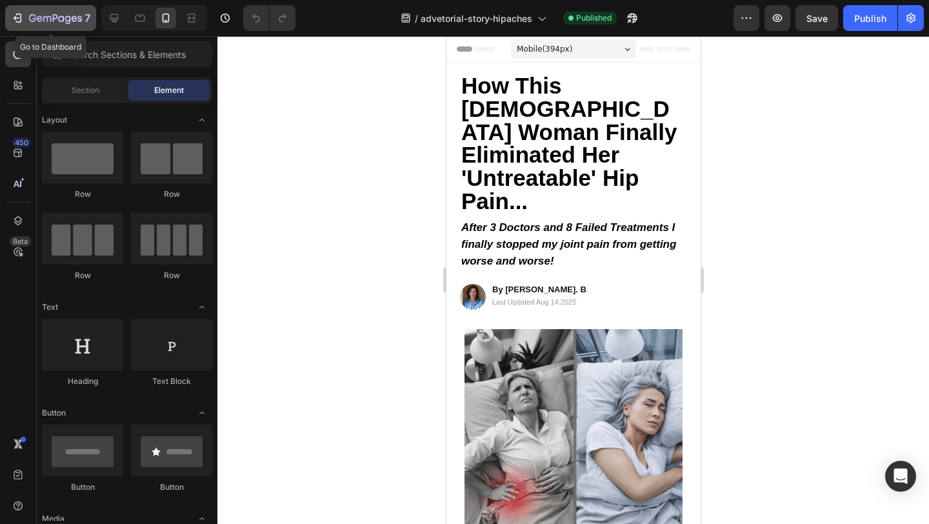
click at [12, 15] on icon "button" at bounding box center [17, 18] width 13 height 13
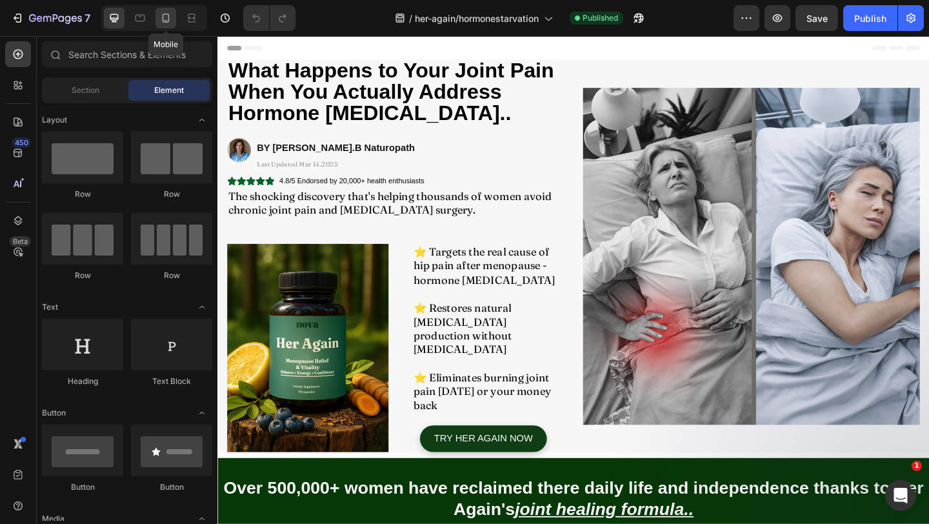
click at [163, 26] on div at bounding box center [165, 18] width 21 height 21
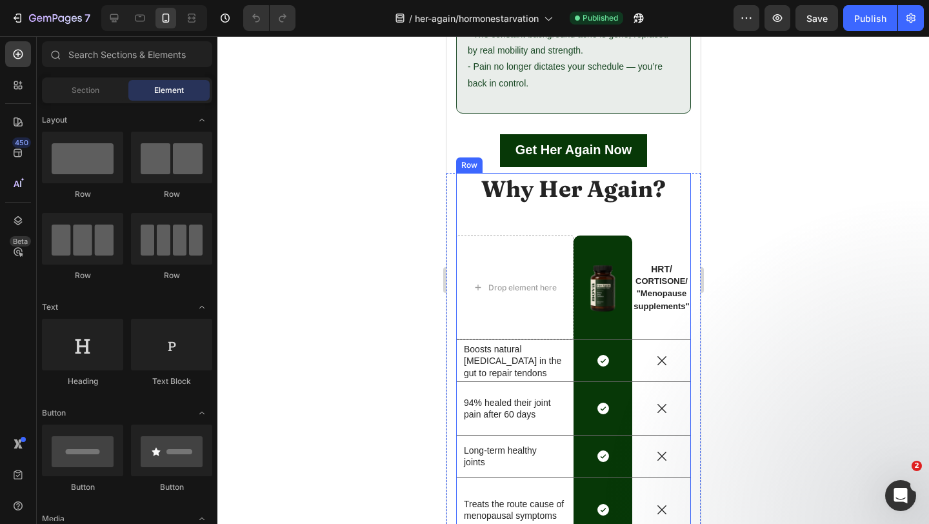
scroll to position [4978, 0]
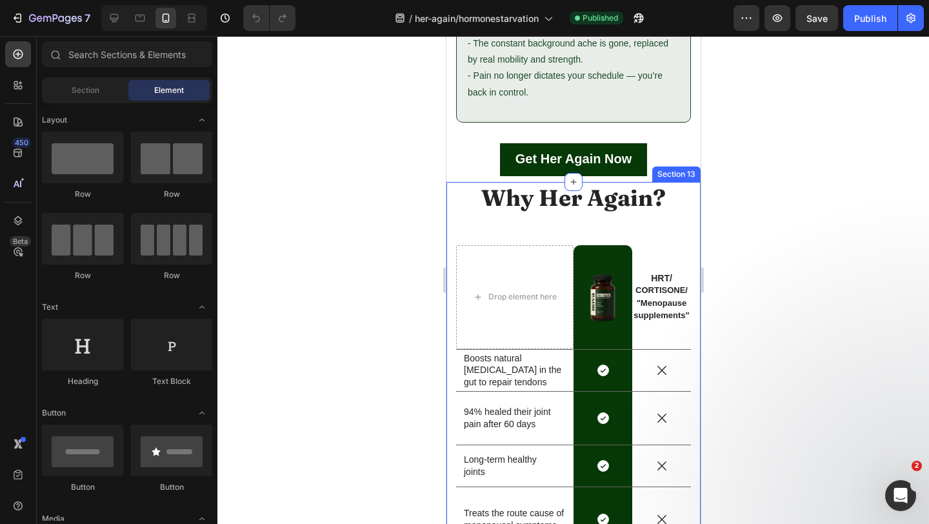
click at [447, 210] on div "Why Her Again? Heading Drop element here Image Row HRT/ CORTISONE/ "Menopause s…" at bounding box center [573, 479] width 254 height 594
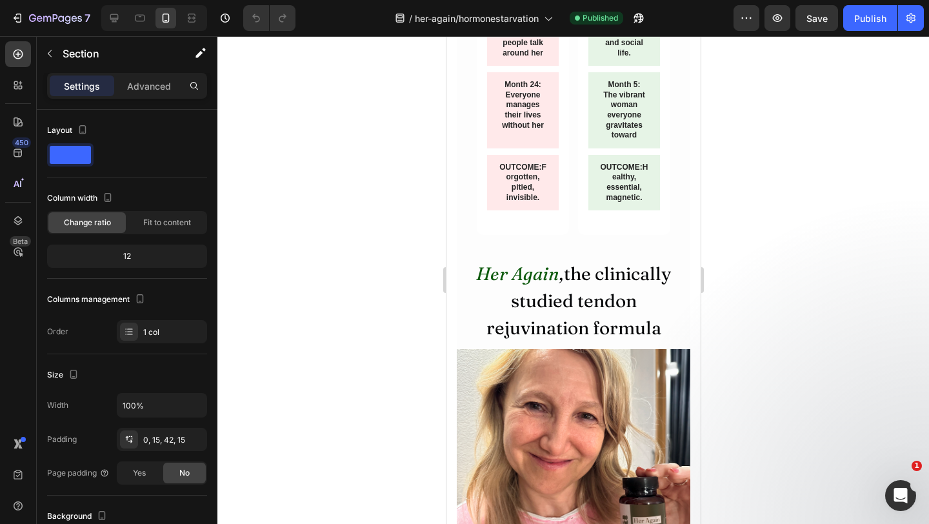
scroll to position [2691, 0]
